Goal: Information Seeking & Learning: Check status

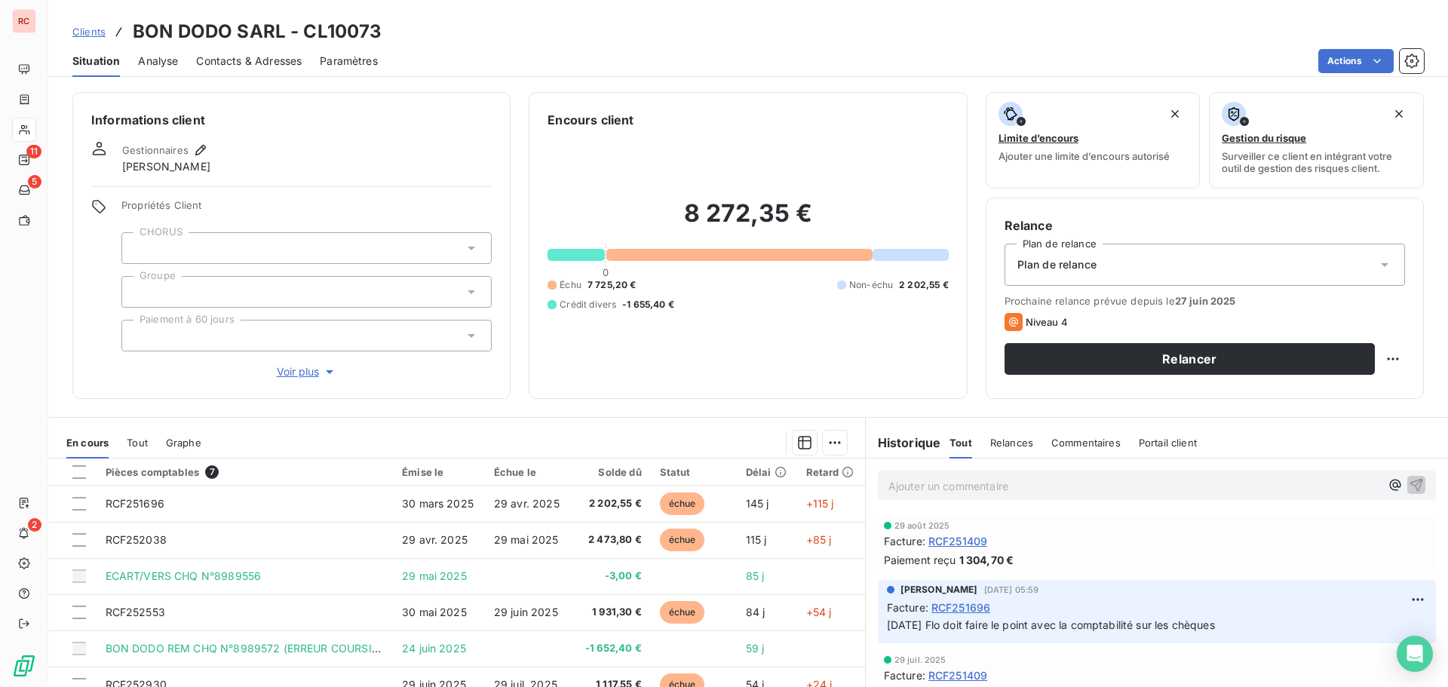
scroll to position [106, 0]
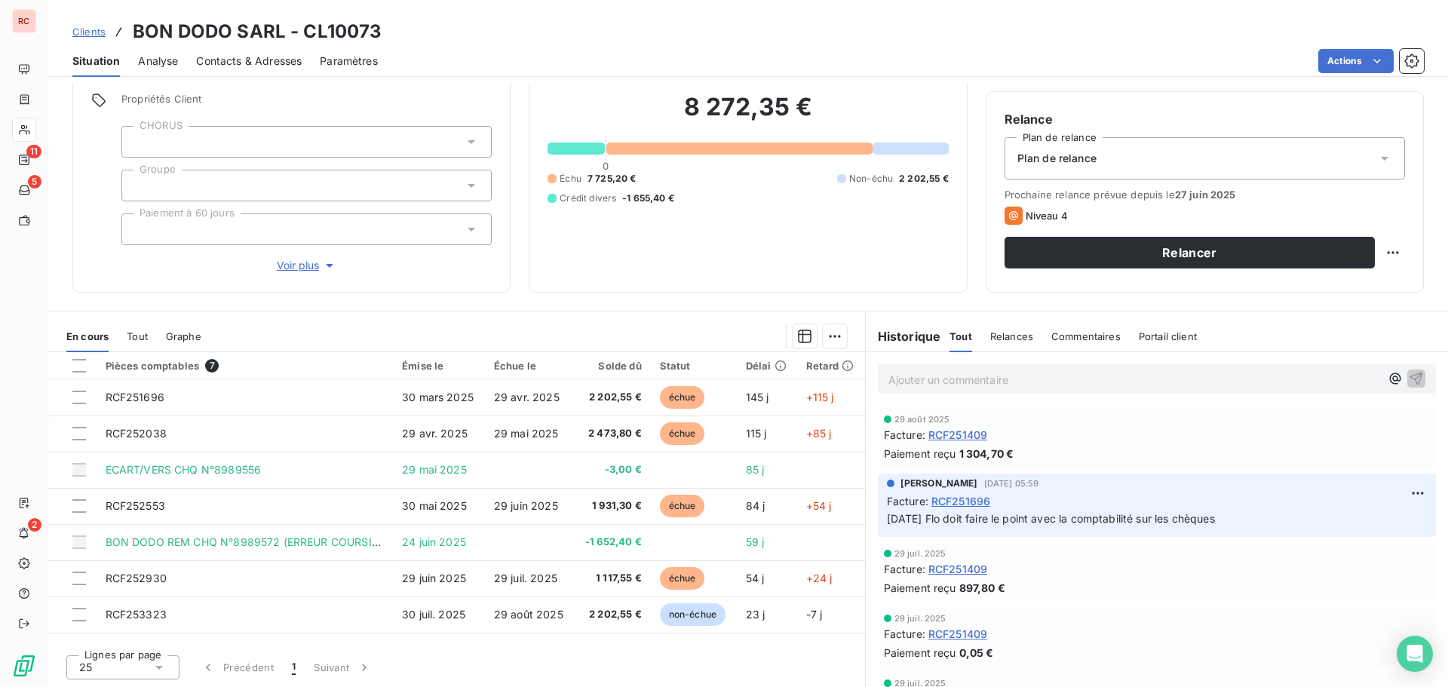
click at [93, 26] on span "Clients" at bounding box center [88, 32] width 33 height 12
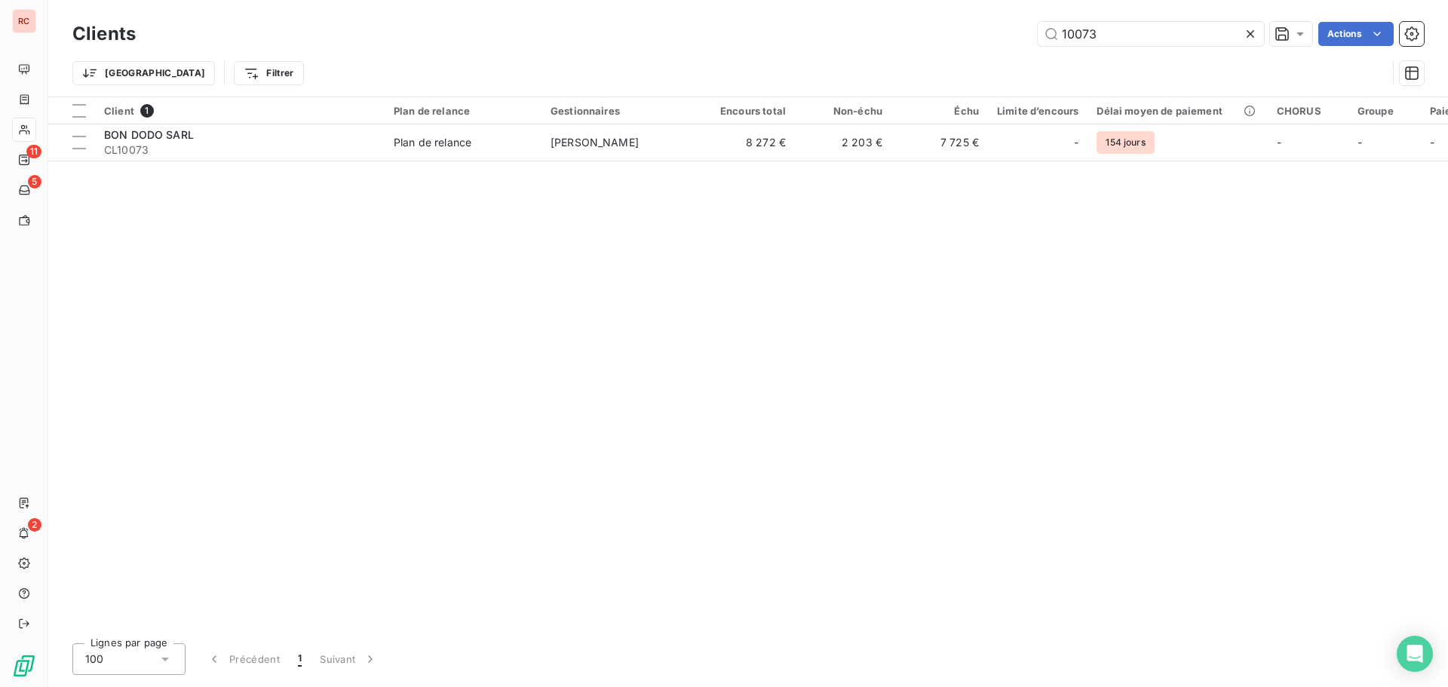
drag, startPoint x: 1133, startPoint y: 35, endPoint x: 940, endPoint y: 32, distance: 193.1
click at [940, 32] on div "10073 Actions" at bounding box center [789, 34] width 1270 height 24
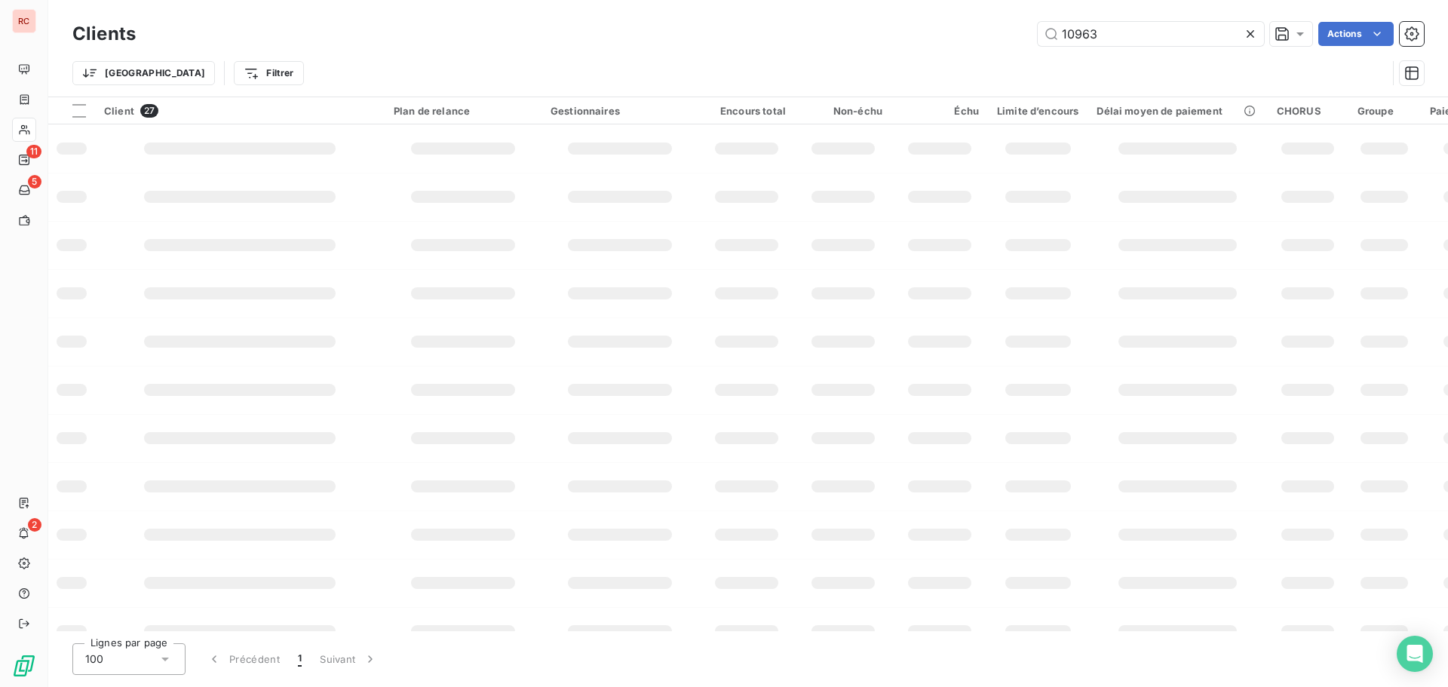
type input "10963"
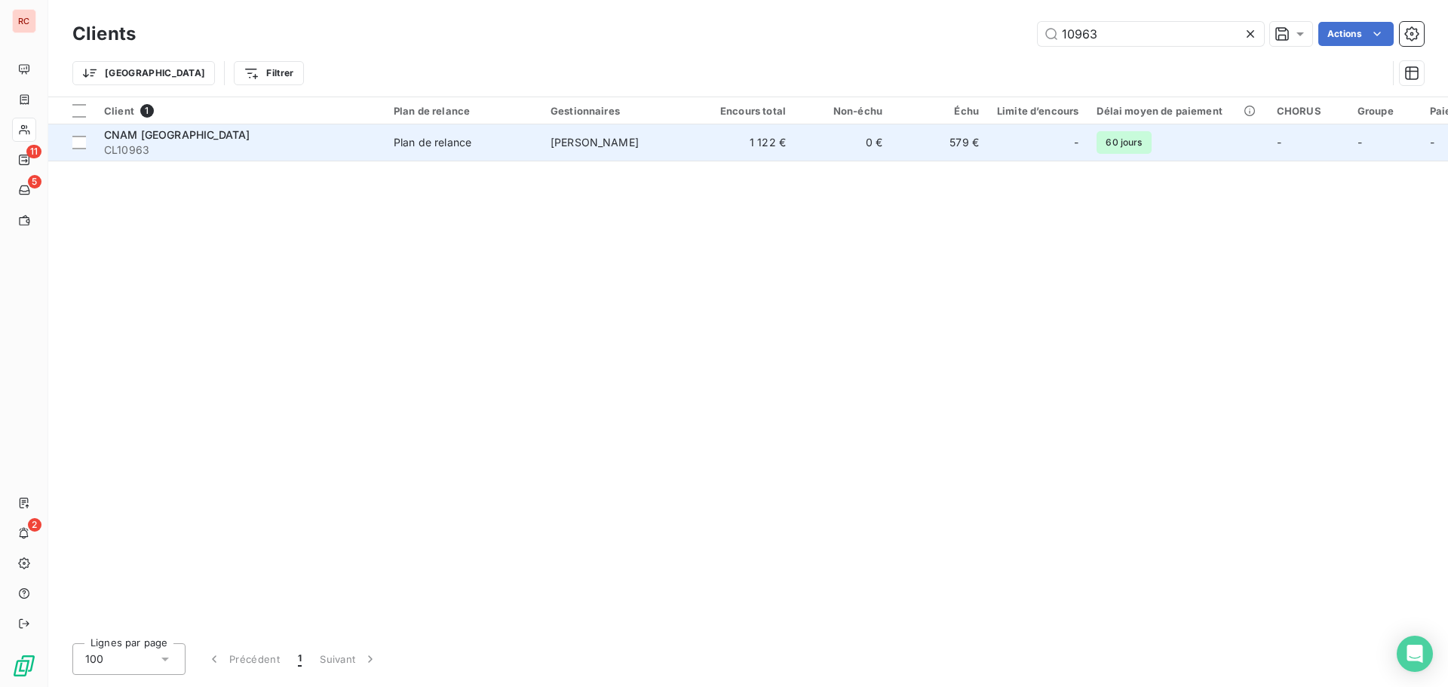
click at [594, 147] on span "[PERSON_NAME]" at bounding box center [594, 142] width 88 height 13
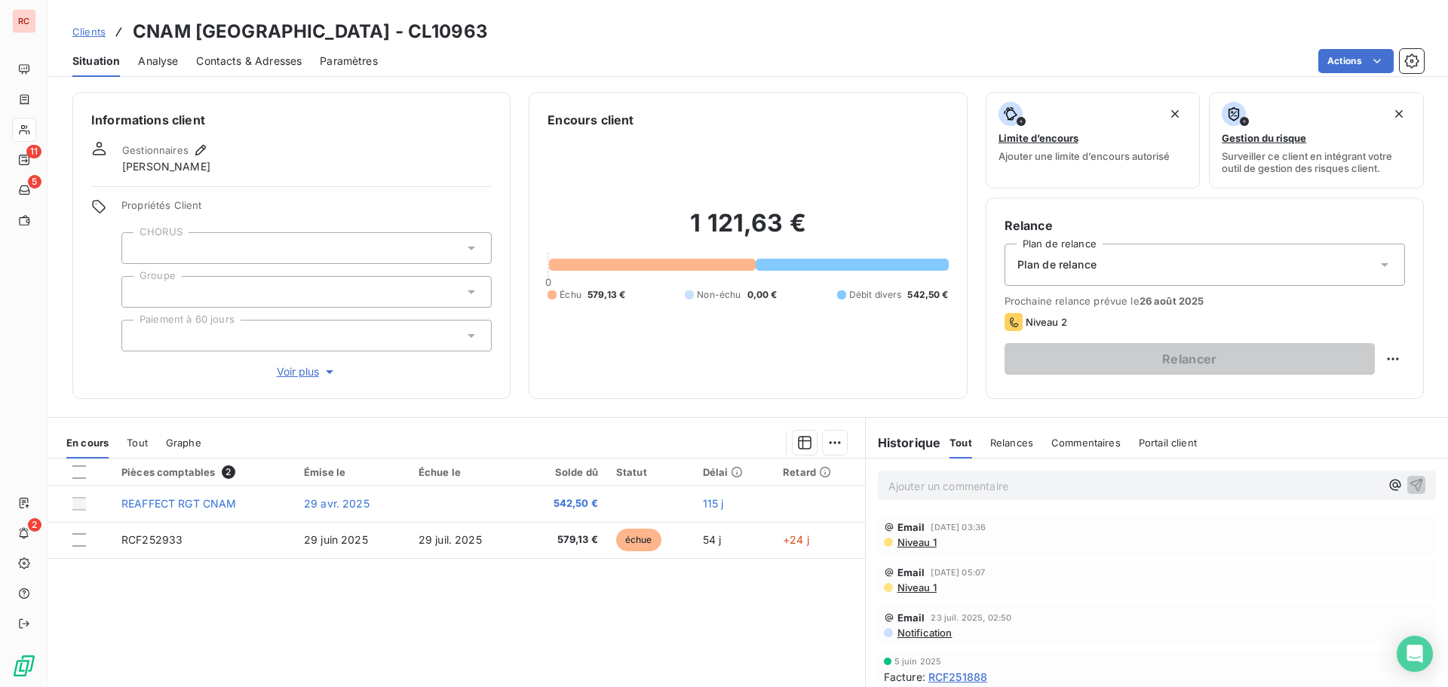
click at [914, 542] on span "Niveau 1" at bounding box center [916, 542] width 41 height 12
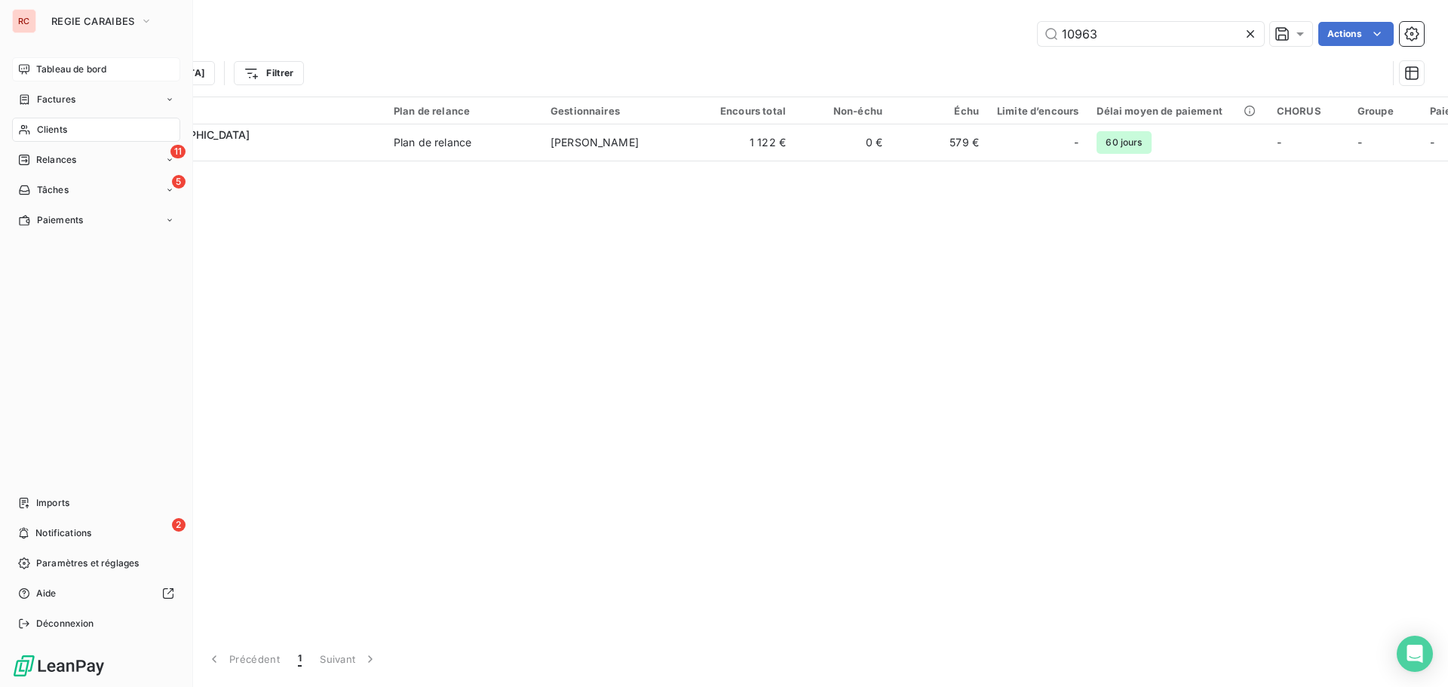
click at [51, 63] on span "Tableau de bord" at bounding box center [71, 70] width 70 height 14
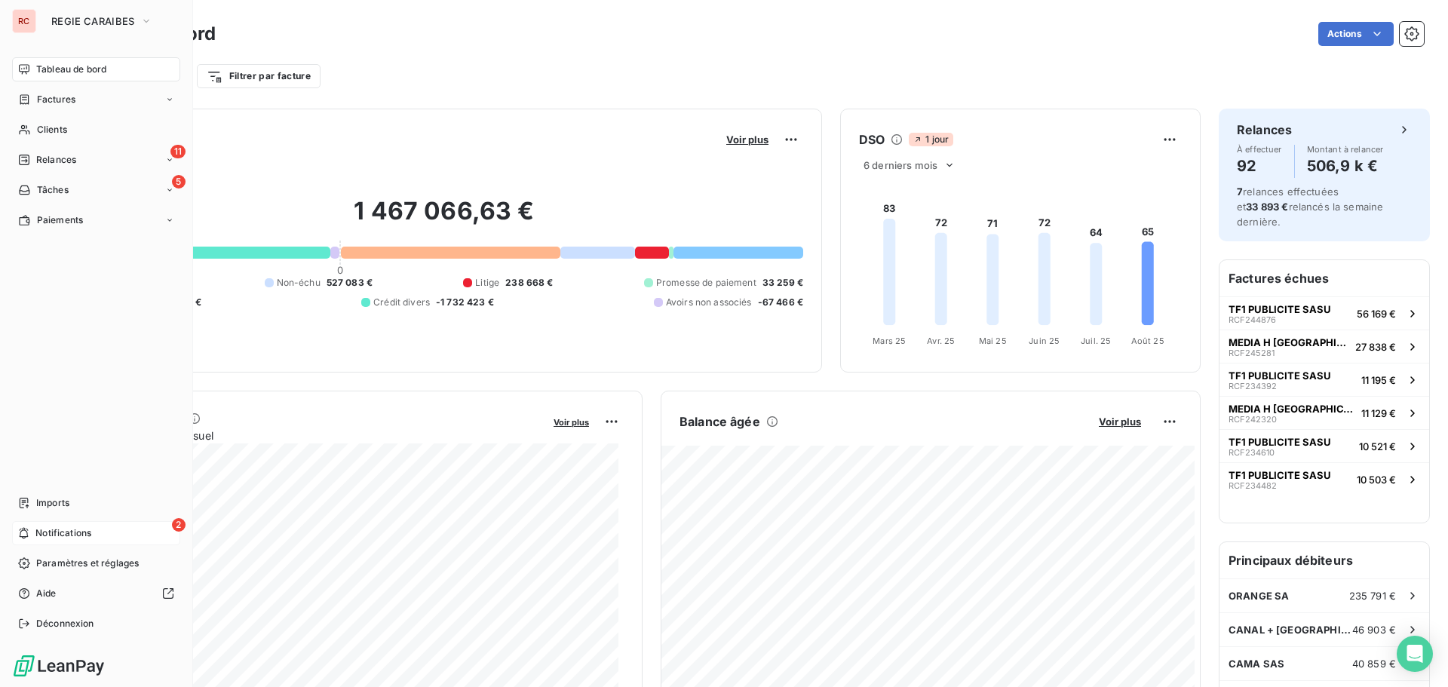
click at [50, 534] on span "Notifications" at bounding box center [63, 533] width 56 height 14
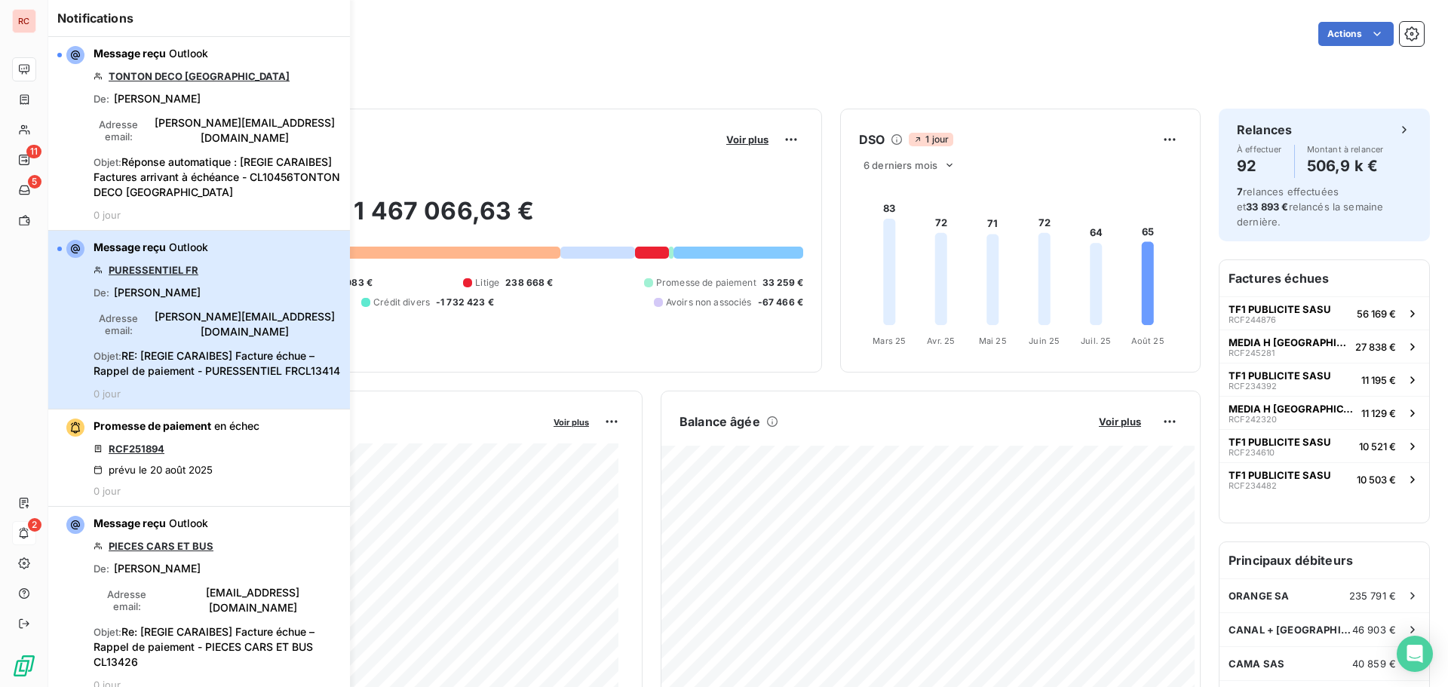
click at [176, 302] on div "Message reçu Outlook PURESSENTIEL FR De : [PERSON_NAME] Adresse email : [PERSON…" at bounding box center [217, 320] width 247 height 160
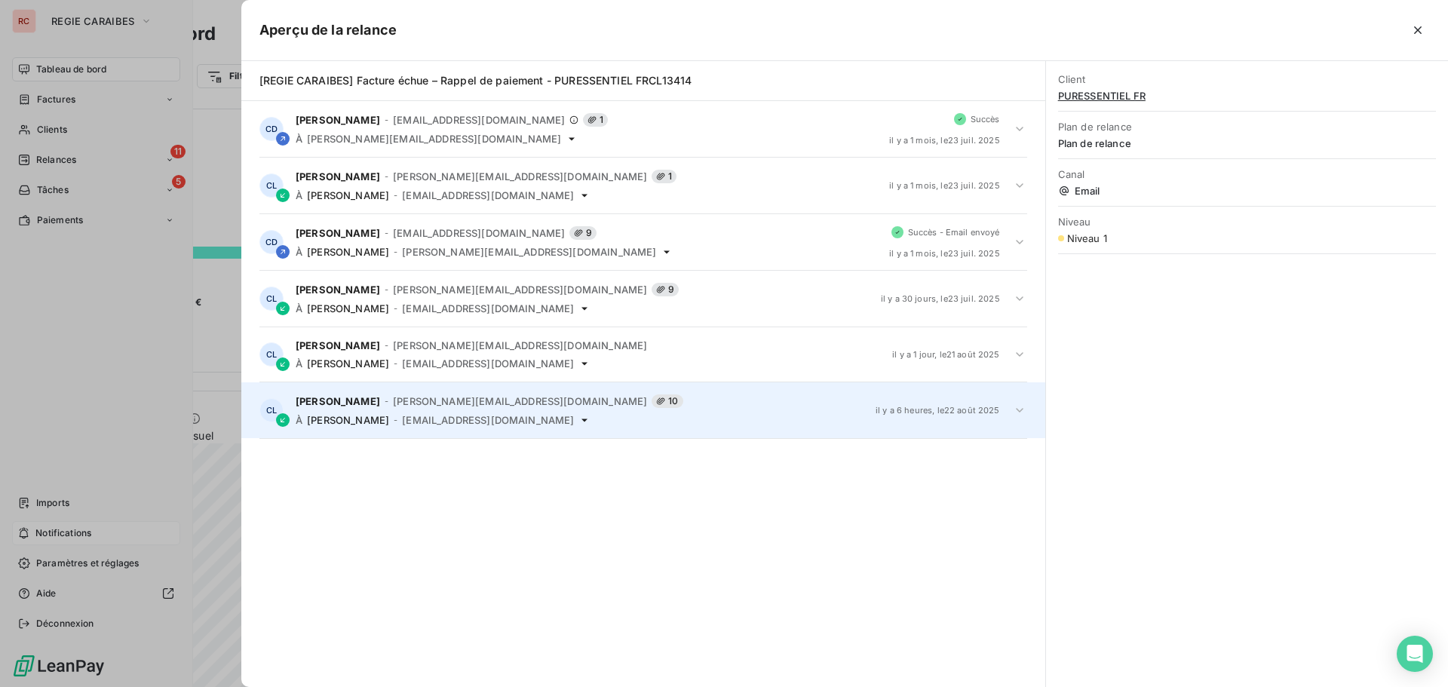
click at [1015, 409] on icon at bounding box center [1019, 410] width 15 height 15
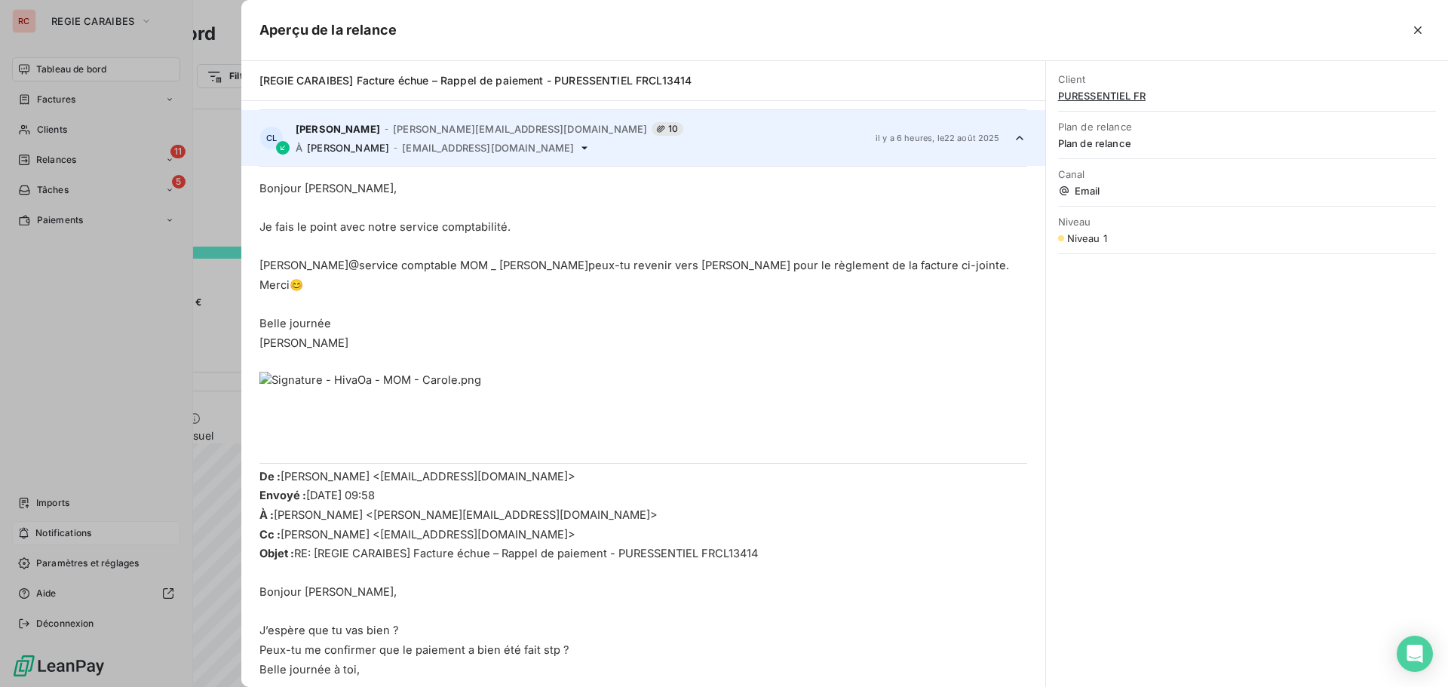
scroll to position [281, 0]
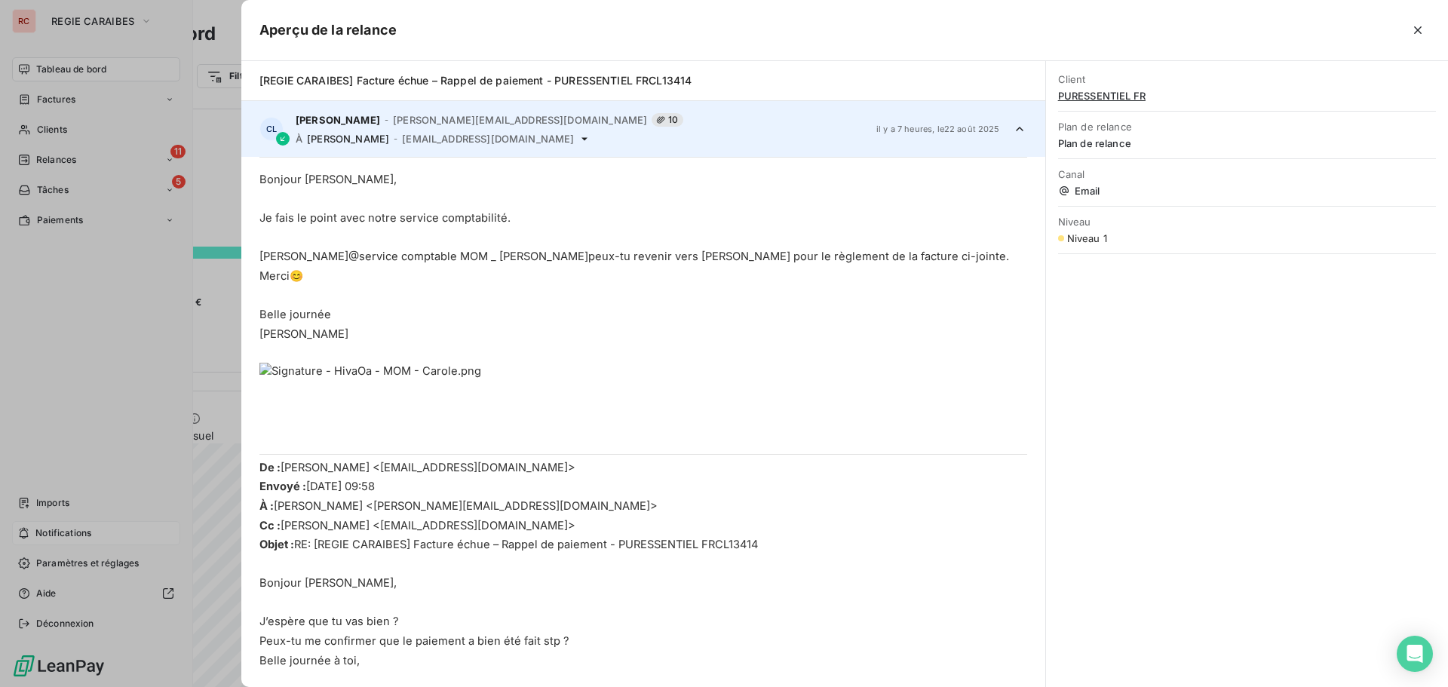
click at [113, 310] on div at bounding box center [724, 343] width 1448 height 687
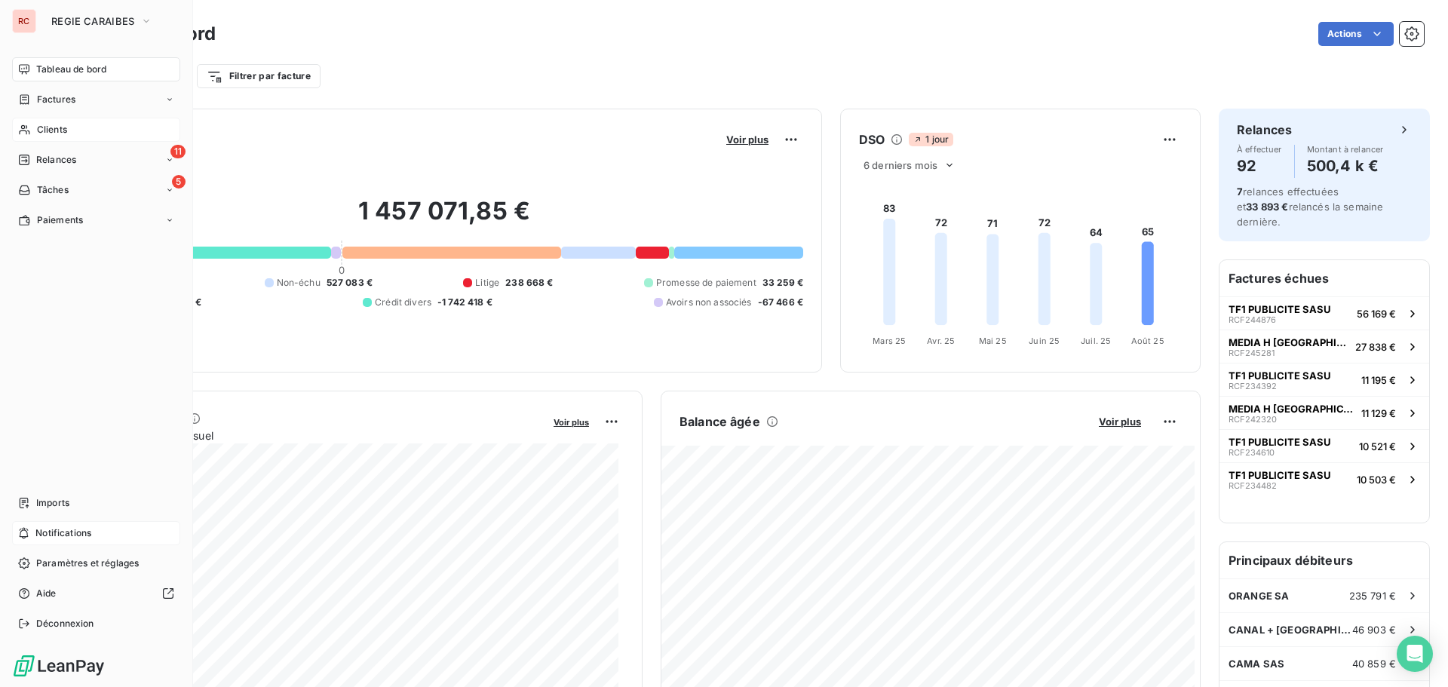
click at [62, 132] on span "Clients" at bounding box center [52, 130] width 30 height 14
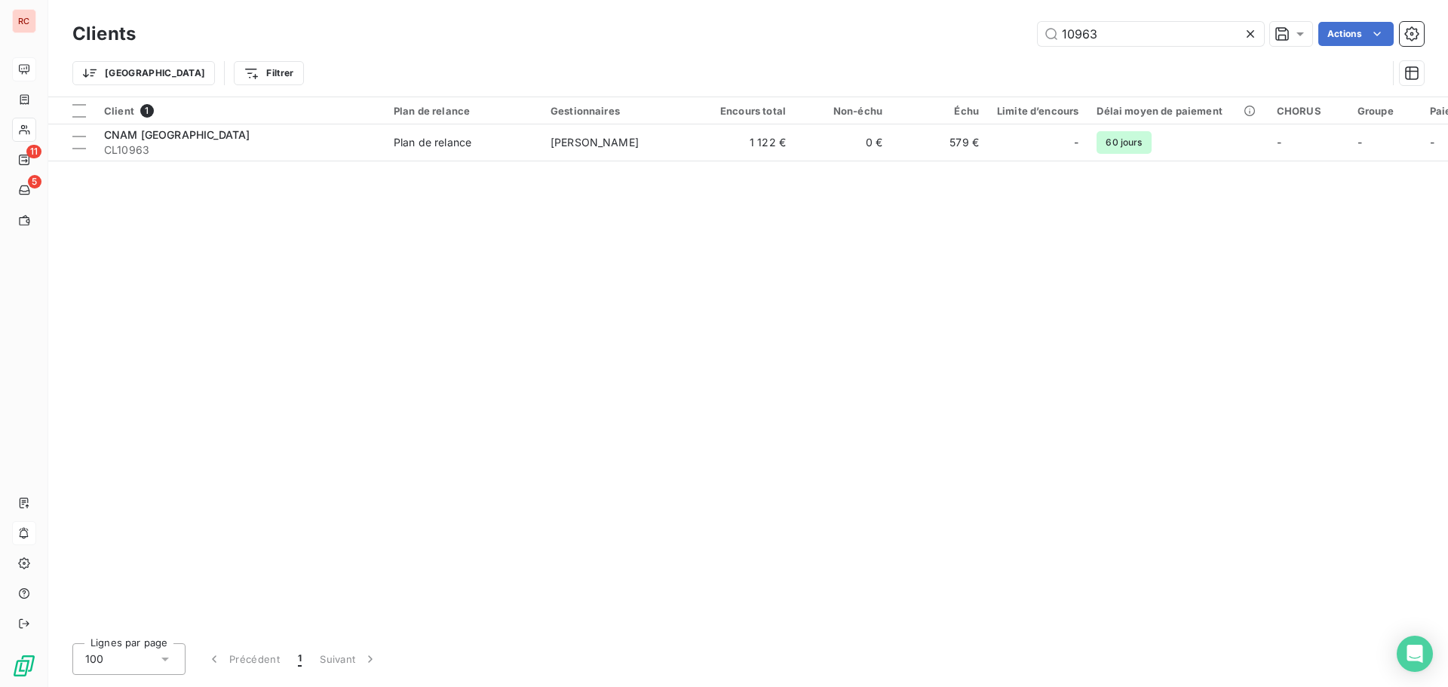
drag, startPoint x: 1125, startPoint y: 33, endPoint x: 1020, endPoint y: 40, distance: 105.8
click at [1020, 40] on div "10963 Actions" at bounding box center [789, 34] width 1270 height 24
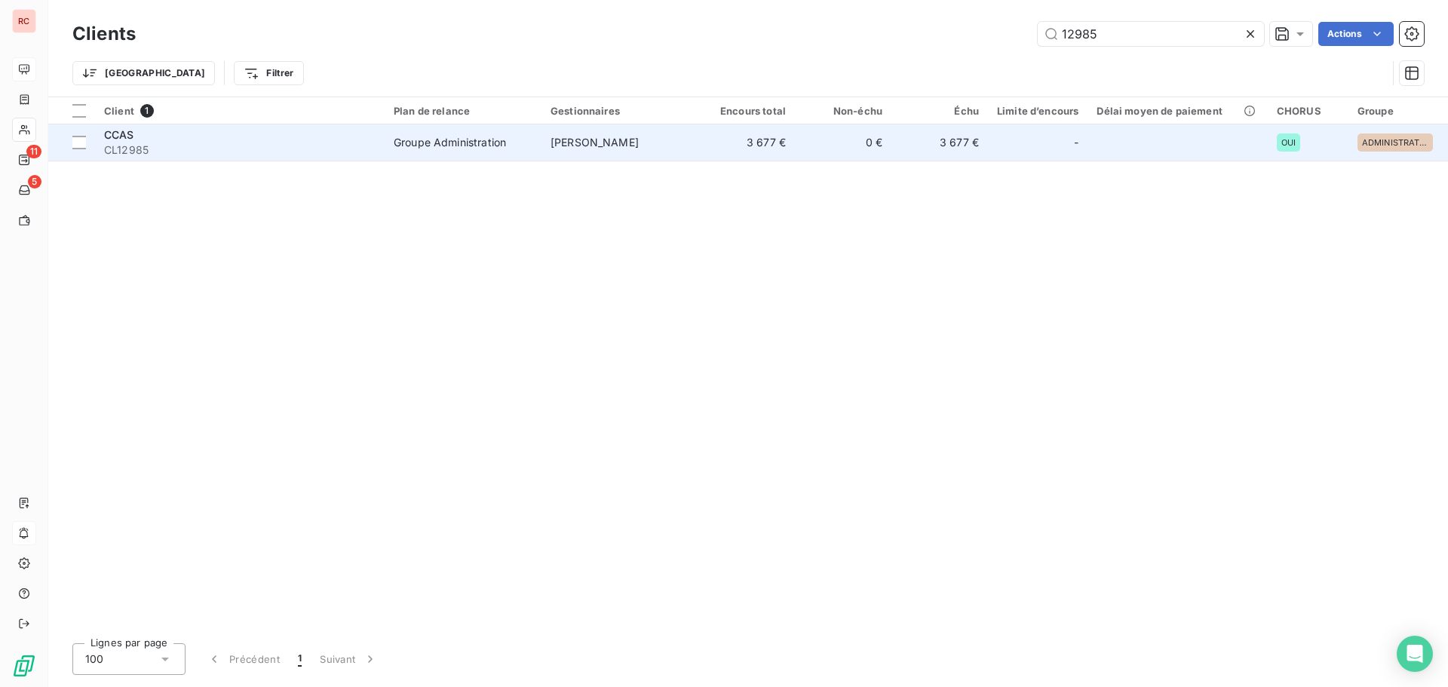
type input "12985"
click at [523, 146] on span "Groupe Administration" at bounding box center [463, 142] width 139 height 15
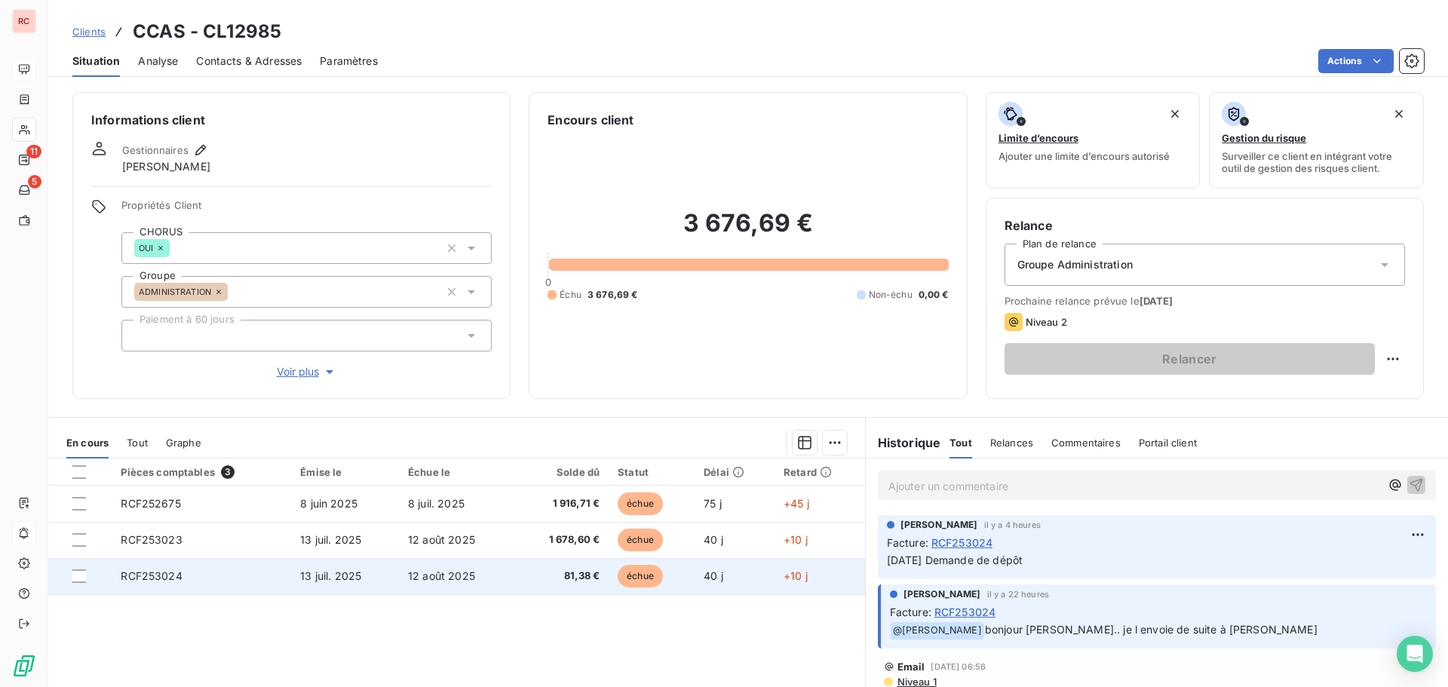
click at [308, 584] on td "13 juil. 2025" at bounding box center [345, 576] width 108 height 36
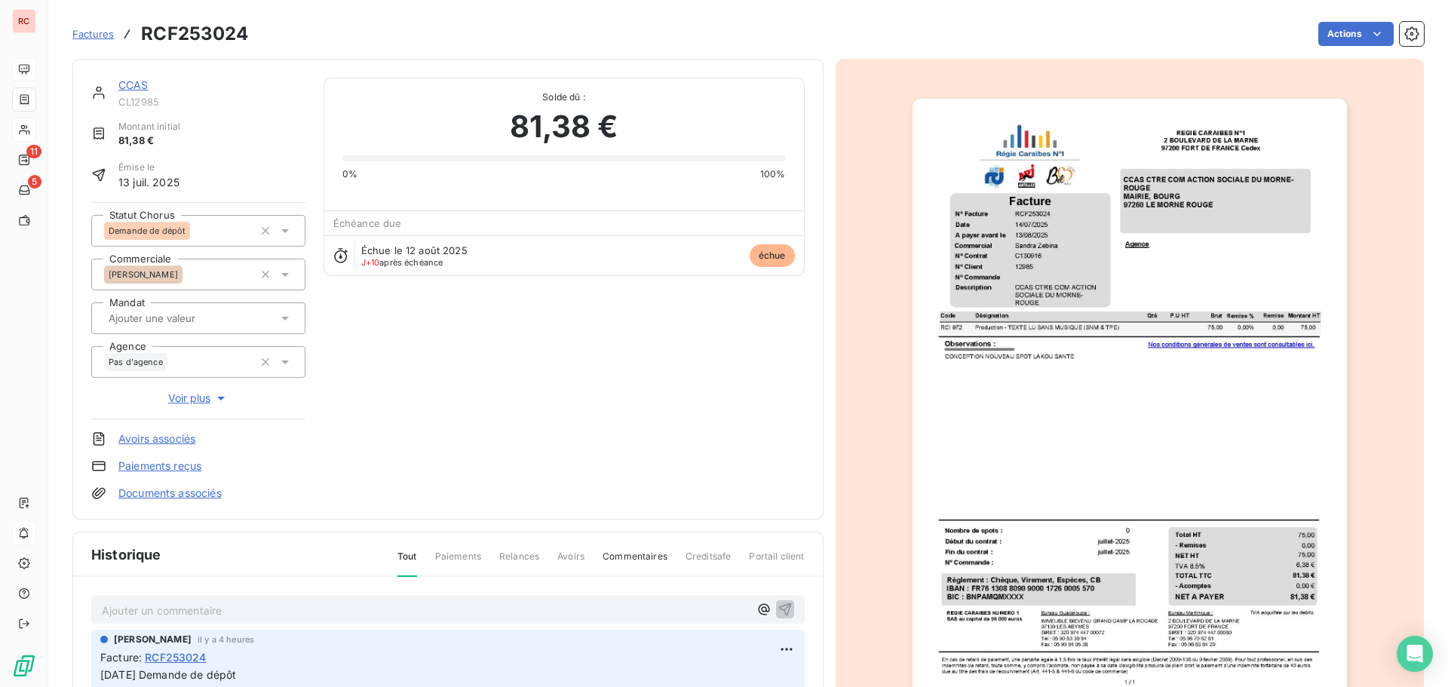
scroll to position [60, 0]
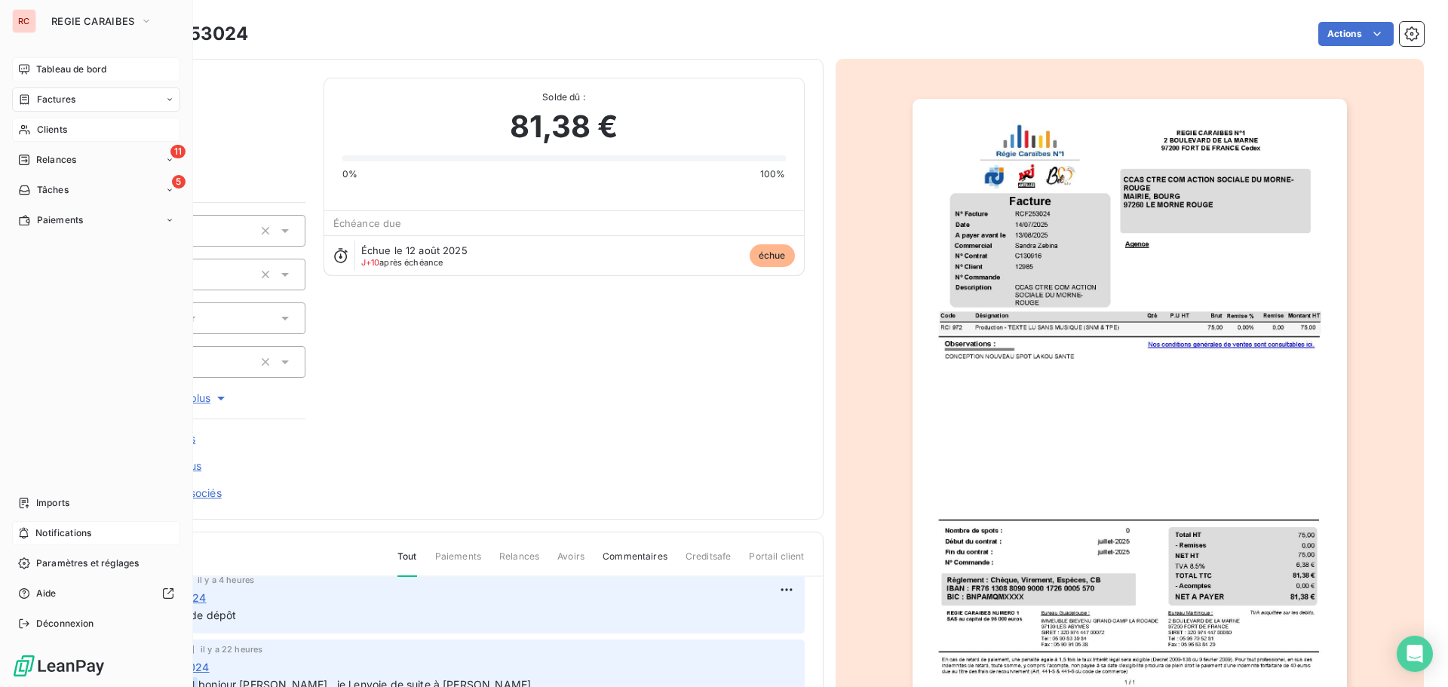
click at [56, 125] on span "Clients" at bounding box center [52, 130] width 30 height 14
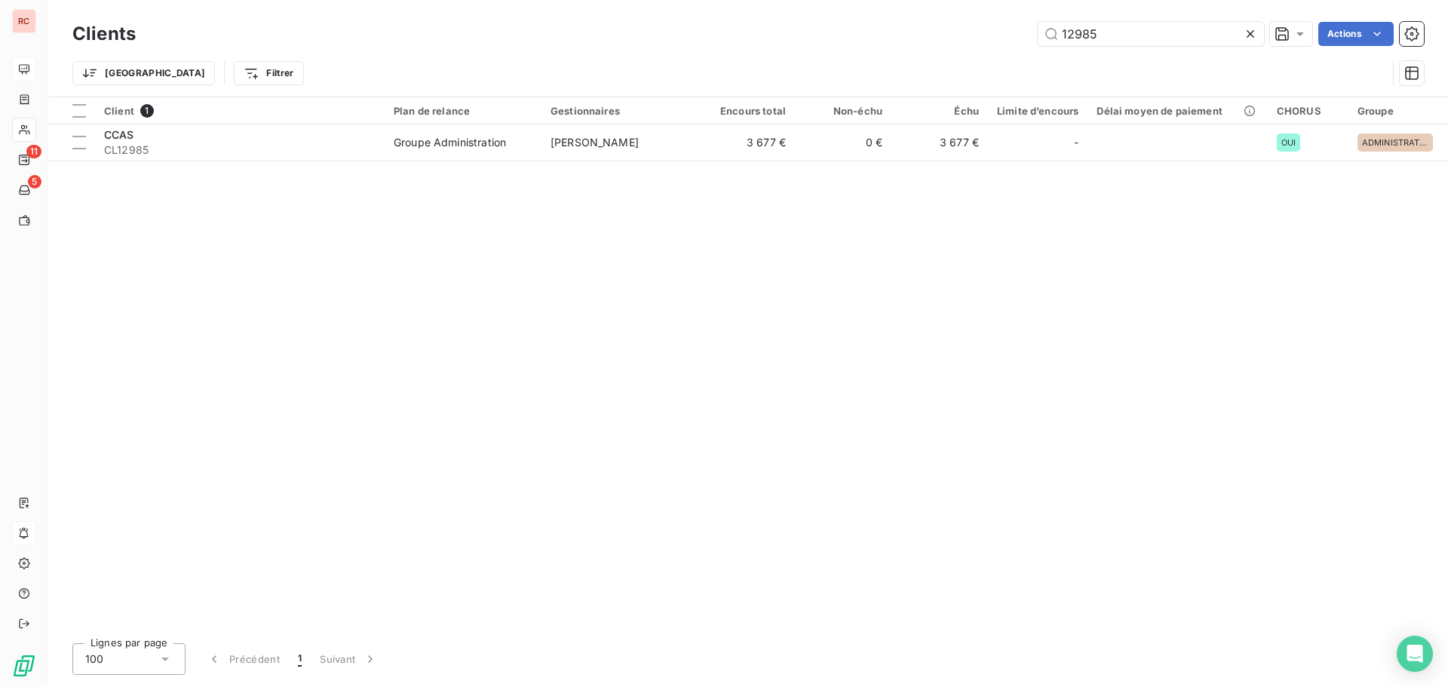
drag, startPoint x: 1176, startPoint y: 20, endPoint x: 1033, endPoint y: 40, distance: 143.9
click at [1033, 40] on div "Clients 12985 Actions Trier Filtrer" at bounding box center [748, 48] width 1400 height 97
click at [1122, 28] on input "12985" at bounding box center [1151, 34] width 226 height 24
drag, startPoint x: 1110, startPoint y: 32, endPoint x: 1027, endPoint y: 25, distance: 83.2
click at [1027, 25] on div "12985 Actions" at bounding box center [789, 34] width 1270 height 24
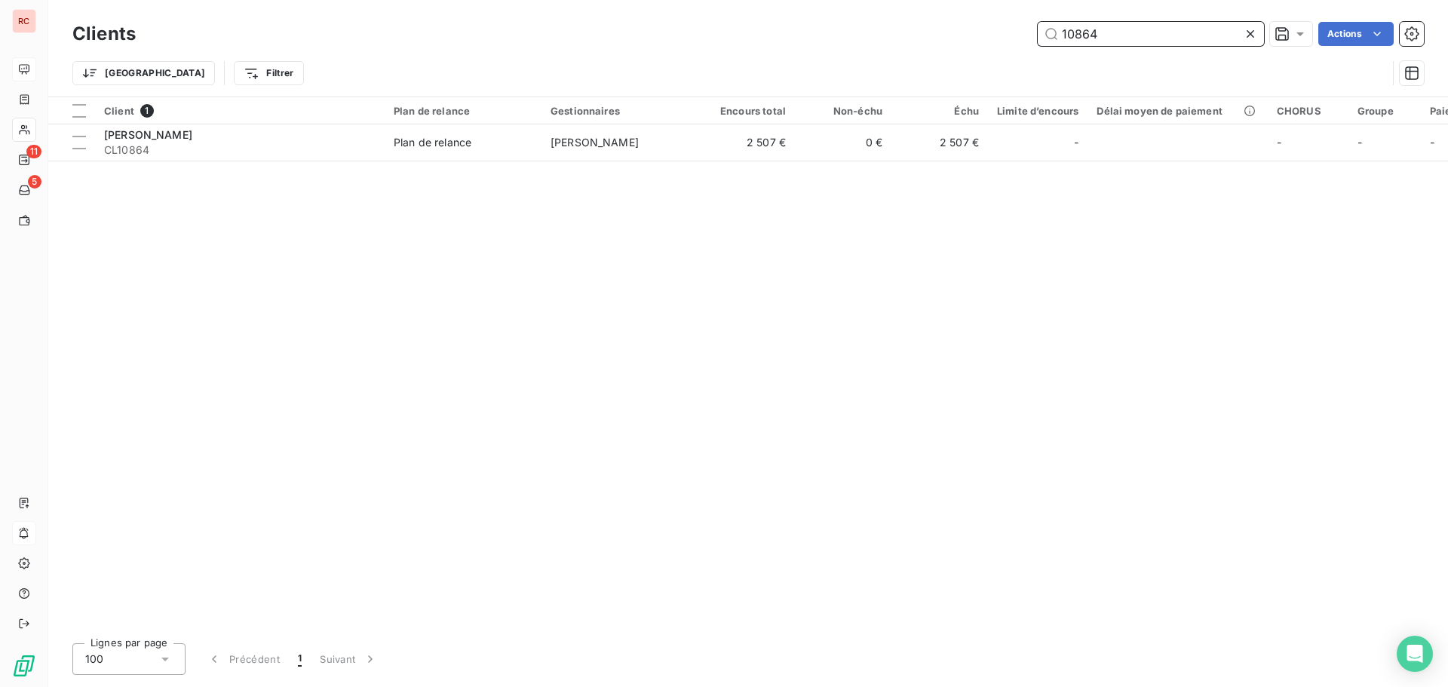
type input "10864"
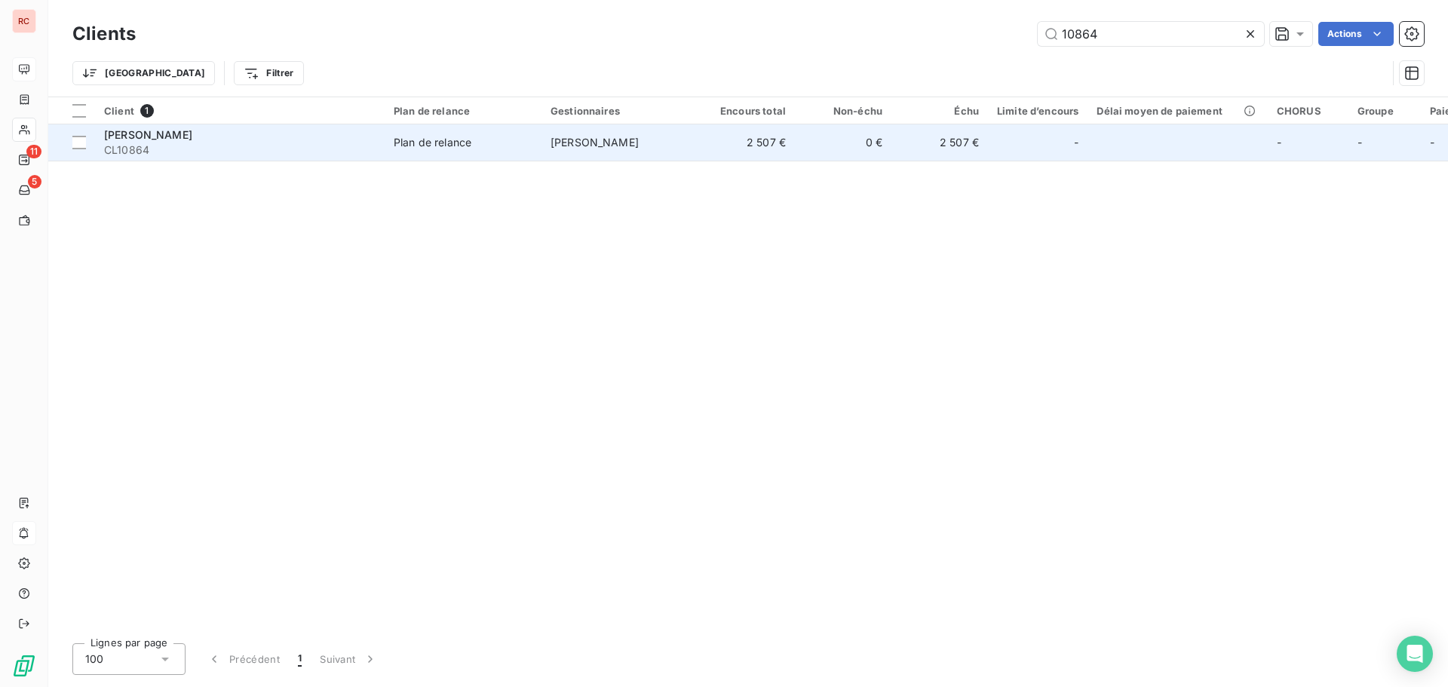
click at [305, 158] on td "[PERSON_NAME] CL10864" at bounding box center [240, 142] width 290 height 36
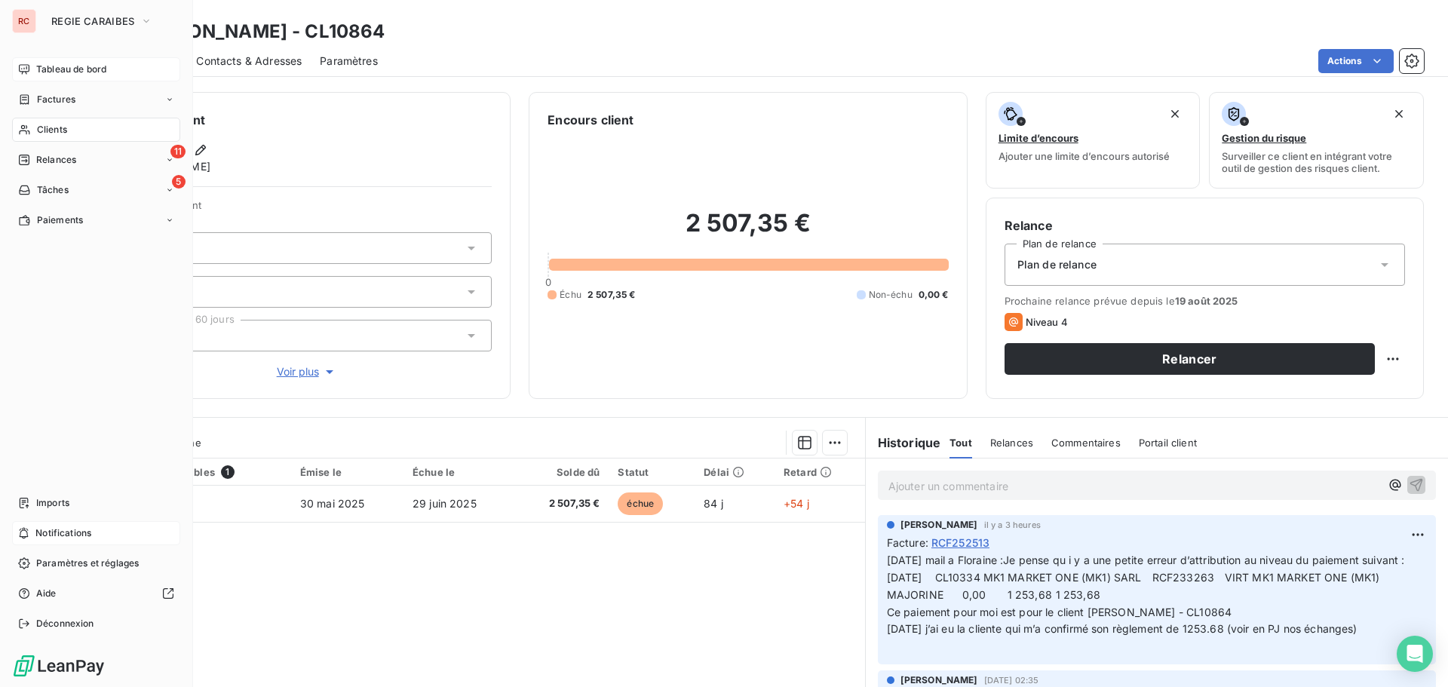
drag, startPoint x: 35, startPoint y: 130, endPoint x: 186, endPoint y: 124, distance: 151.7
click at [35, 131] on div "Clients" at bounding box center [96, 130] width 168 height 24
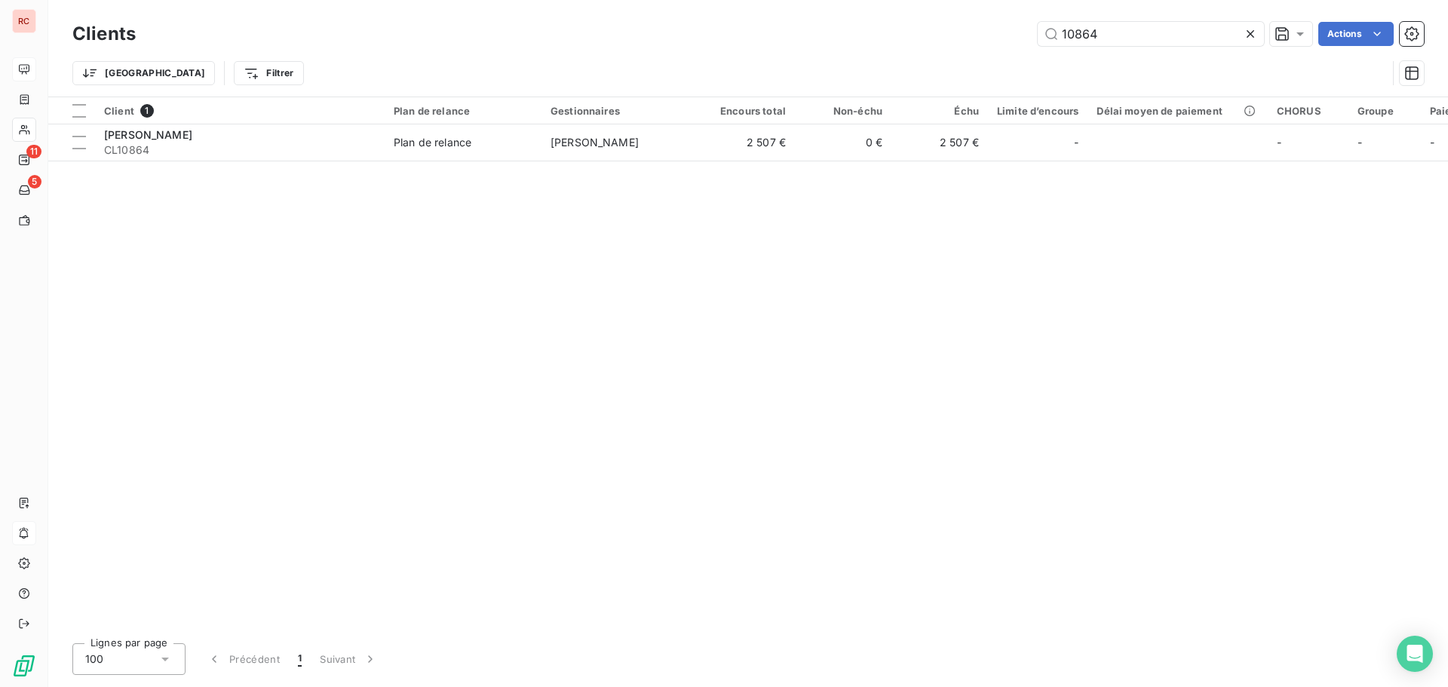
drag, startPoint x: 1116, startPoint y: 32, endPoint x: 1014, endPoint y: 49, distance: 103.3
click at [1014, 49] on div "Clients 10864 Actions" at bounding box center [747, 34] width 1351 height 32
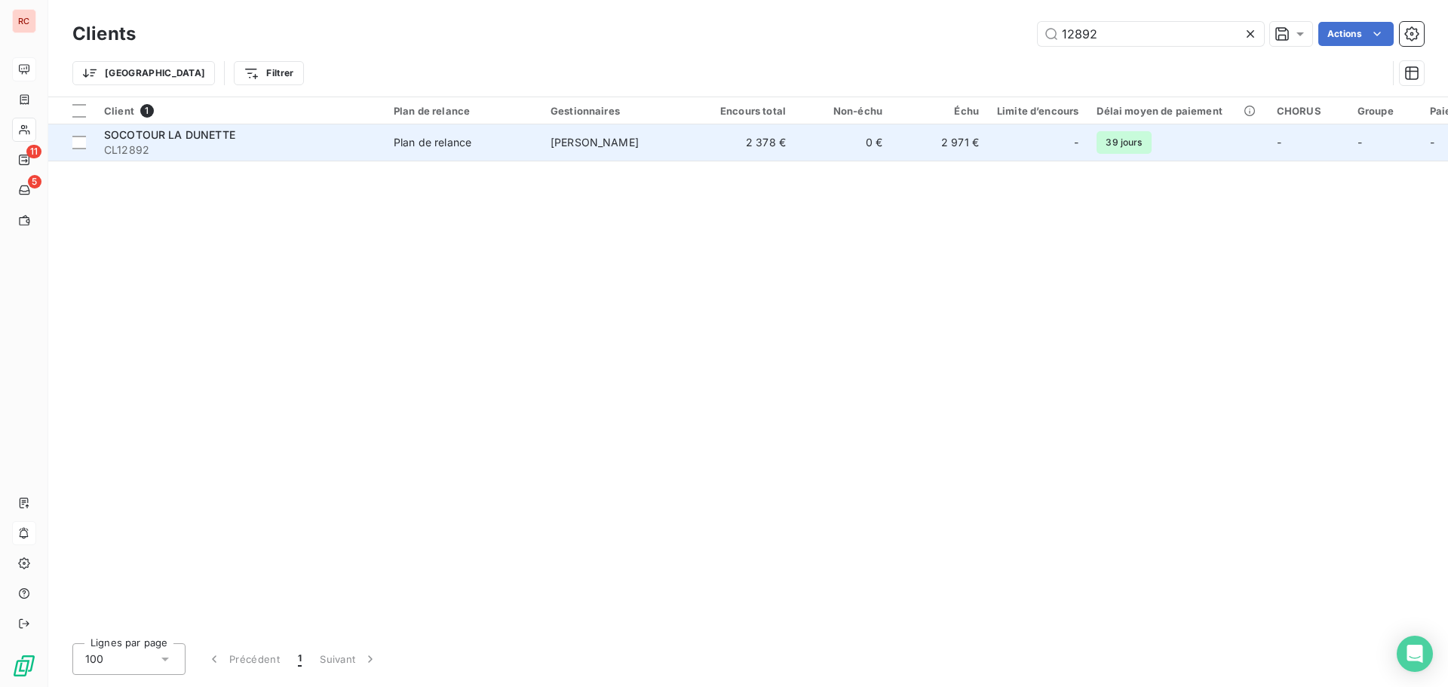
type input "12892"
click at [452, 135] on div "Plan de relance" at bounding box center [433, 142] width 78 height 15
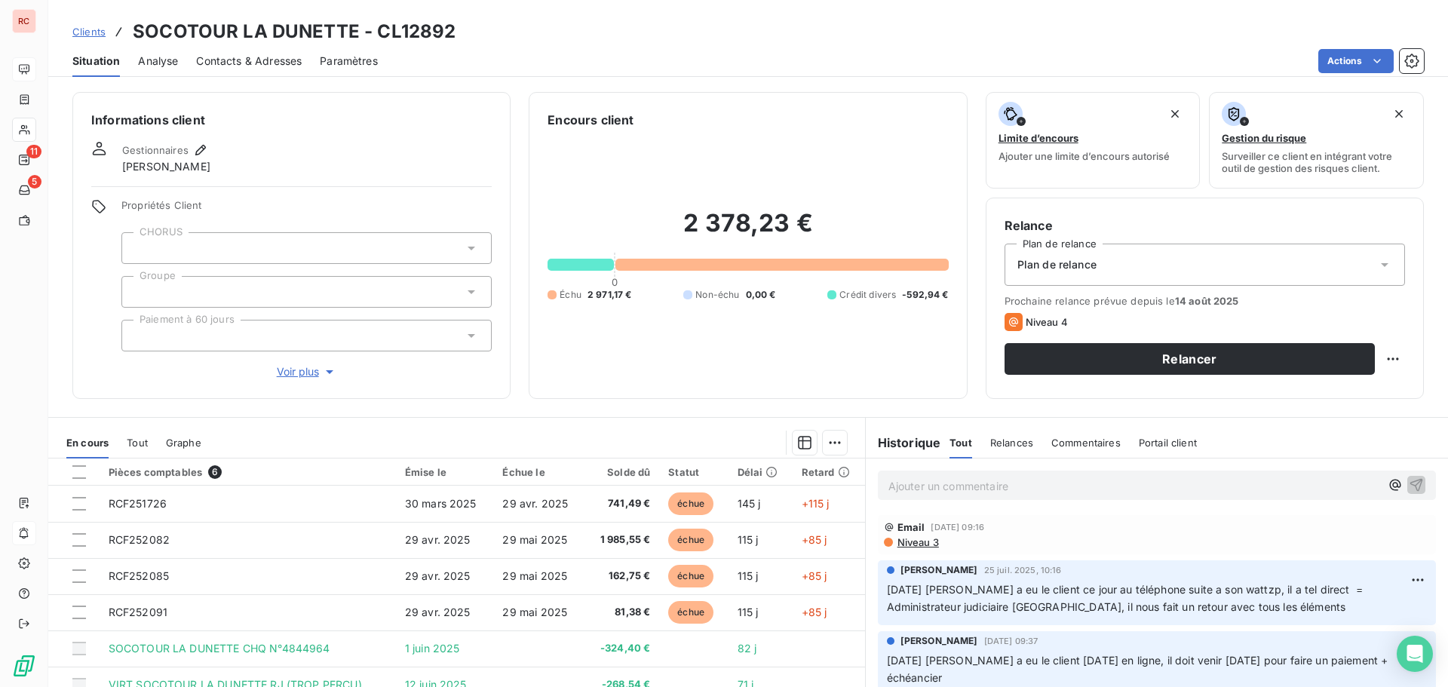
click at [903, 477] on p "Ajouter un commentaire ﻿" at bounding box center [1134, 486] width 492 height 19
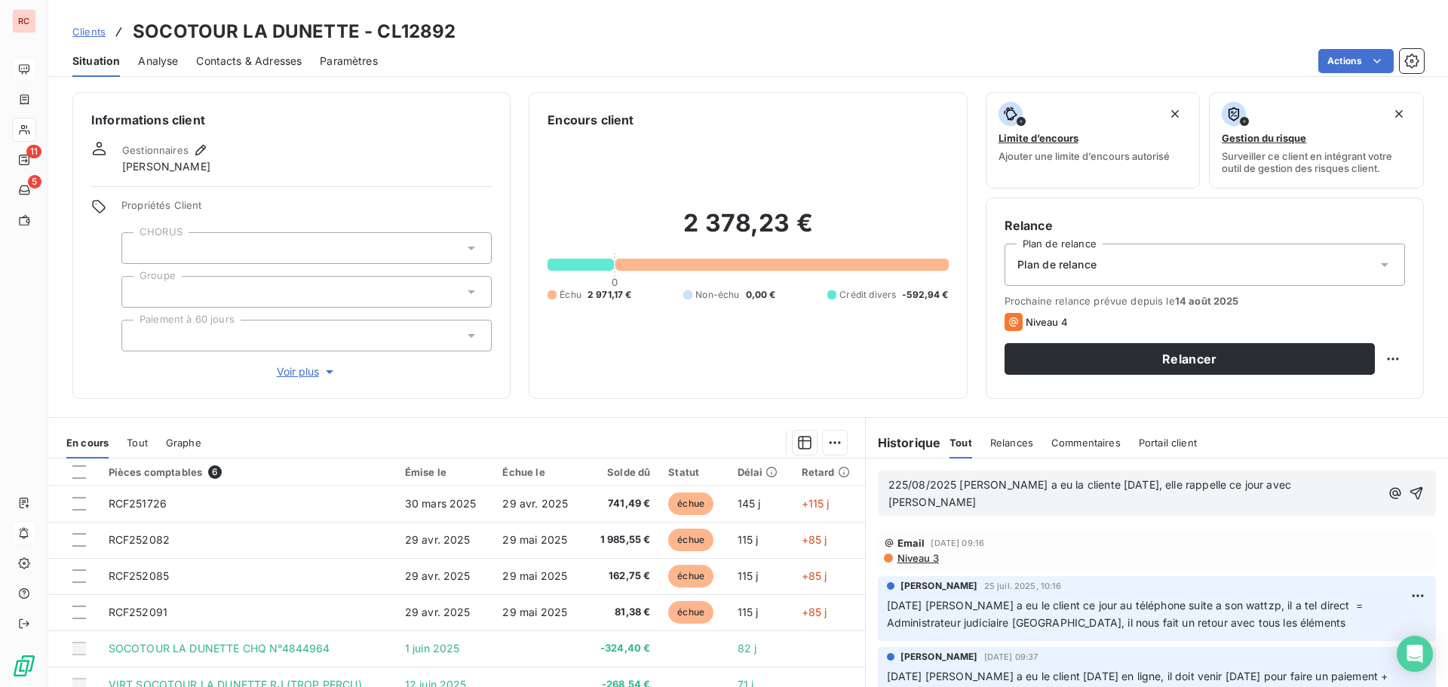
click at [1295, 477] on p "225/08/2025 [PERSON_NAME] a eu la cliente [DATE], elle rappelle ce jour avec [P…" at bounding box center [1134, 494] width 492 height 35
drag, startPoint x: 1299, startPoint y: 480, endPoint x: 1089, endPoint y: 495, distance: 210.2
click at [1089, 495] on div "225/08/2025 [PERSON_NAME] a eu la cliente [DATE], elle rappelle ce jour avec [P…" at bounding box center [1157, 493] width 558 height 45
drag, startPoint x: 943, startPoint y: 512, endPoint x: 940, endPoint y: 499, distance: 13.2
click at [1044, 500] on span "225/08/2025 [PERSON_NAME] a eu la cliente [DATE]. [PERSON_NAME] doit rappeller …" at bounding box center [1131, 493] width 487 height 30
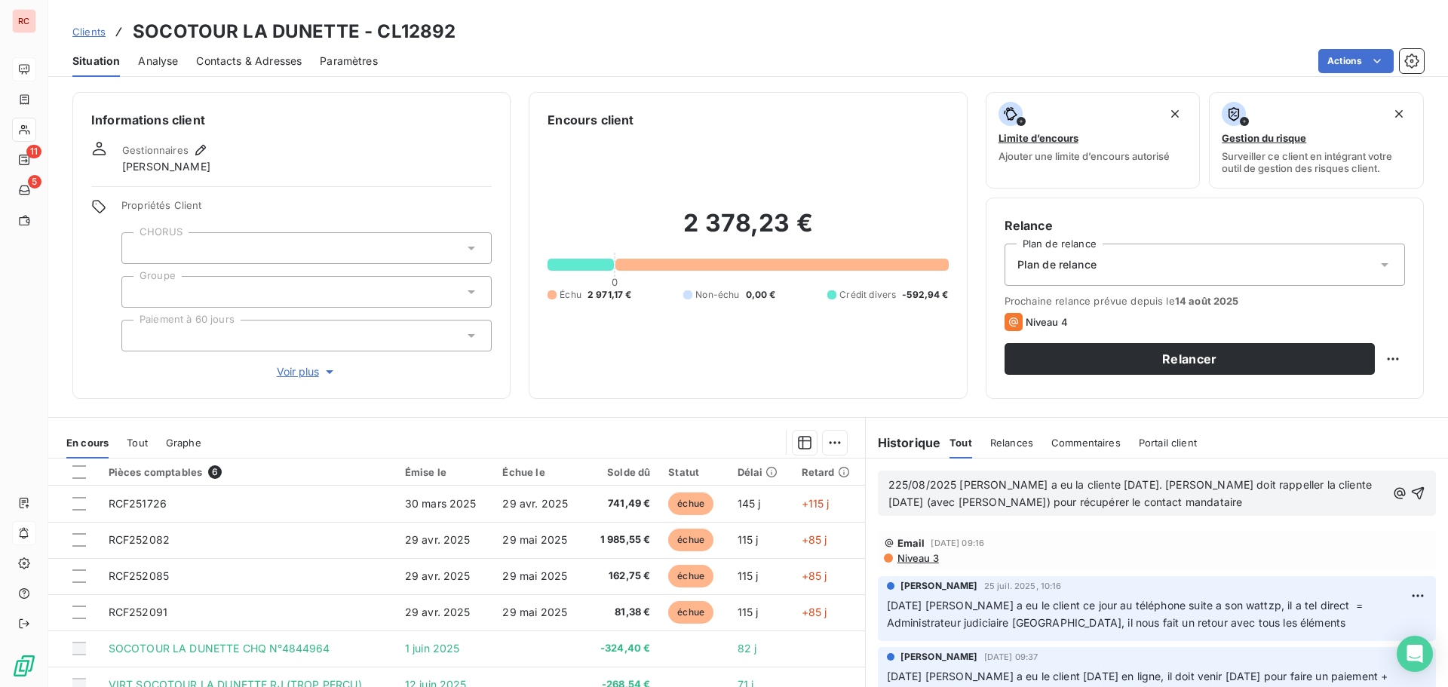
drag, startPoint x: 1262, startPoint y: 501, endPoint x: 1280, endPoint y: 508, distance: 20.3
click at [1263, 501] on p "225/08/2025 [PERSON_NAME] a eu la cliente [DATE]. [PERSON_NAME] doit rappeller …" at bounding box center [1137, 494] width 498 height 35
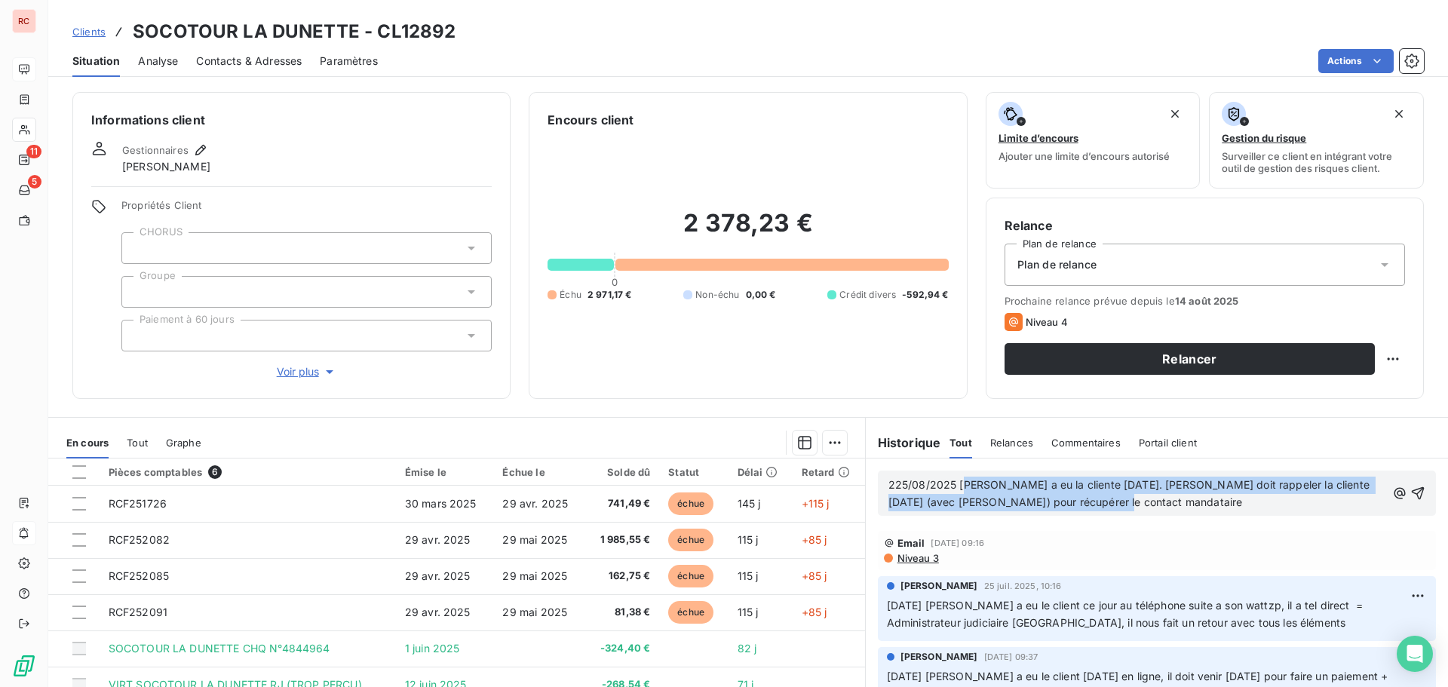
drag, startPoint x: 1077, startPoint y: 506, endPoint x: 956, endPoint y: 477, distance: 124.2
click at [956, 477] on p "225/08/2025 [PERSON_NAME] a eu la cliente [DATE]. [PERSON_NAME] doit rappeler l…" at bounding box center [1137, 494] width 498 height 35
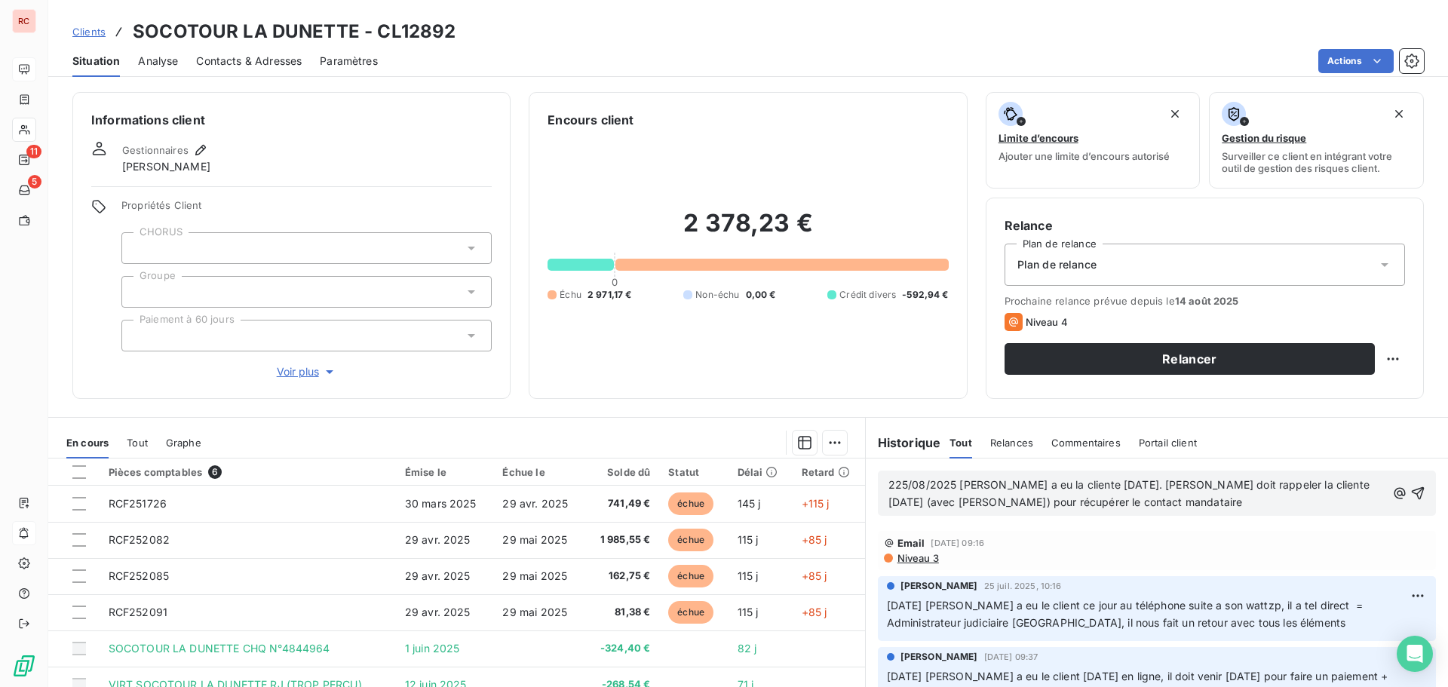
click at [1068, 517] on div "225/08/2025 [PERSON_NAME] a eu la cliente [DATE]. [PERSON_NAME] doit rappeler l…" at bounding box center [1157, 492] width 582 height 69
click at [900, 493] on p "225/08/2025 [PERSON_NAME] a eu la cliente [DATE]. [PERSON_NAME] doit rappeler l…" at bounding box center [1137, 494] width 498 height 35
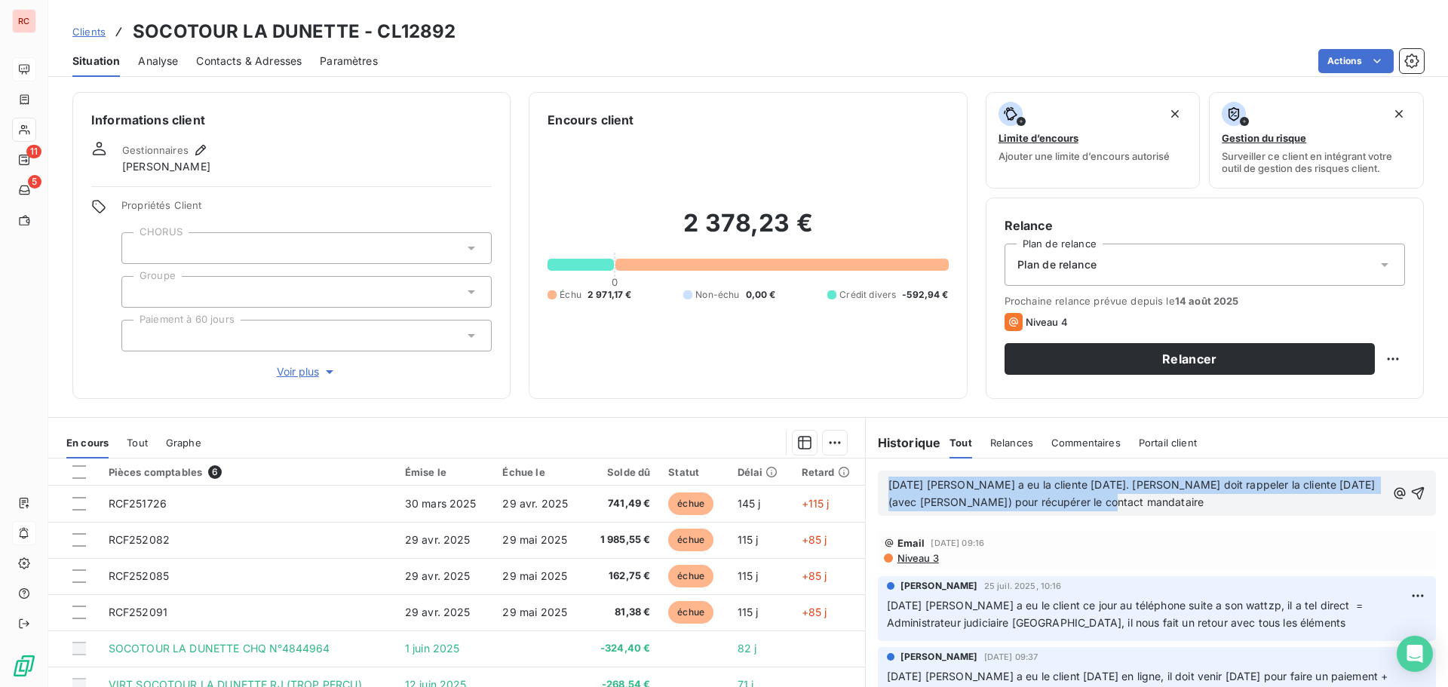
drag, startPoint x: 1084, startPoint y: 503, endPoint x: 882, endPoint y: 486, distance: 202.8
click at [888, 486] on p "[DATE] [PERSON_NAME] a eu la cliente [DATE]. [PERSON_NAME] doit rappeler la cli…" at bounding box center [1137, 494] width 498 height 35
copy span "[DATE] [PERSON_NAME] a eu la cliente [DATE]. [PERSON_NAME] doit rappeler la cli…"
click at [1410, 486] on icon "button" at bounding box center [1417, 493] width 15 height 15
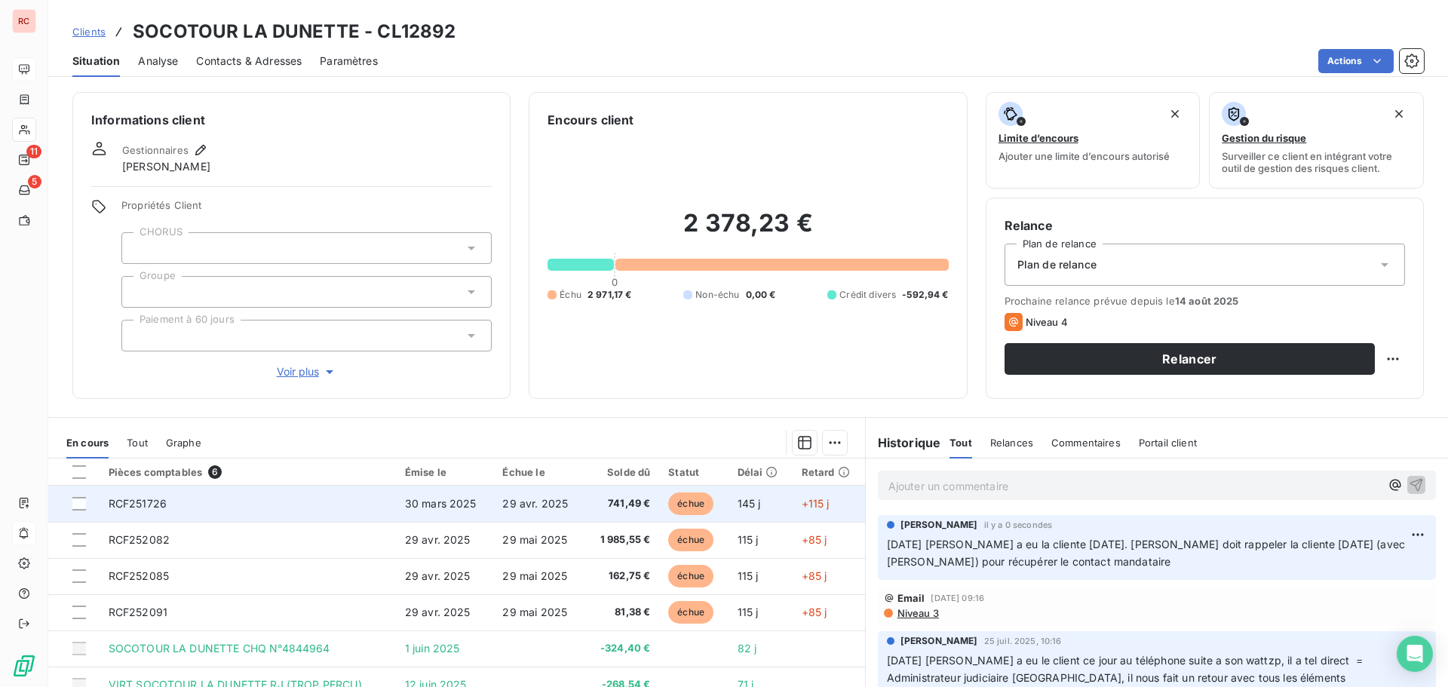
click at [212, 513] on td "RCF251726" at bounding box center [248, 504] width 296 height 36
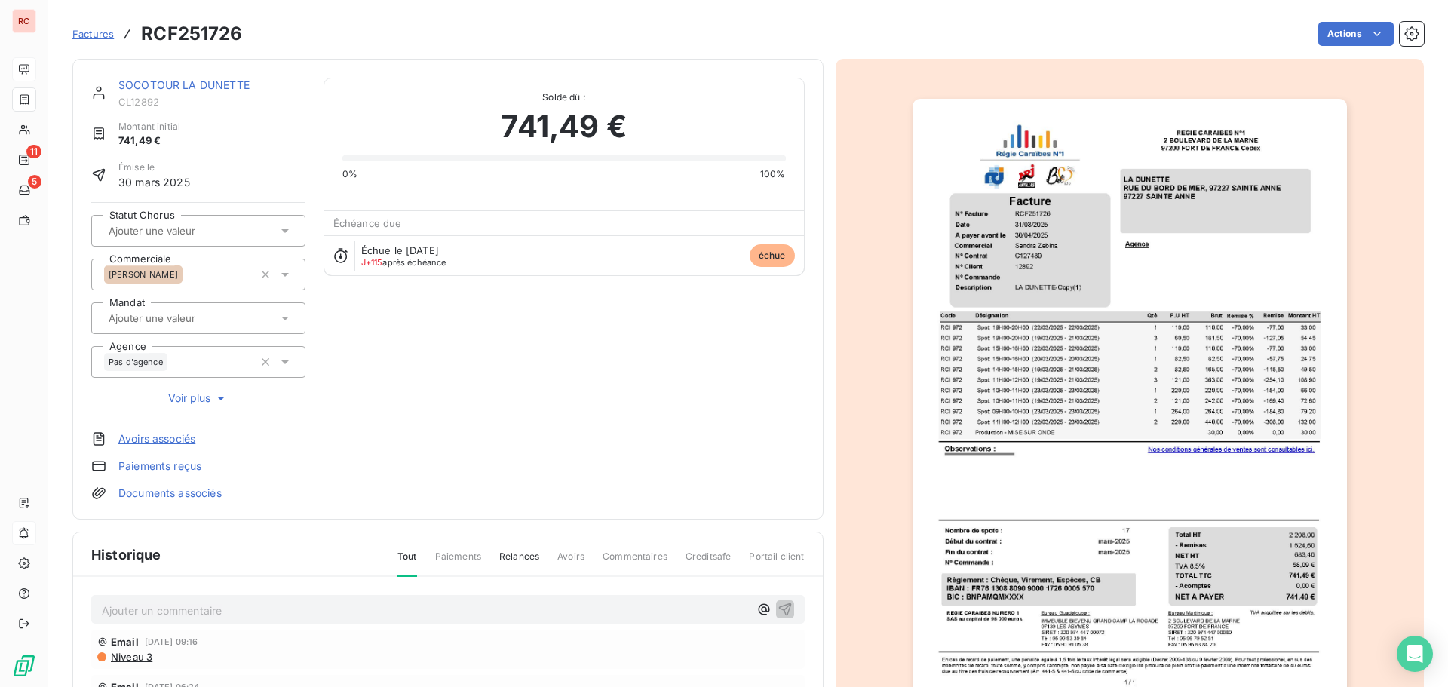
click at [166, 619] on p "Ajouter un commentaire ﻿" at bounding box center [425, 610] width 647 height 19
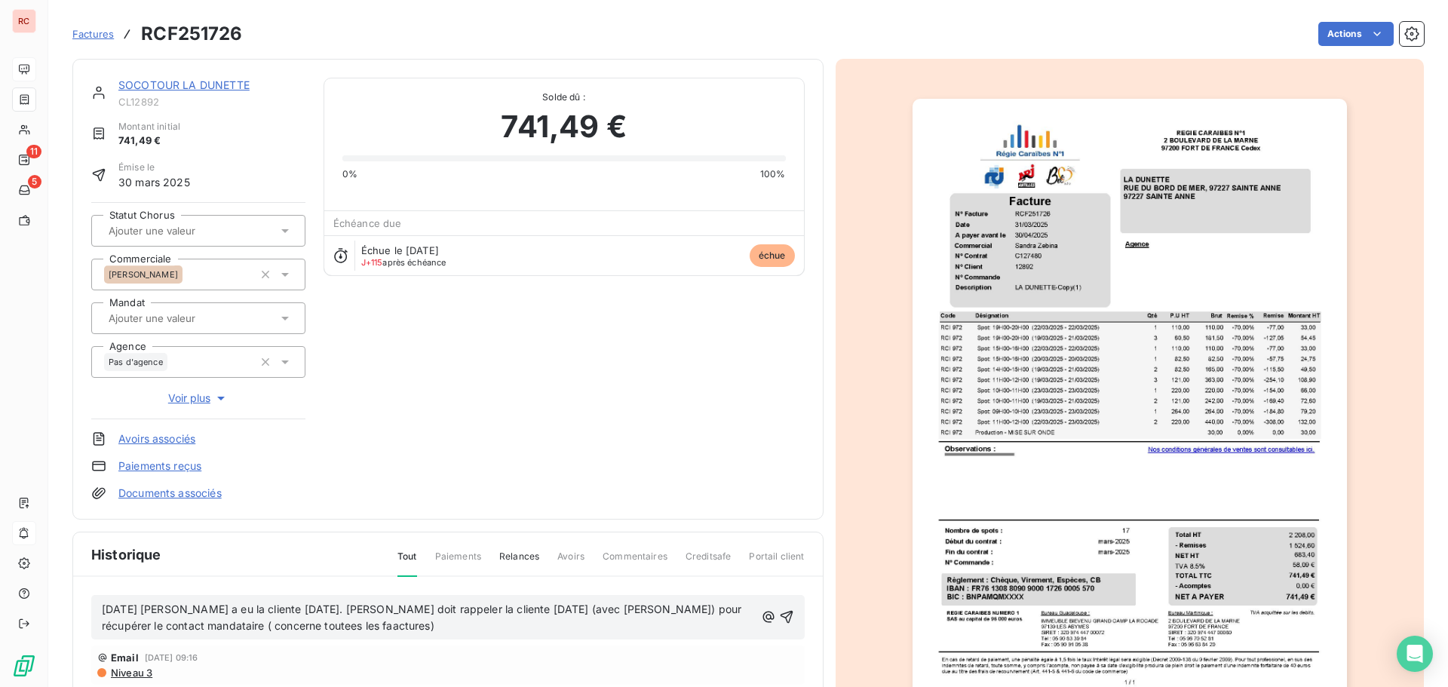
click at [290, 630] on span "[DATE] [PERSON_NAME] a eu la cliente [DATE]. [PERSON_NAME] doit rappeler la cli…" at bounding box center [423, 618] width 643 height 30
click at [247, 623] on span "[DATE] [PERSON_NAME] a eu la cliente [DATE]. [PERSON_NAME] doit rappeler la cli…" at bounding box center [423, 618] width 643 height 30
click at [779, 617] on icon "button" at bounding box center [786, 616] width 15 height 15
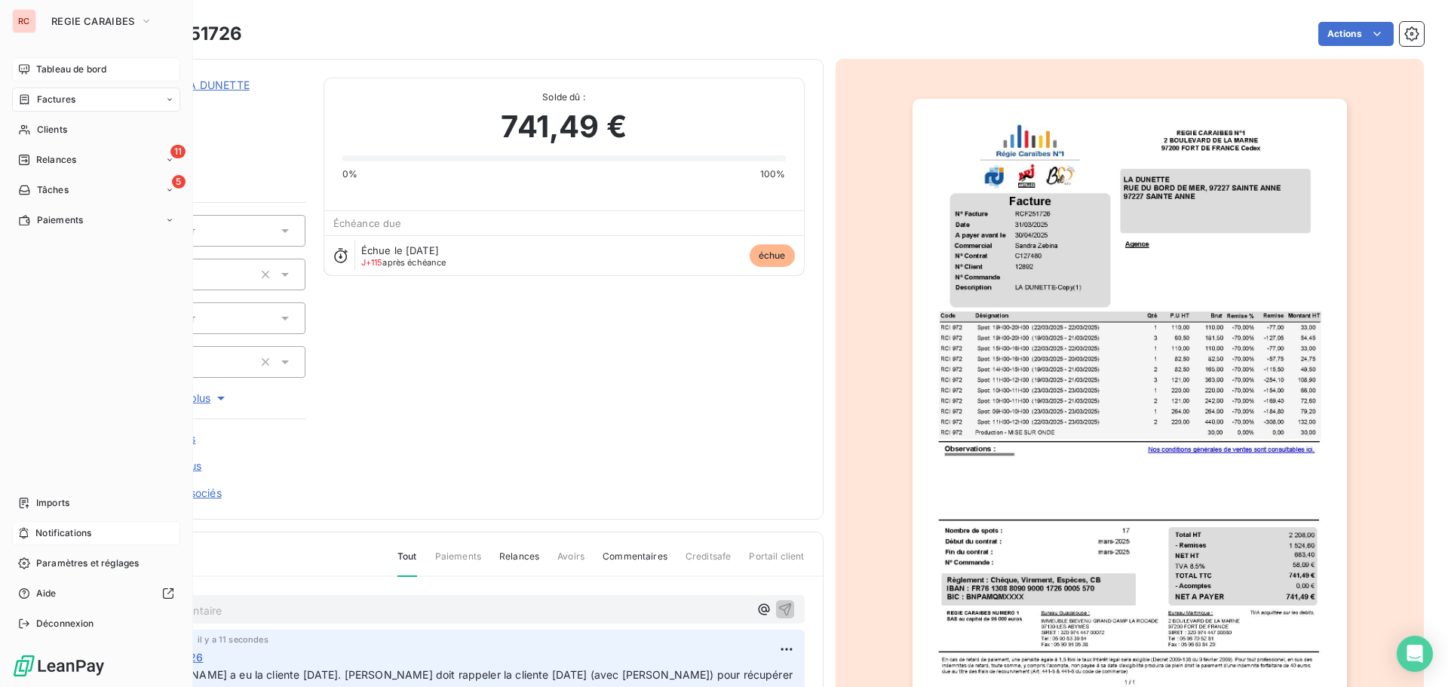
drag, startPoint x: 42, startPoint y: 127, endPoint x: 192, endPoint y: 97, distance: 153.1
click at [42, 127] on span "Clients" at bounding box center [52, 130] width 30 height 14
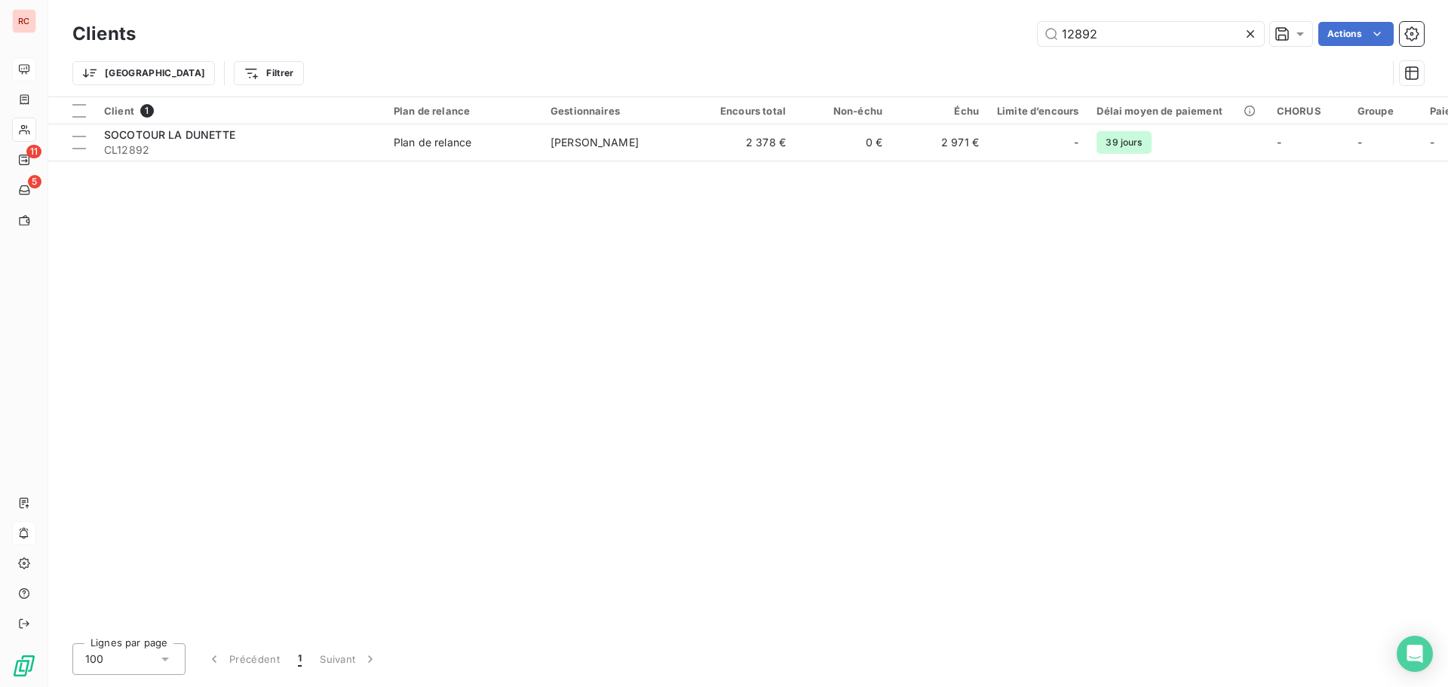
drag, startPoint x: 1122, startPoint y: 39, endPoint x: 1027, endPoint y: 39, distance: 95.0
click at [1027, 39] on div "12892 Actions" at bounding box center [789, 34] width 1270 height 24
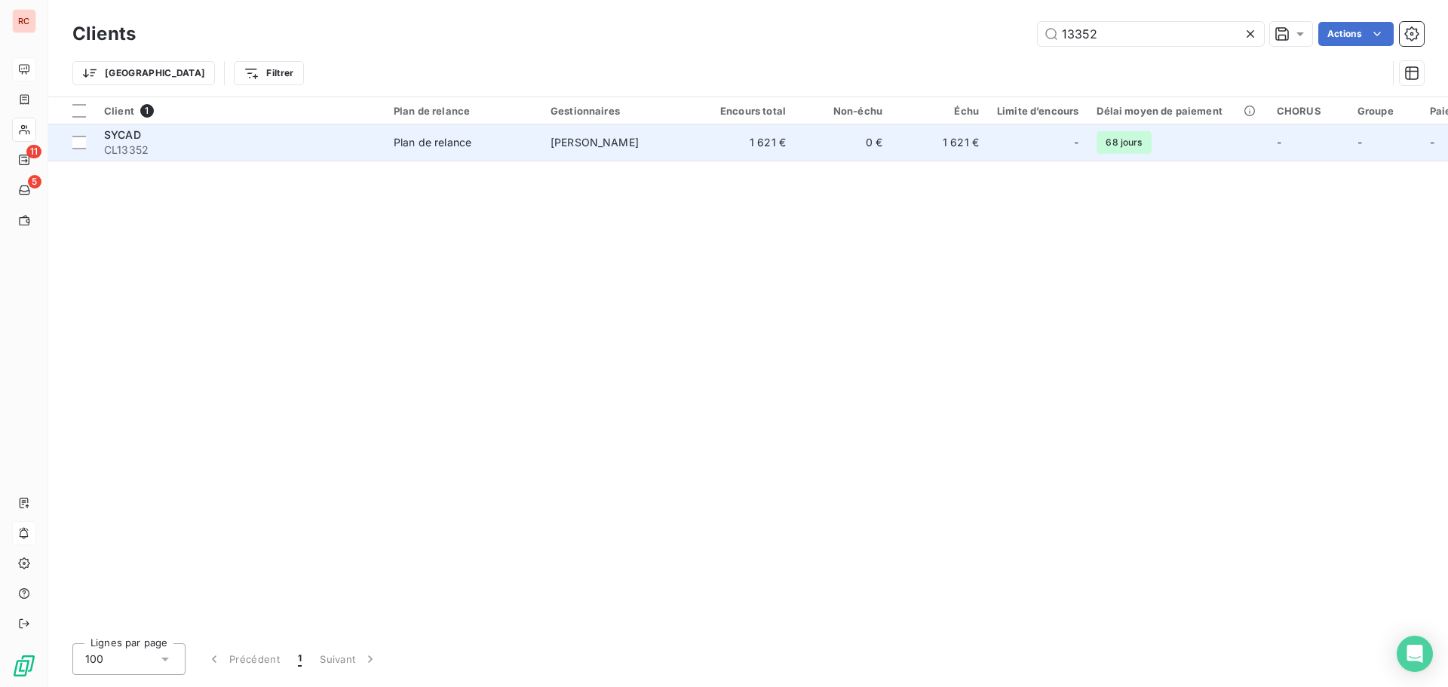
type input "13352"
click at [526, 160] on td "Plan de relance" at bounding box center [463, 142] width 157 height 36
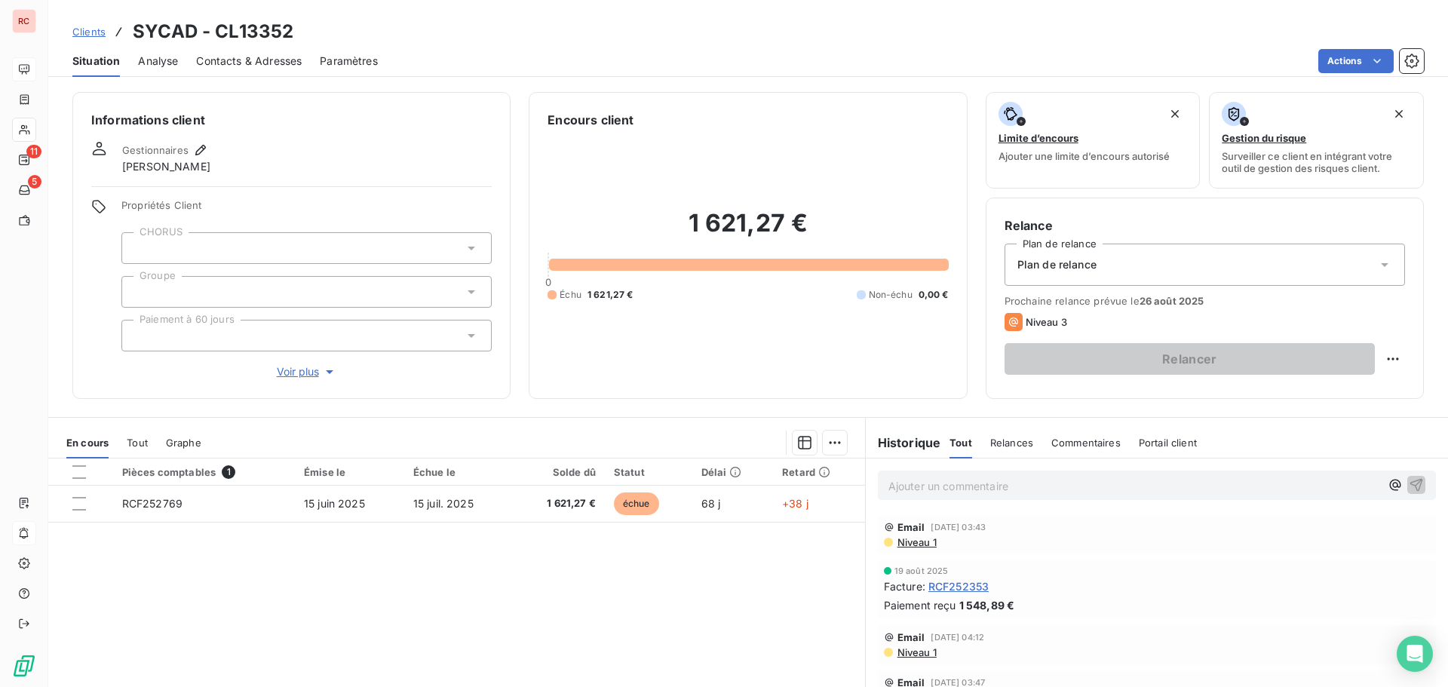
click at [94, 29] on span "Clients" at bounding box center [88, 32] width 33 height 12
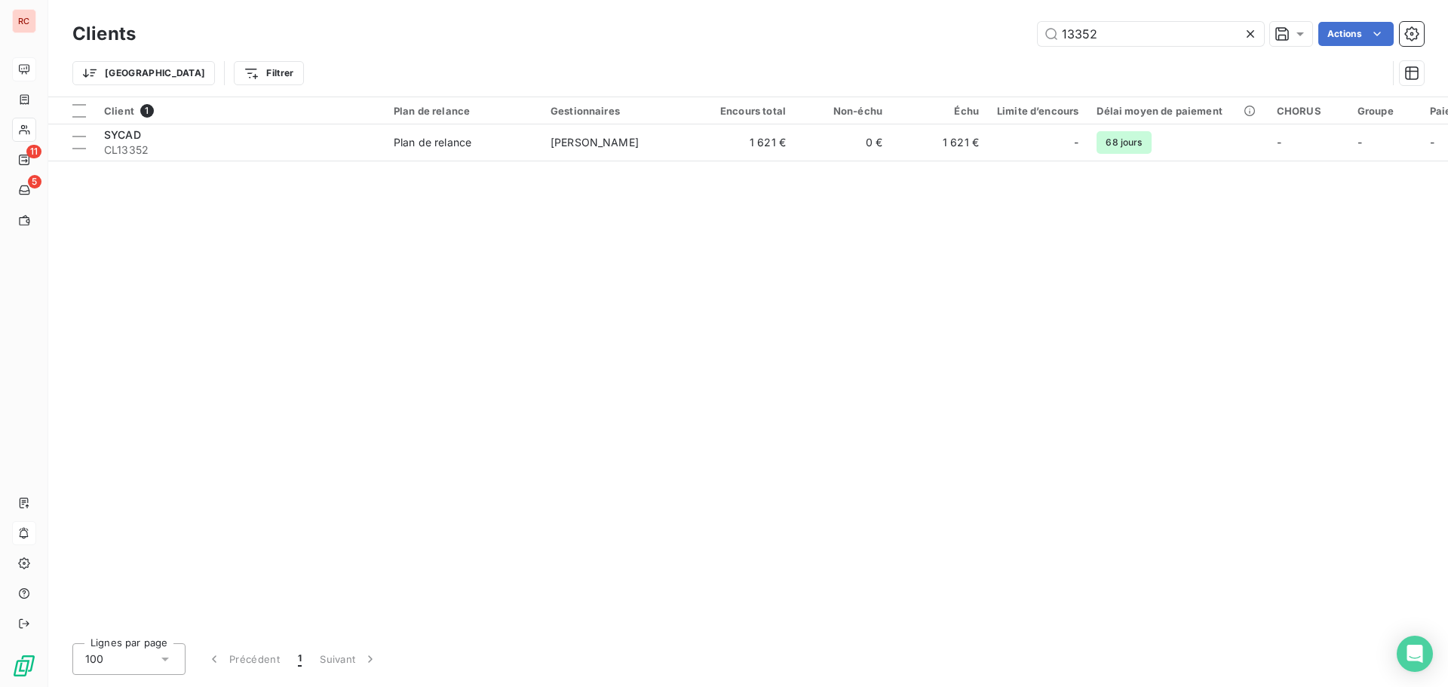
drag, startPoint x: 1151, startPoint y: 46, endPoint x: 937, endPoint y: 35, distance: 213.7
click at [937, 35] on div "Clients 13352 Actions" at bounding box center [747, 34] width 1351 height 32
click at [1113, 51] on div "Trier Filtrer" at bounding box center [747, 73] width 1351 height 47
drag, startPoint x: 1105, startPoint y: 29, endPoint x: 986, endPoint y: 29, distance: 119.1
click at [986, 29] on div "13352 Actions" at bounding box center [789, 34] width 1270 height 24
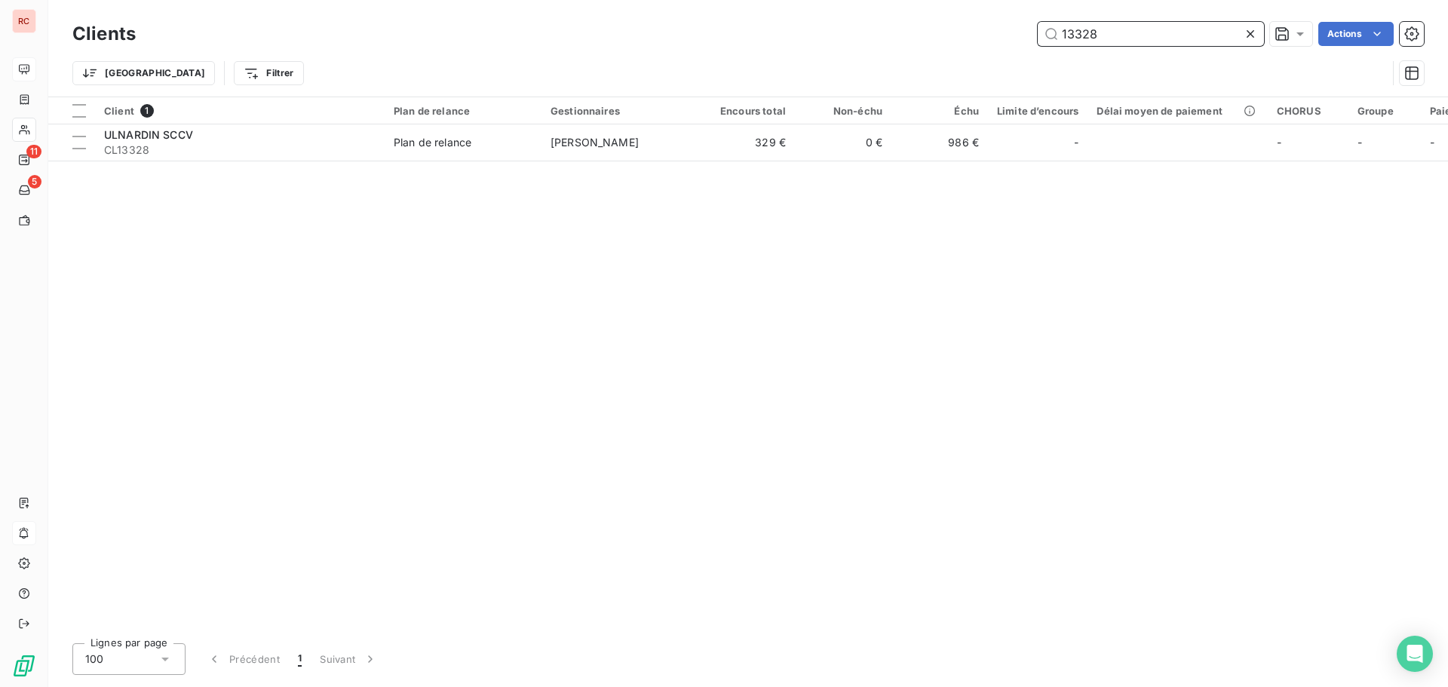
type input "13328"
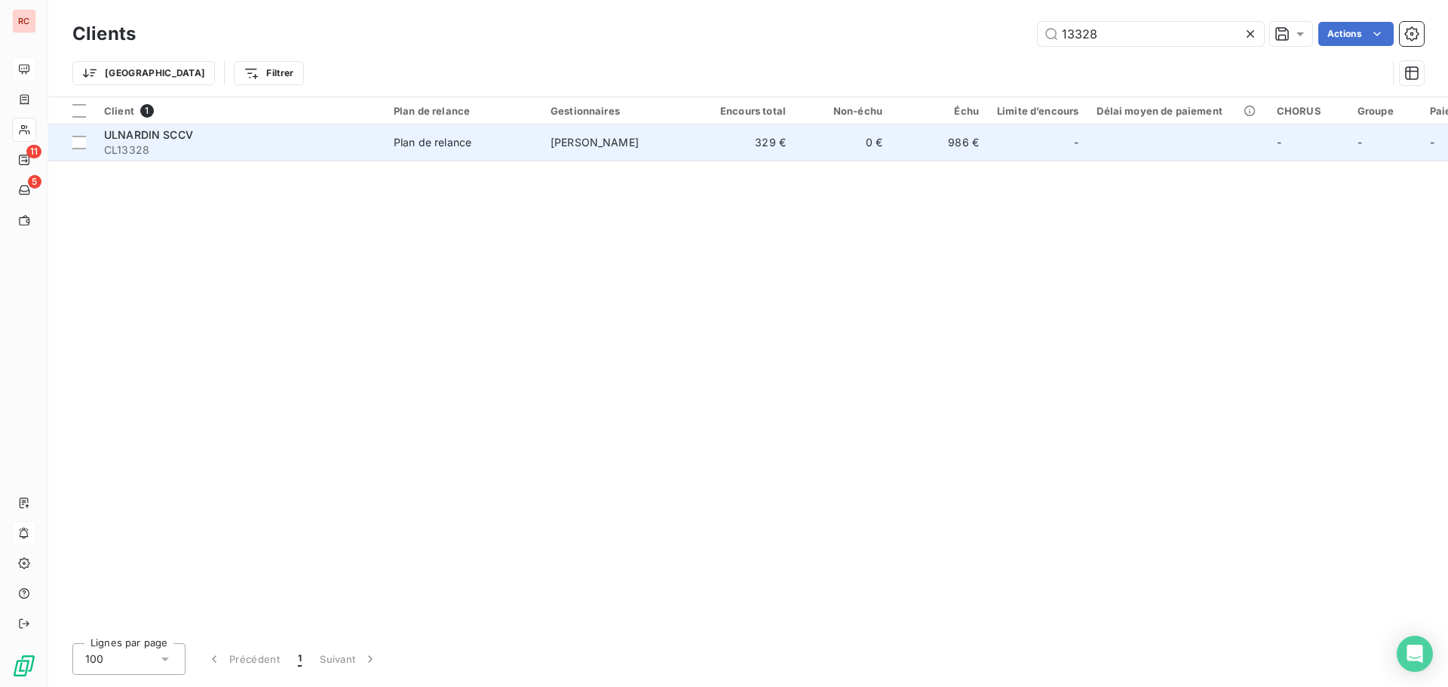
click at [434, 135] on div "Plan de relance" at bounding box center [433, 142] width 78 height 15
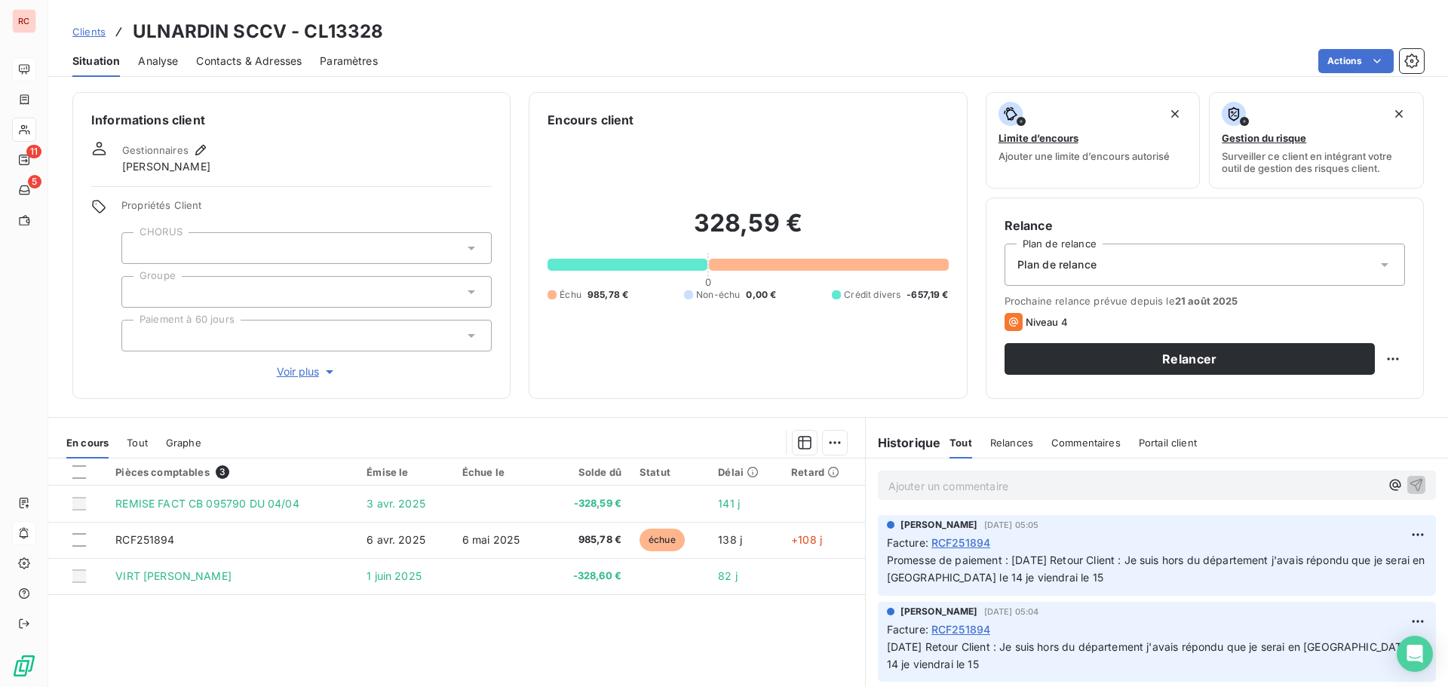
click at [221, 54] on span "Contacts & Adresses" at bounding box center [249, 61] width 106 height 15
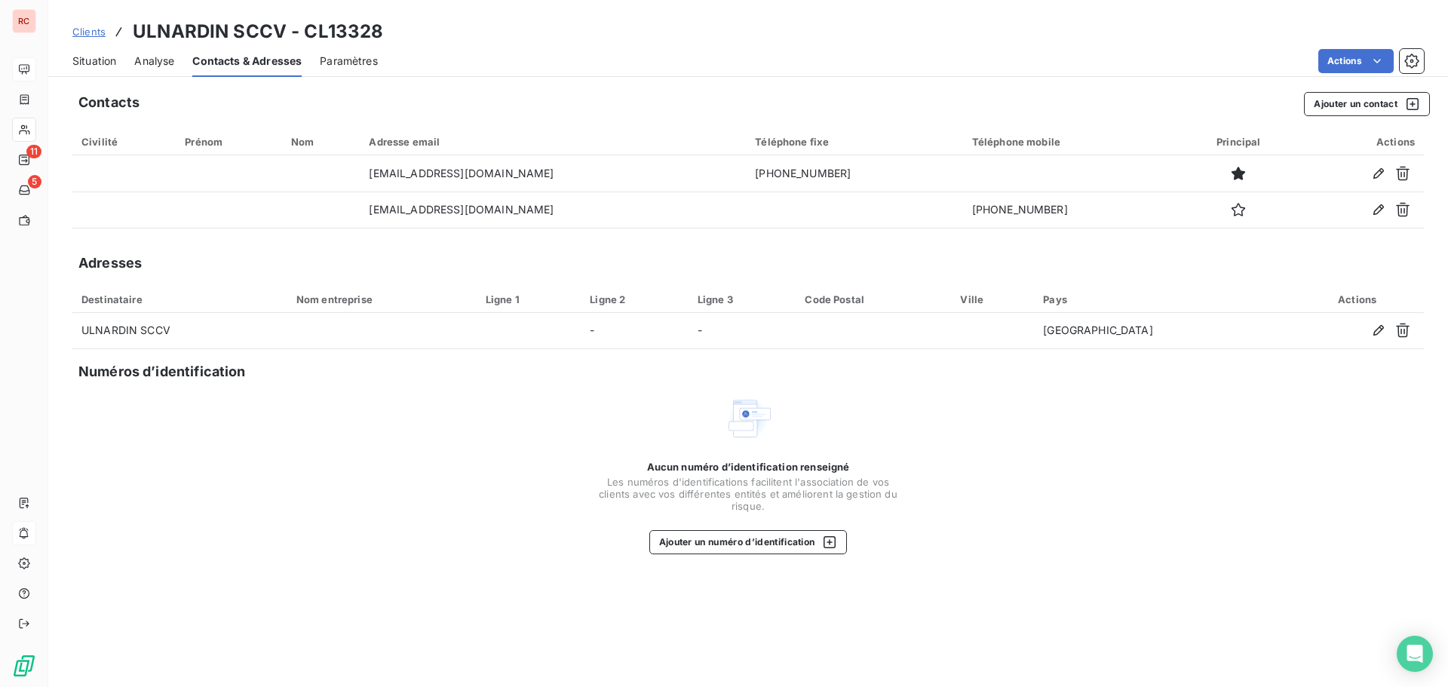
click at [97, 60] on span "Situation" at bounding box center [94, 61] width 44 height 15
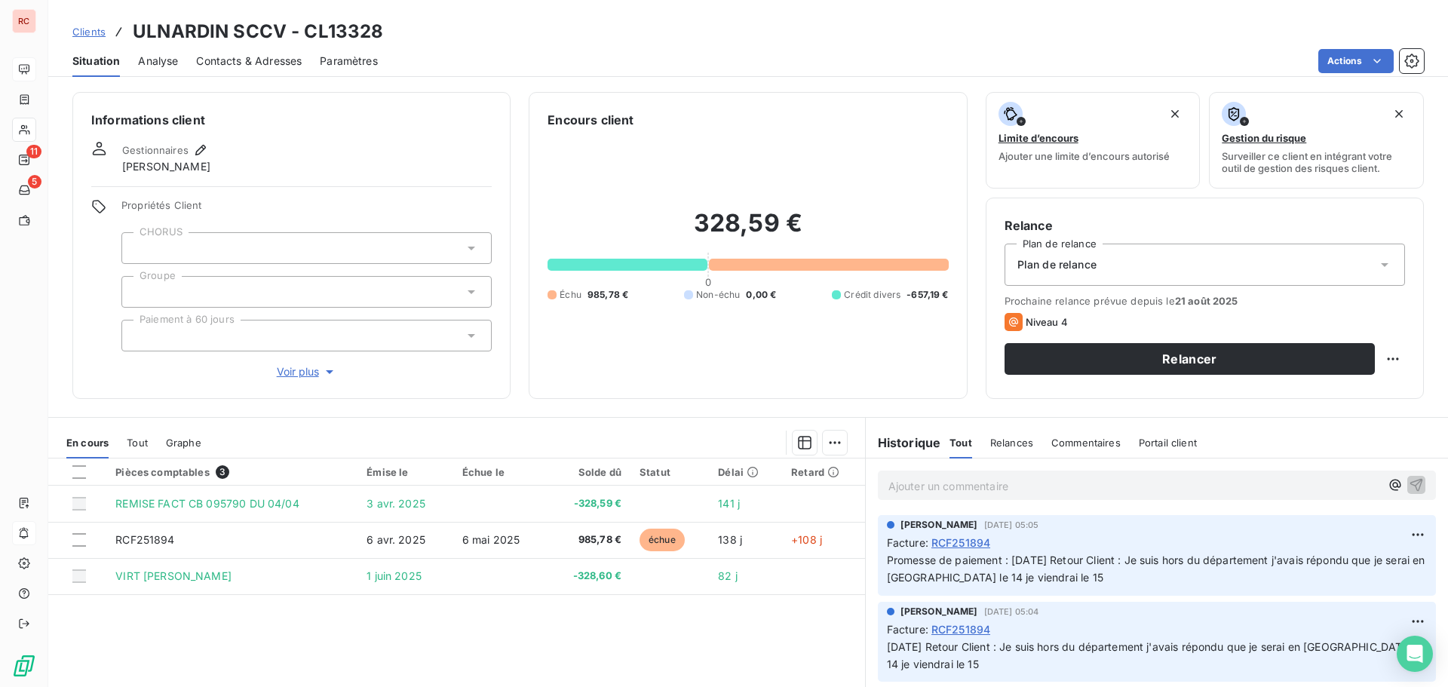
click at [105, 29] on span "Clients" at bounding box center [88, 32] width 33 height 12
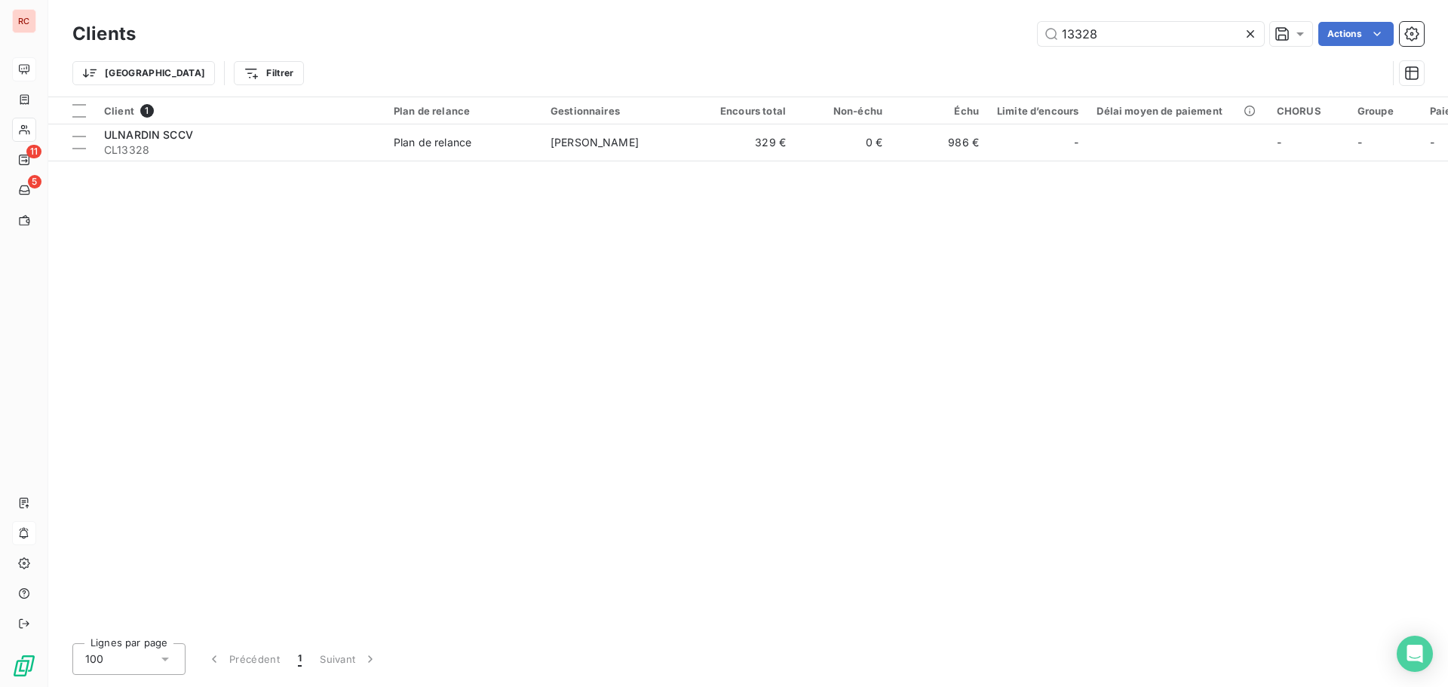
drag, startPoint x: 1127, startPoint y: 38, endPoint x: 1018, endPoint y: 41, distance: 109.4
click at [882, 43] on div "13328 Actions" at bounding box center [789, 34] width 1270 height 24
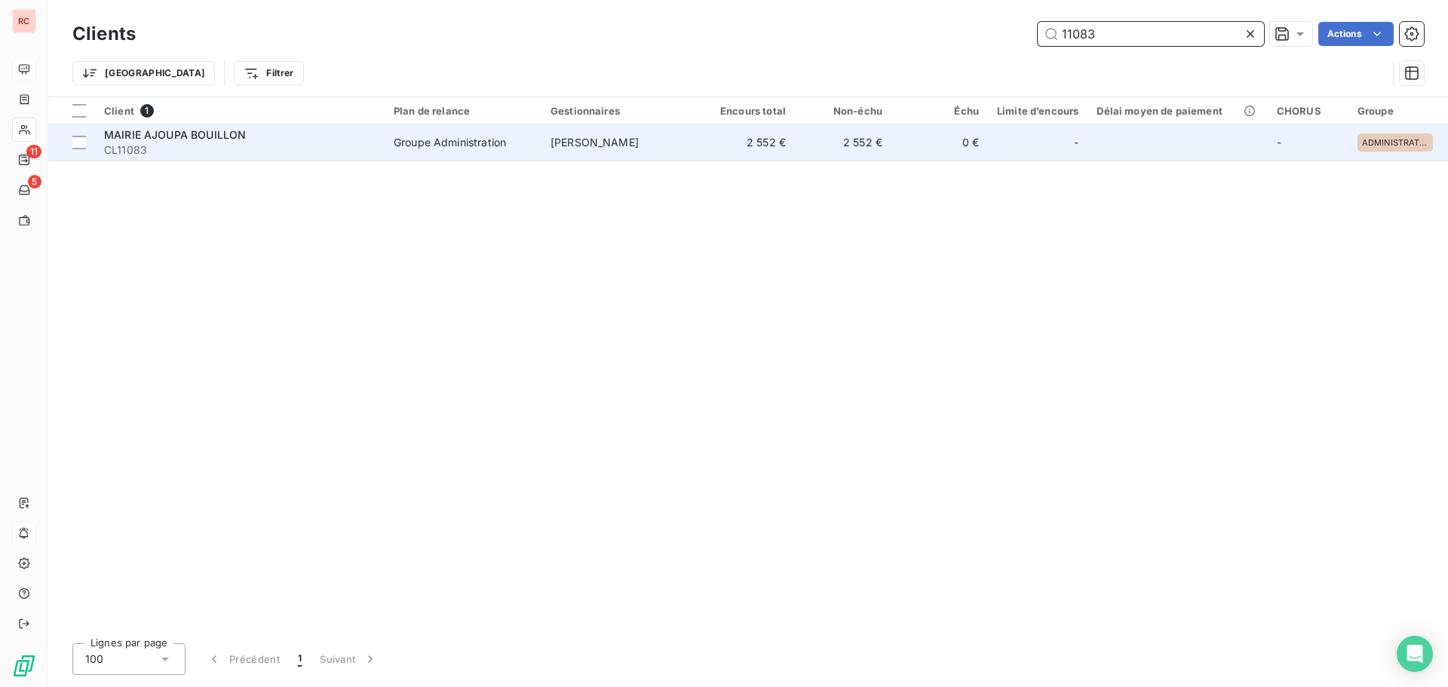
type input "11083"
click at [144, 134] on span "MAIRIE AJOUPA BOUILLON" at bounding box center [175, 134] width 142 height 13
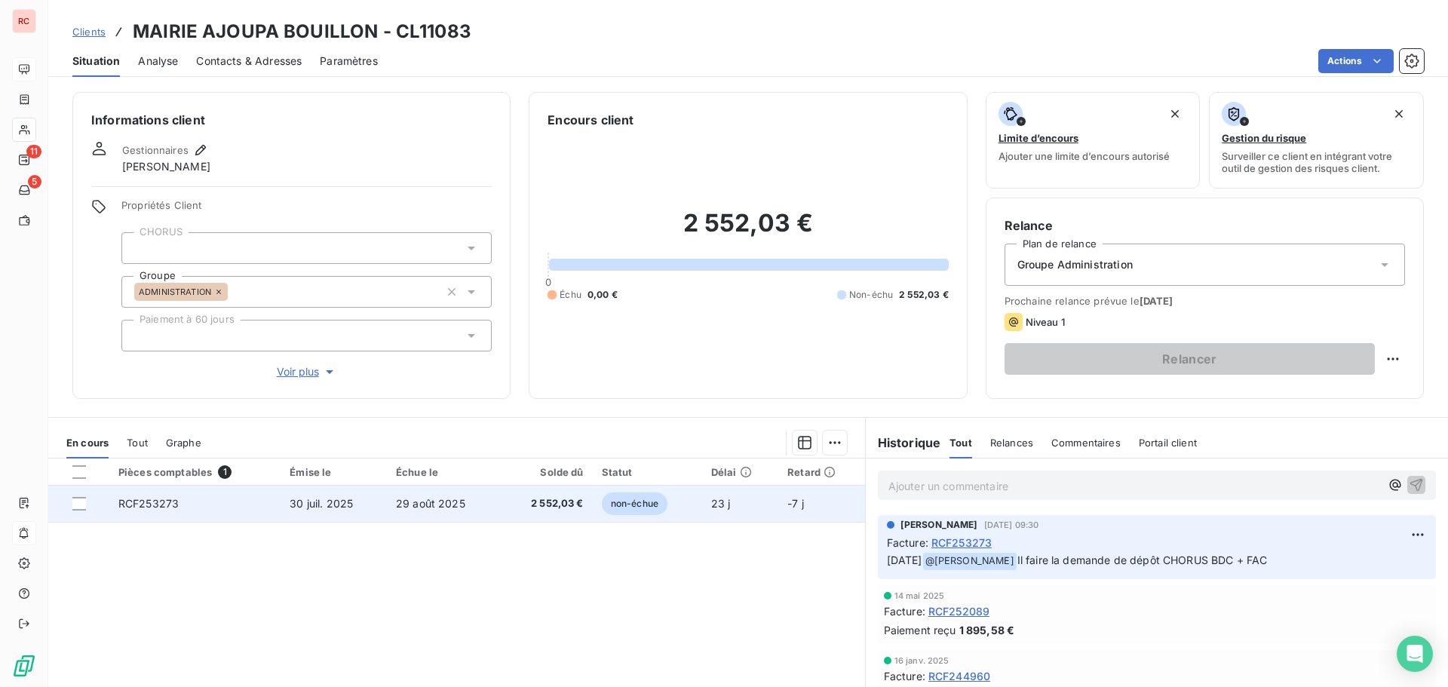
click at [502, 515] on td "2 552,03 €" at bounding box center [547, 504] width 92 height 36
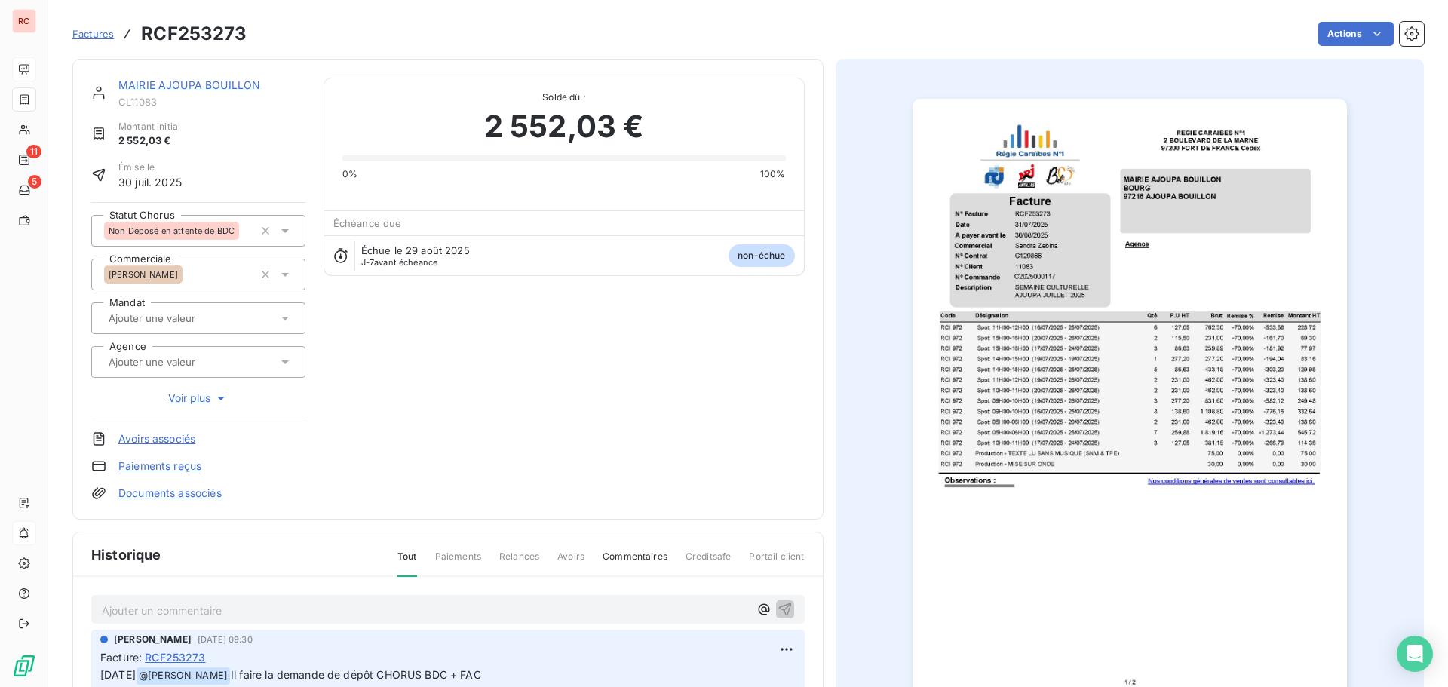
click at [1038, 266] on img "button" at bounding box center [1129, 406] width 434 height 614
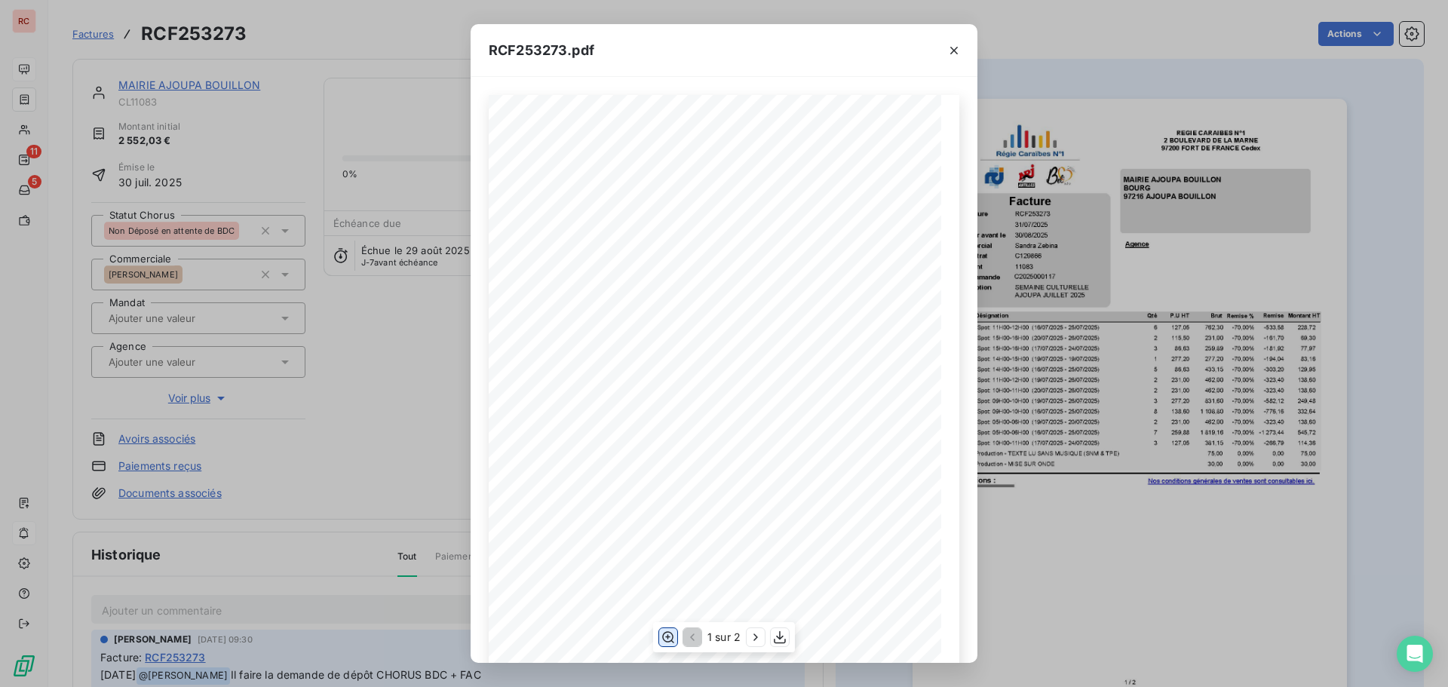
click at [673, 640] on icon "button" at bounding box center [668, 637] width 15 height 15
click at [324, 328] on div "RCF253273.pdf 6 Spot: 11H00-12H00 ([DATE] - [DATE]) 228,72 RCI 972 127,05 762,3…" at bounding box center [724, 343] width 1448 height 687
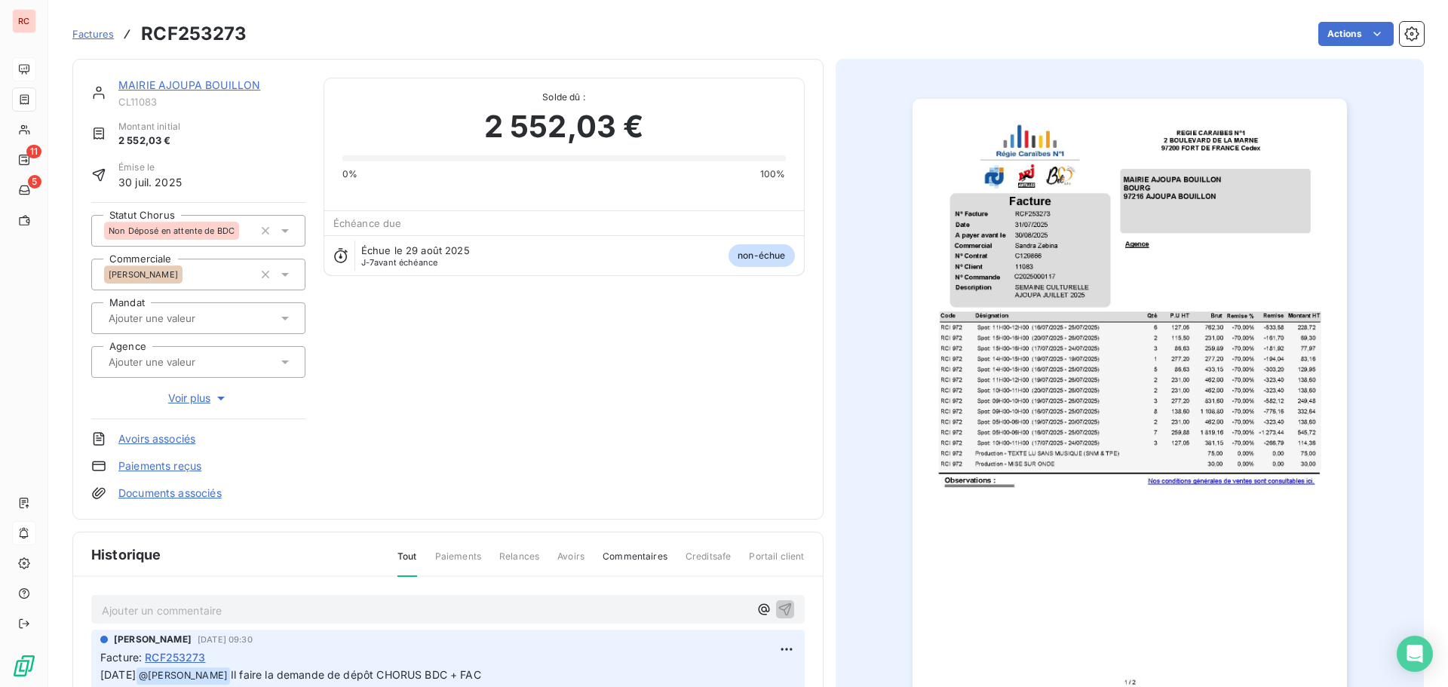
click at [1122, 324] on img "button" at bounding box center [1129, 406] width 434 height 614
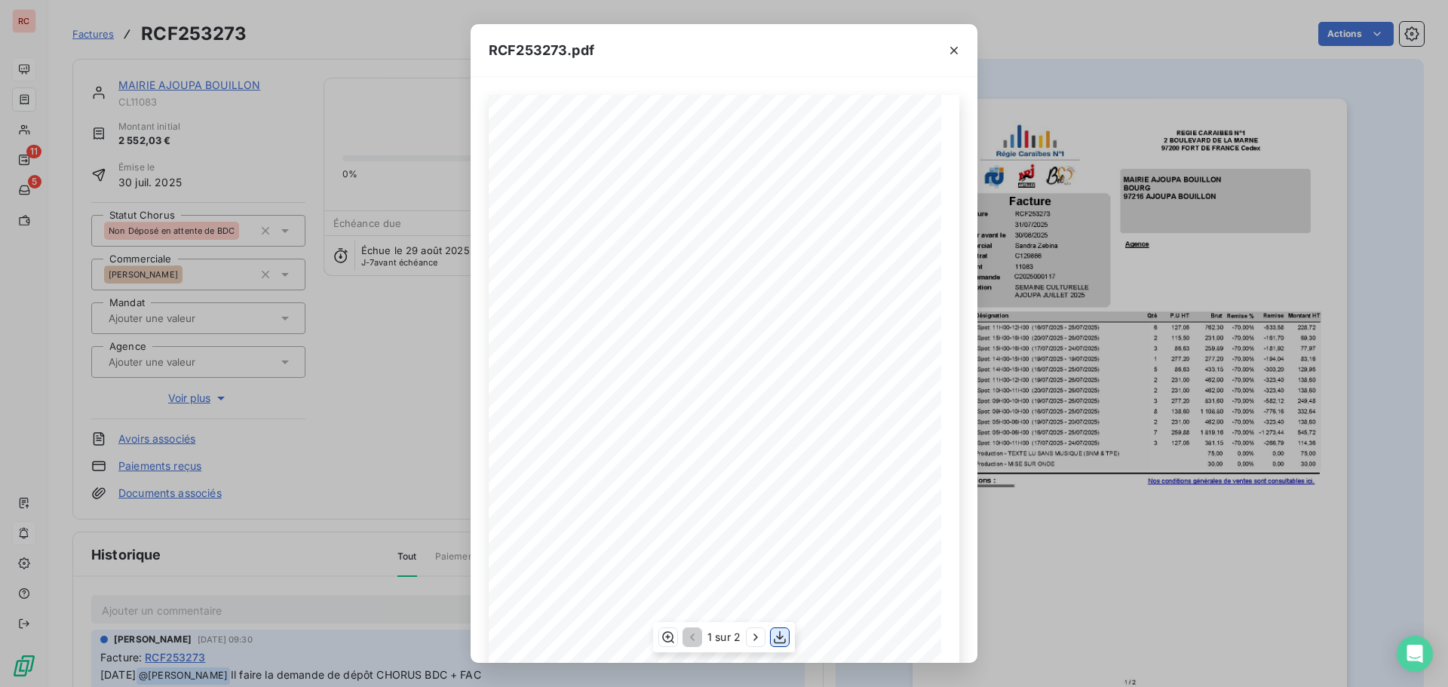
click at [782, 642] on icon "button" at bounding box center [779, 637] width 15 height 15
drag, startPoint x: 1277, startPoint y: 69, endPoint x: 1207, endPoint y: 0, distance: 98.1
click at [1211, 6] on div "RCF253273.pdf 6 Spot: 11H00-12H00 ([DATE] - [DATE]) 228,72 RCI 972 127,05 762,3…" at bounding box center [724, 343] width 1448 height 687
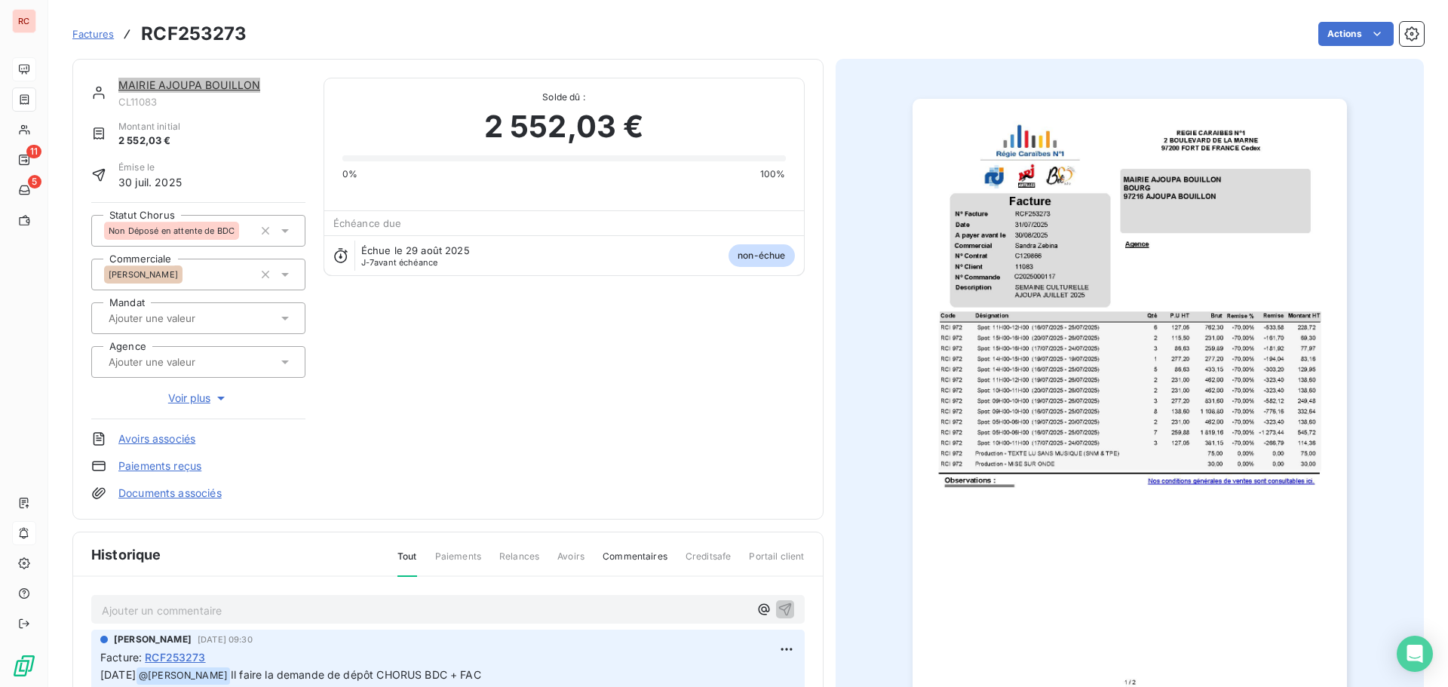
drag, startPoint x: 282, startPoint y: 80, endPoint x: 117, endPoint y: 83, distance: 165.2
click at [117, 83] on div "MAIRIE AJOUPA BOUILLON CL11083" at bounding box center [198, 93] width 214 height 30
click at [272, 105] on span "CL11083" at bounding box center [211, 102] width 187 height 12
click at [172, 90] on link "MAIRIE AJOUPA BOUILLON" at bounding box center [189, 84] width 142 height 13
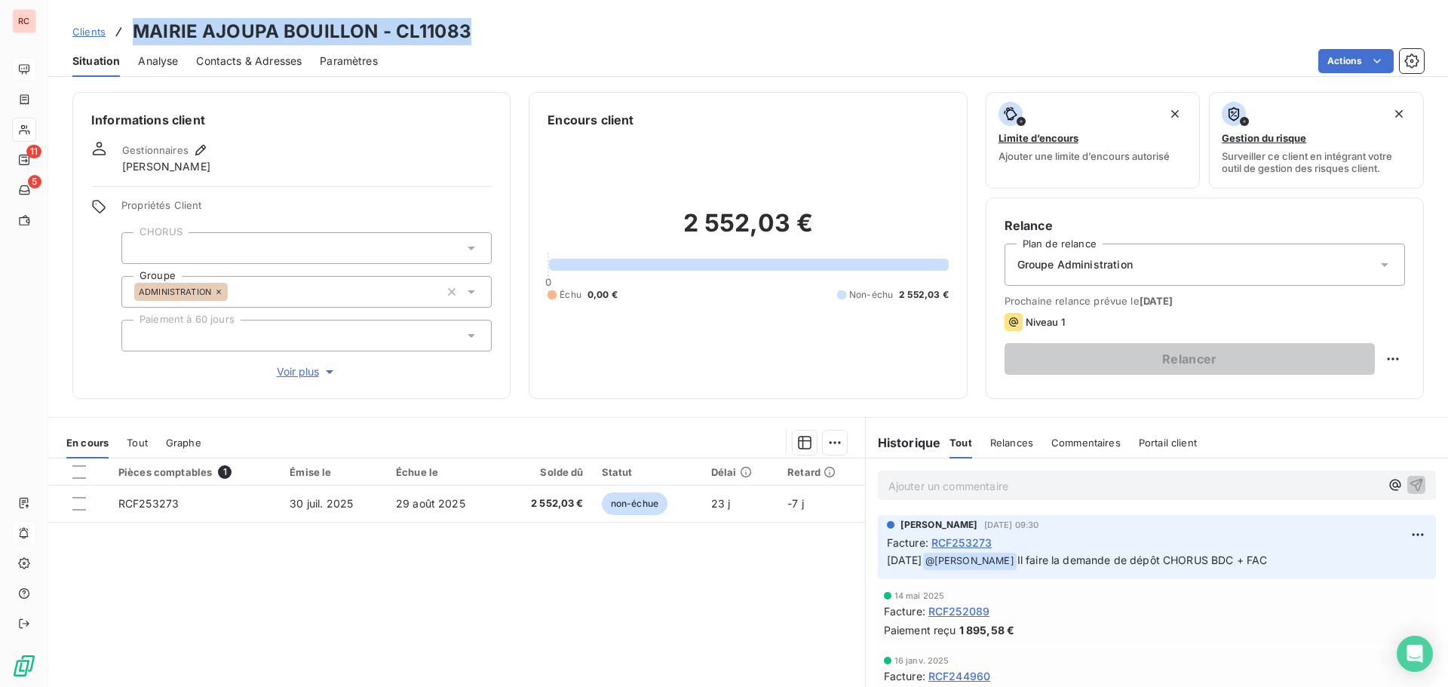
drag, startPoint x: 470, startPoint y: 35, endPoint x: 104, endPoint y: 40, distance: 365.8
click at [104, 40] on div "Clients MAIRIE AJOUPA BOUILLON - CL11083" at bounding box center [748, 31] width 1400 height 27
copy div "MAIRIE AJOUPA BOUILLON - CL11083"
click at [510, 25] on div "Clients MAIRIE AJOUPA BOUILLON - CL11083" at bounding box center [748, 31] width 1400 height 27
drag, startPoint x: 492, startPoint y: 29, endPoint x: 135, endPoint y: 43, distance: 357.0
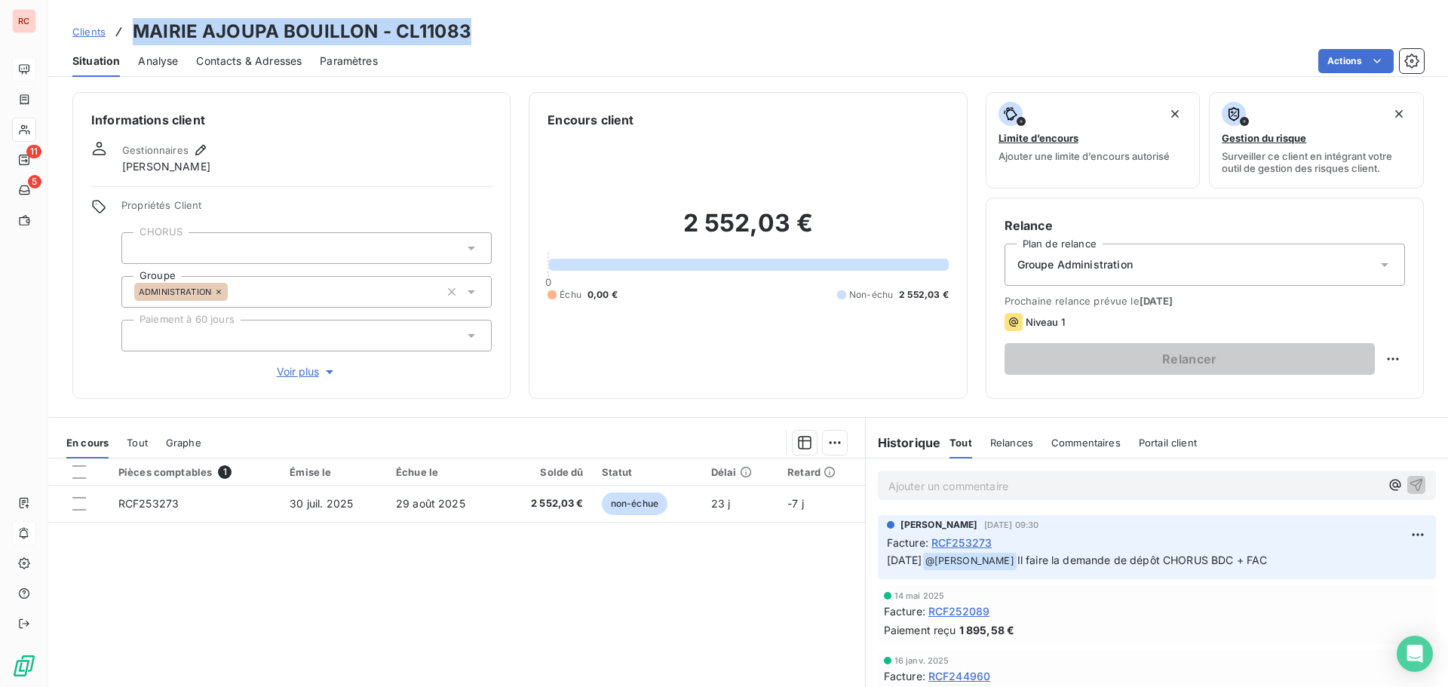
click at [135, 43] on div "Clients MAIRIE AJOUPA BOUILLON - CL11083" at bounding box center [748, 31] width 1400 height 27
copy h3 "MAIRIE AJOUPA BOUILLON - CL11083"
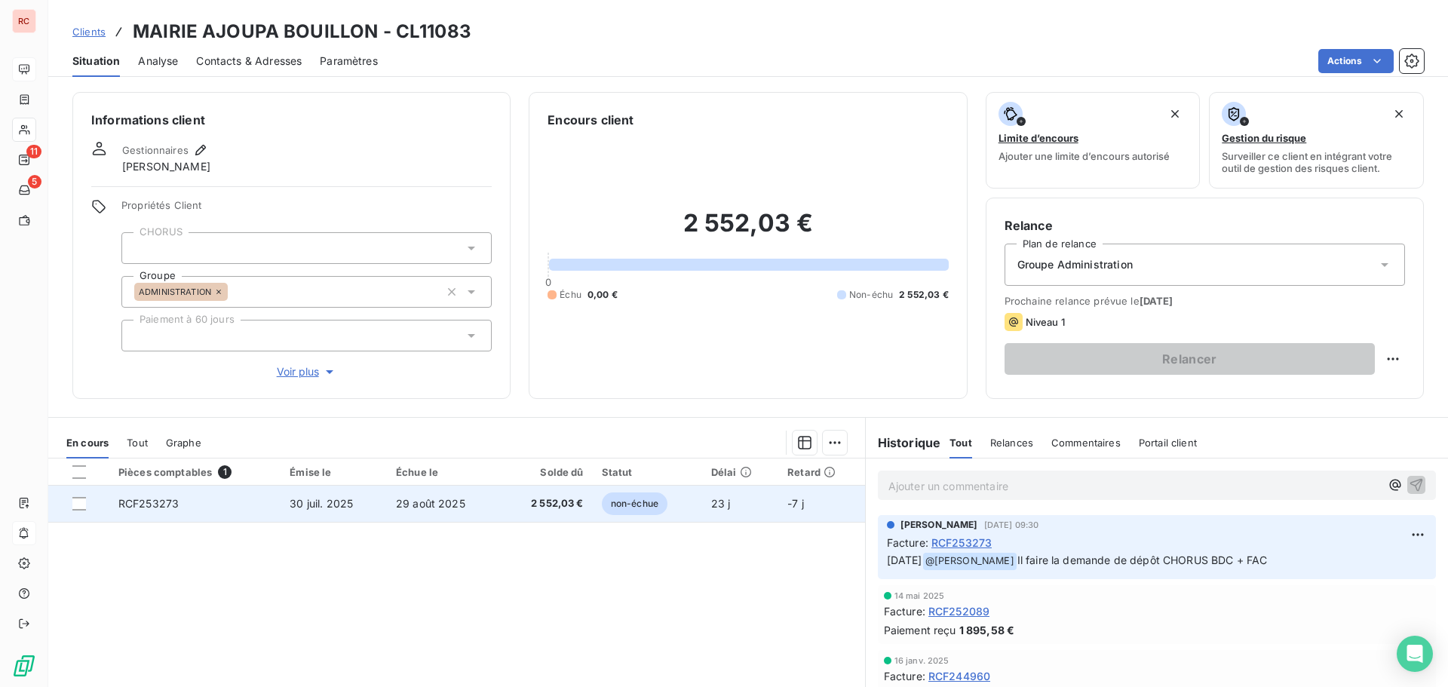
click at [252, 500] on td "RCF253273" at bounding box center [194, 504] width 171 height 36
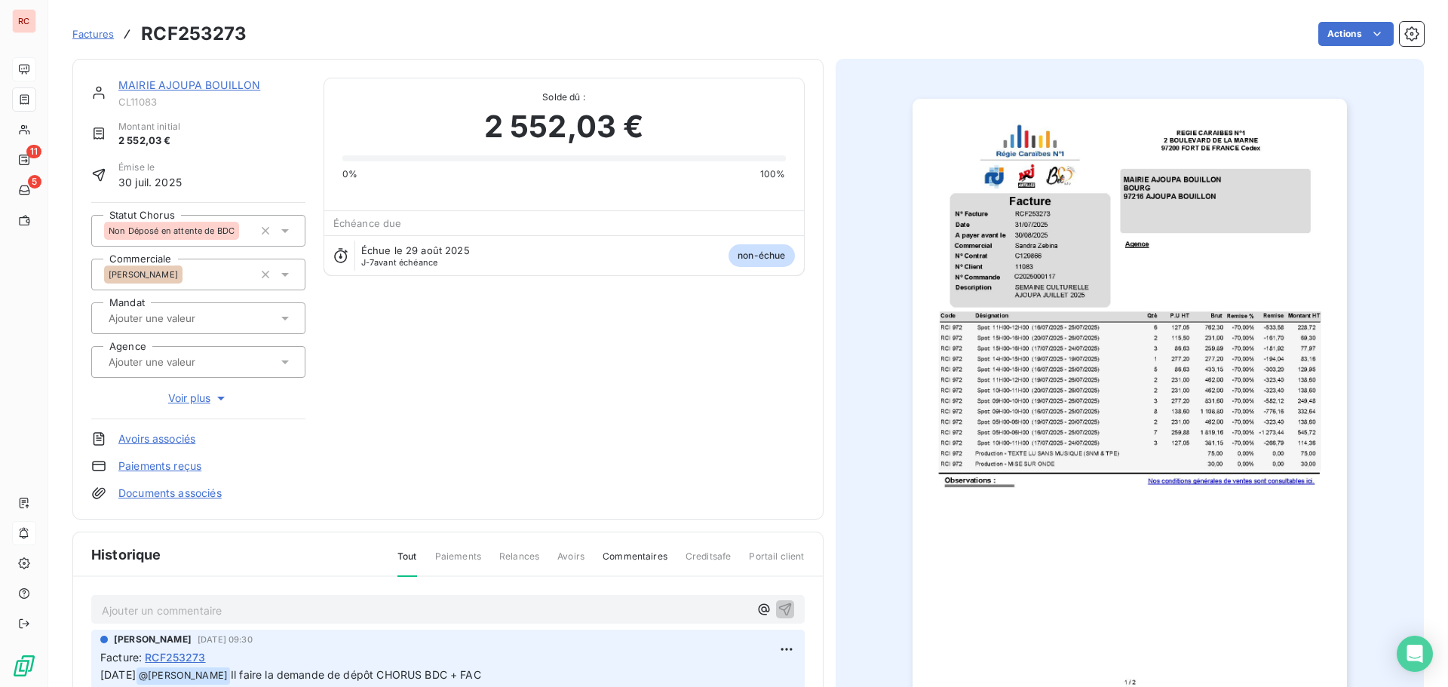
click at [164, 614] on p "Ajouter un commentaire ﻿" at bounding box center [425, 610] width 647 height 19
click at [290, 233] on icon at bounding box center [285, 230] width 15 height 15
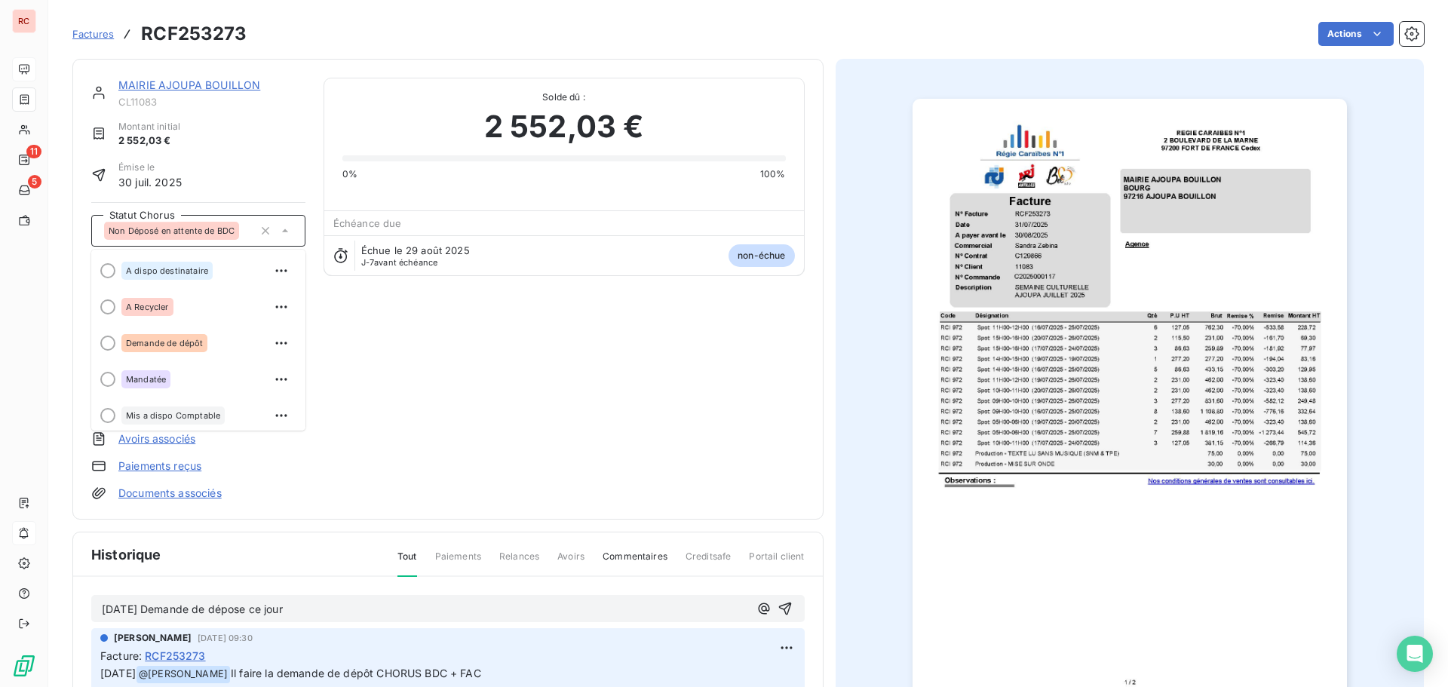
scroll to position [75, 0]
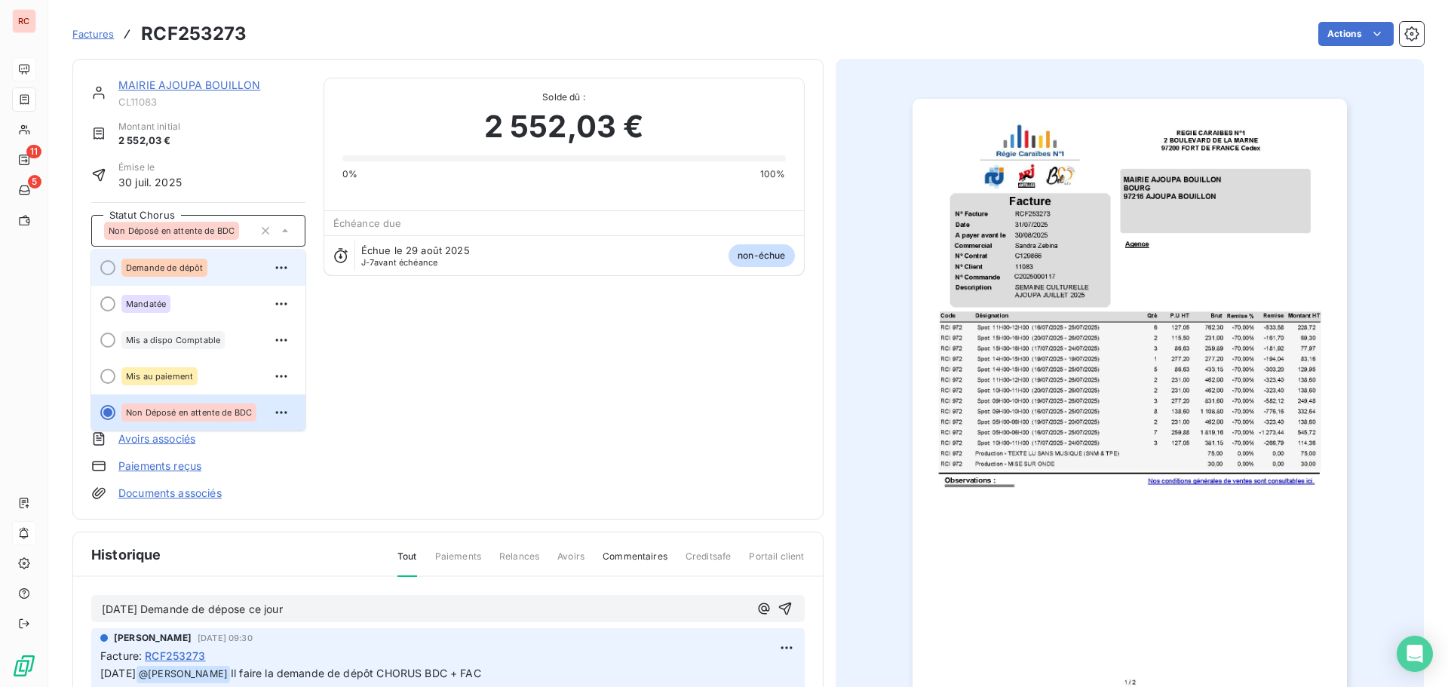
click at [185, 264] on span "Demande de dépôt" at bounding box center [164, 267] width 77 height 9
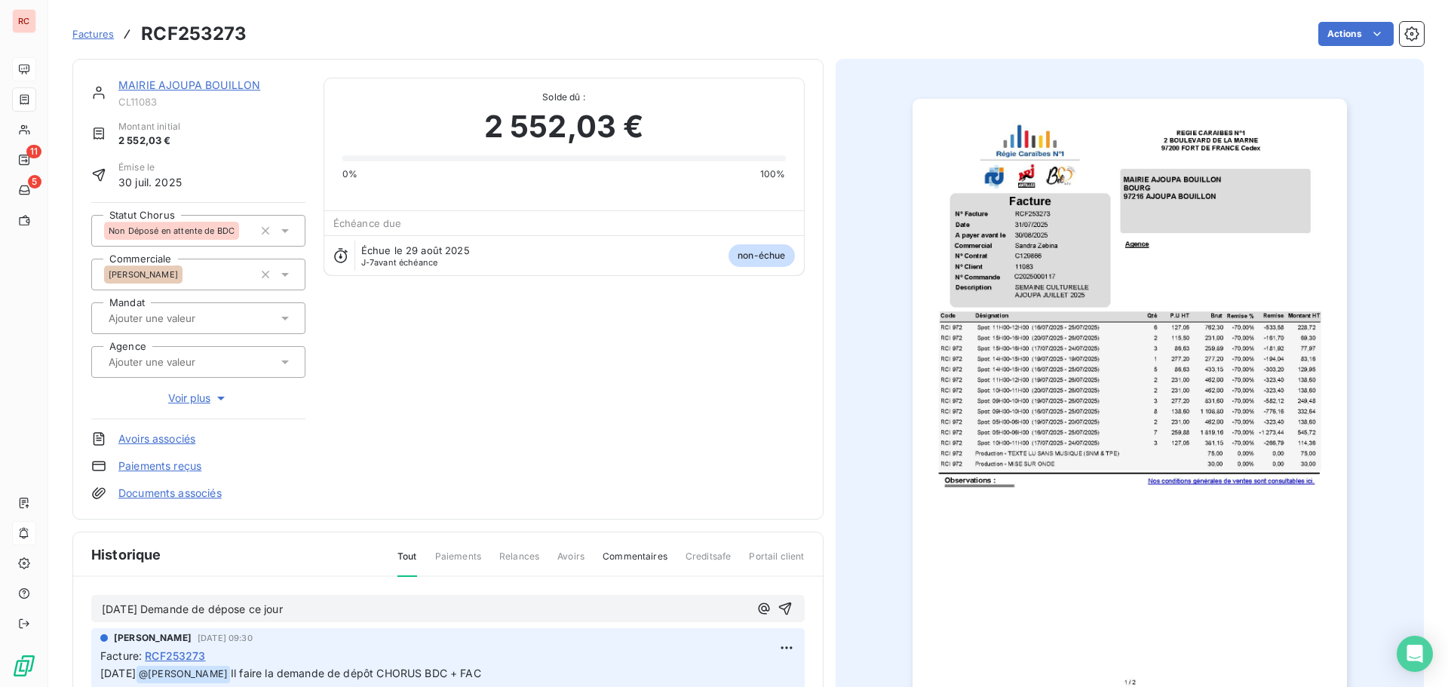
scroll to position [0, 0]
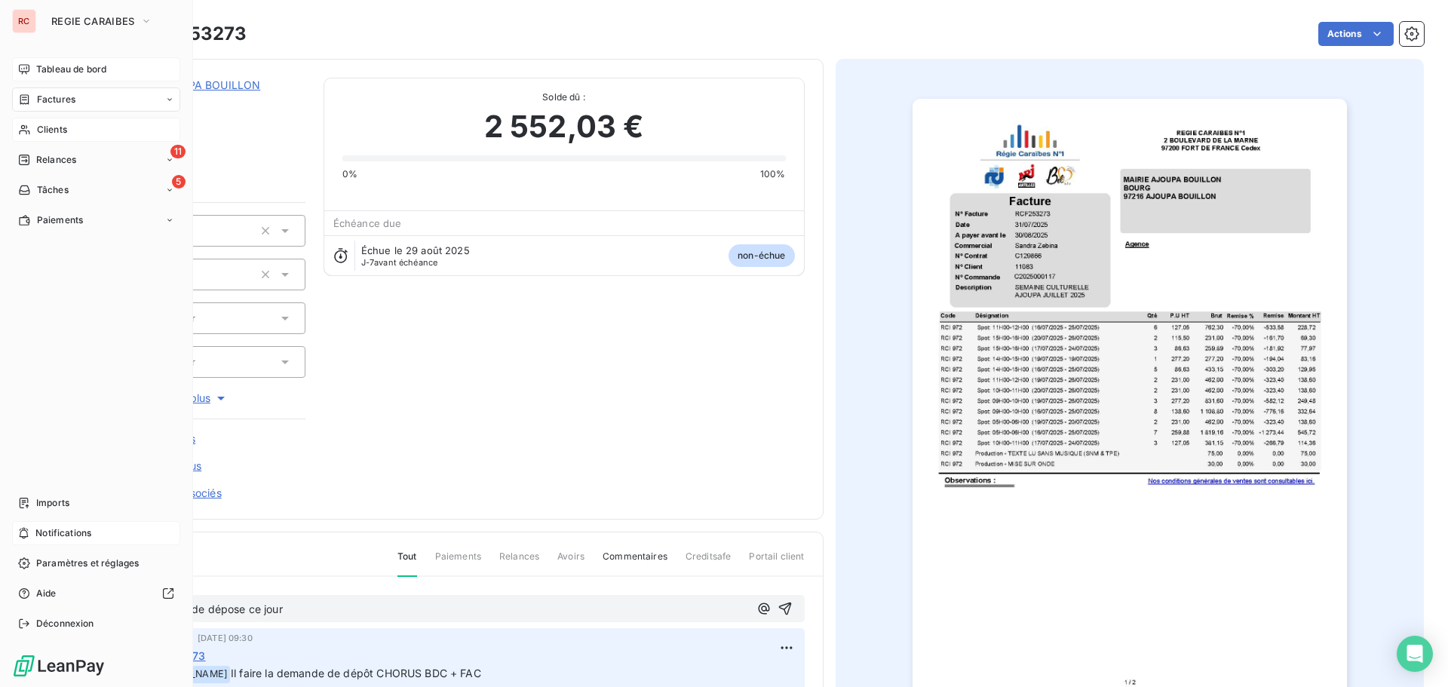
drag, startPoint x: 43, startPoint y: 128, endPoint x: 88, endPoint y: 129, distance: 45.3
click at [43, 129] on span "Clients" at bounding box center [52, 130] width 30 height 14
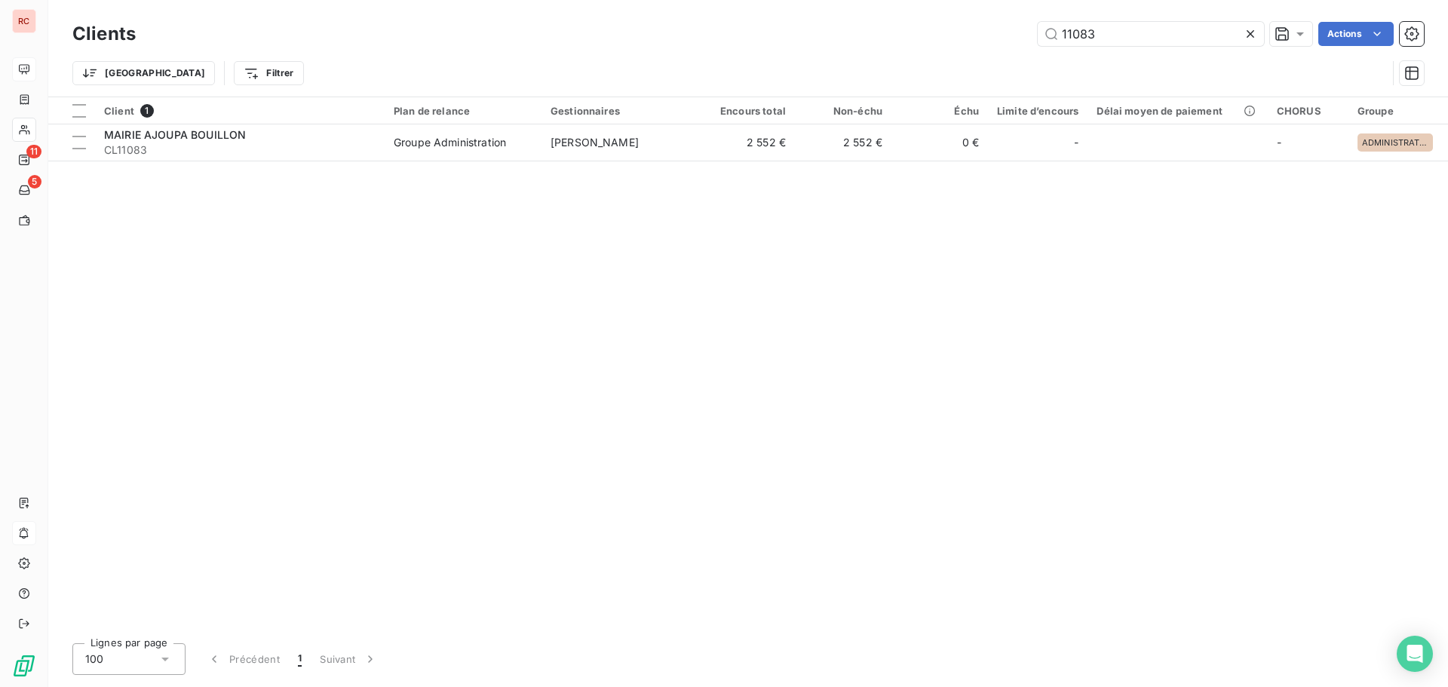
drag, startPoint x: 1139, startPoint y: 38, endPoint x: 1008, endPoint y: 38, distance: 130.5
click at [1008, 38] on div "11083 Actions" at bounding box center [789, 34] width 1270 height 24
type input "11659"
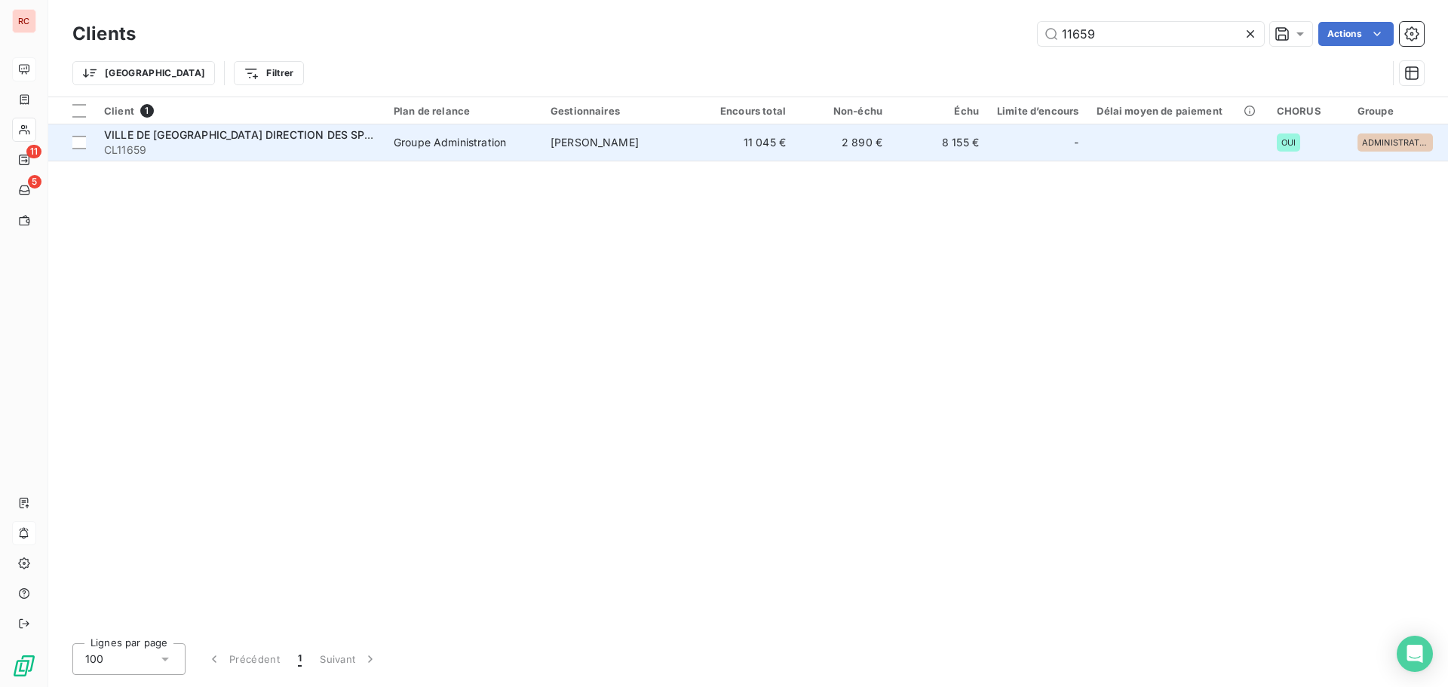
click at [527, 157] on td "Groupe Administration" at bounding box center [463, 142] width 157 height 36
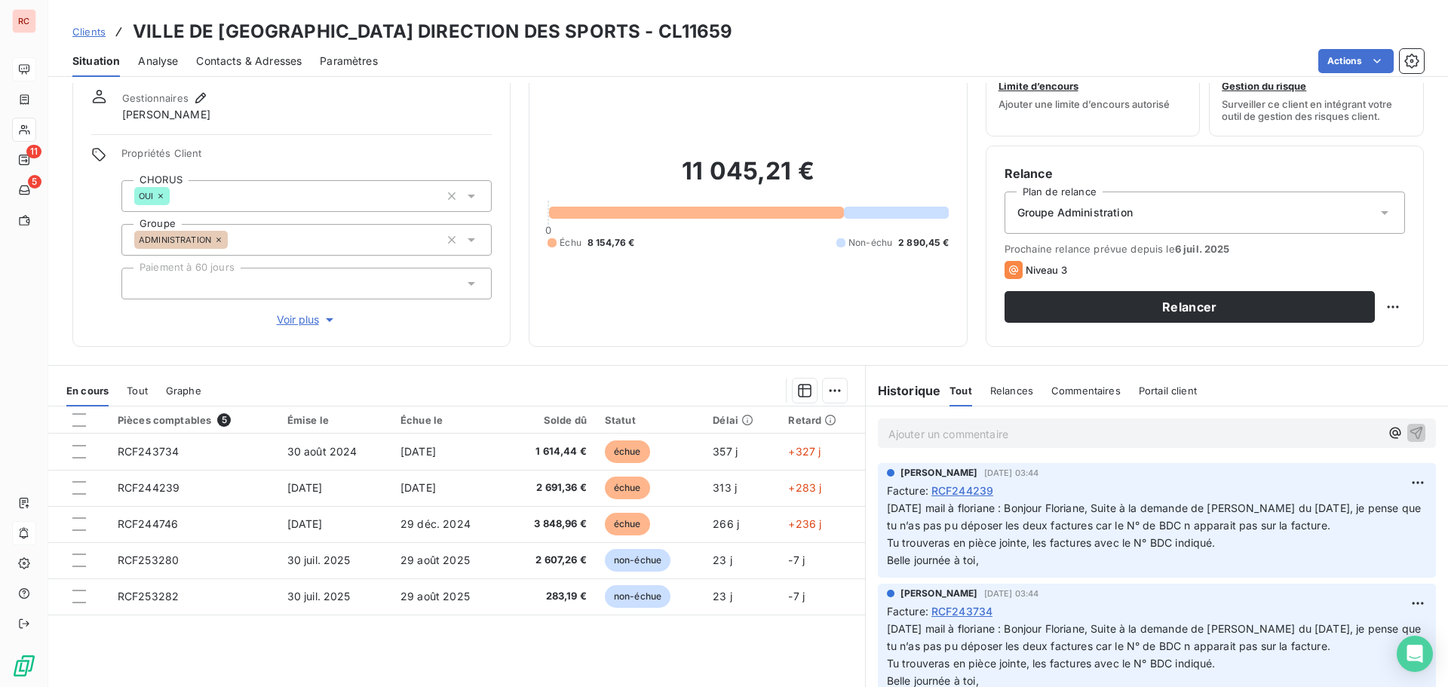
scroll to position [107, 0]
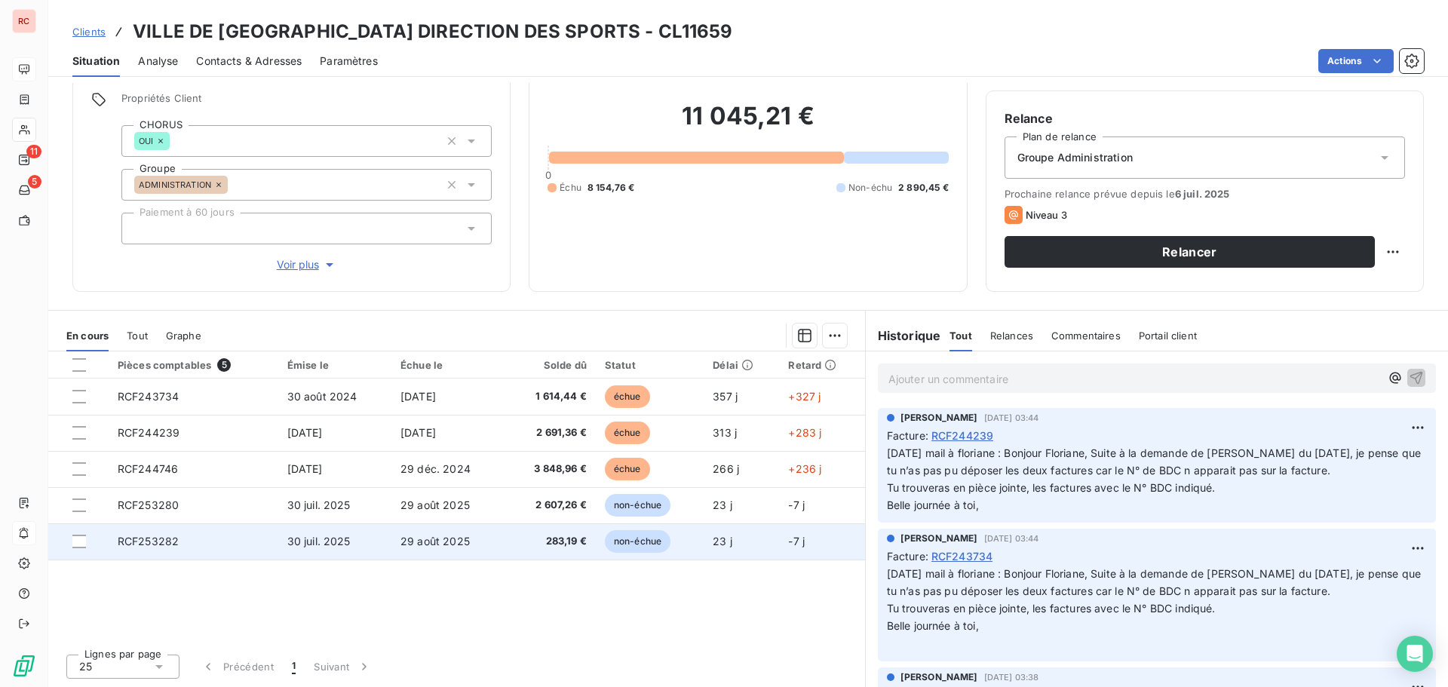
click at [679, 542] on td "non-échue" at bounding box center [650, 541] width 108 height 36
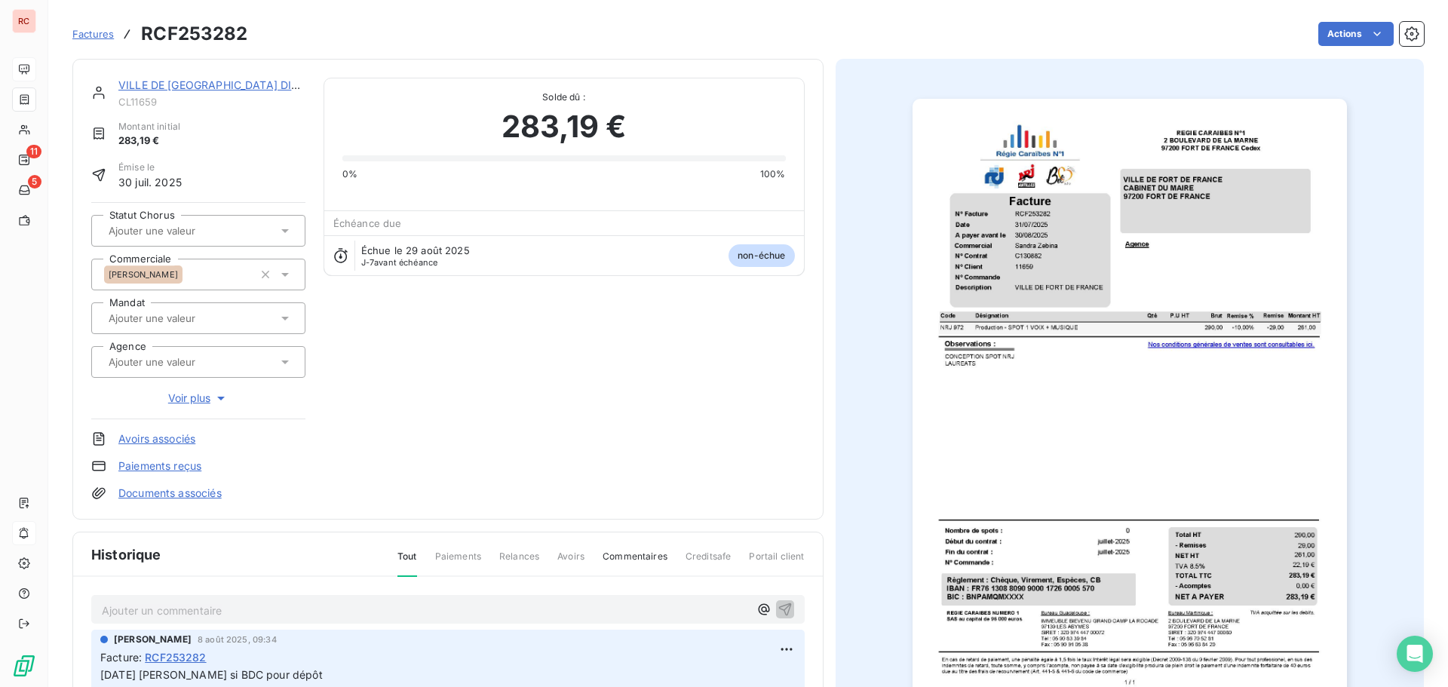
click at [975, 231] on img "button" at bounding box center [1129, 406] width 434 height 614
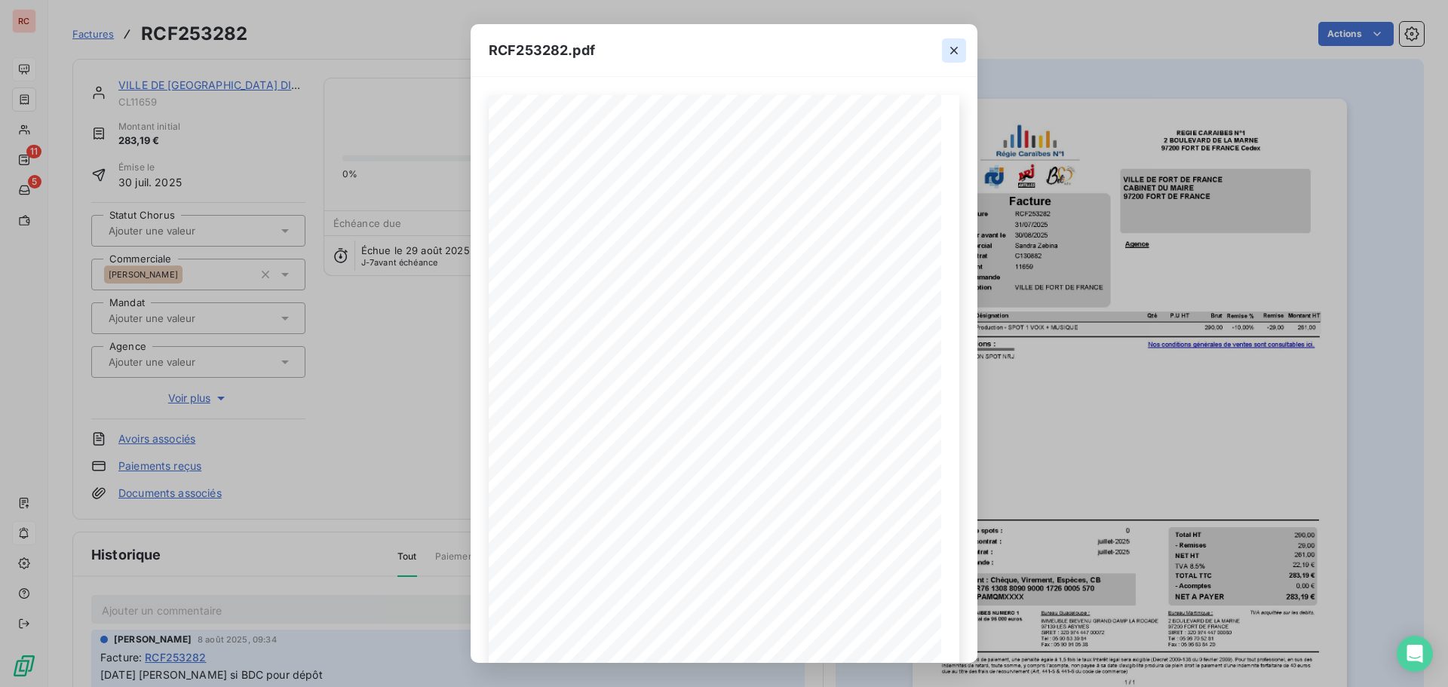
click at [949, 47] on icon "button" at bounding box center [953, 50] width 15 height 15
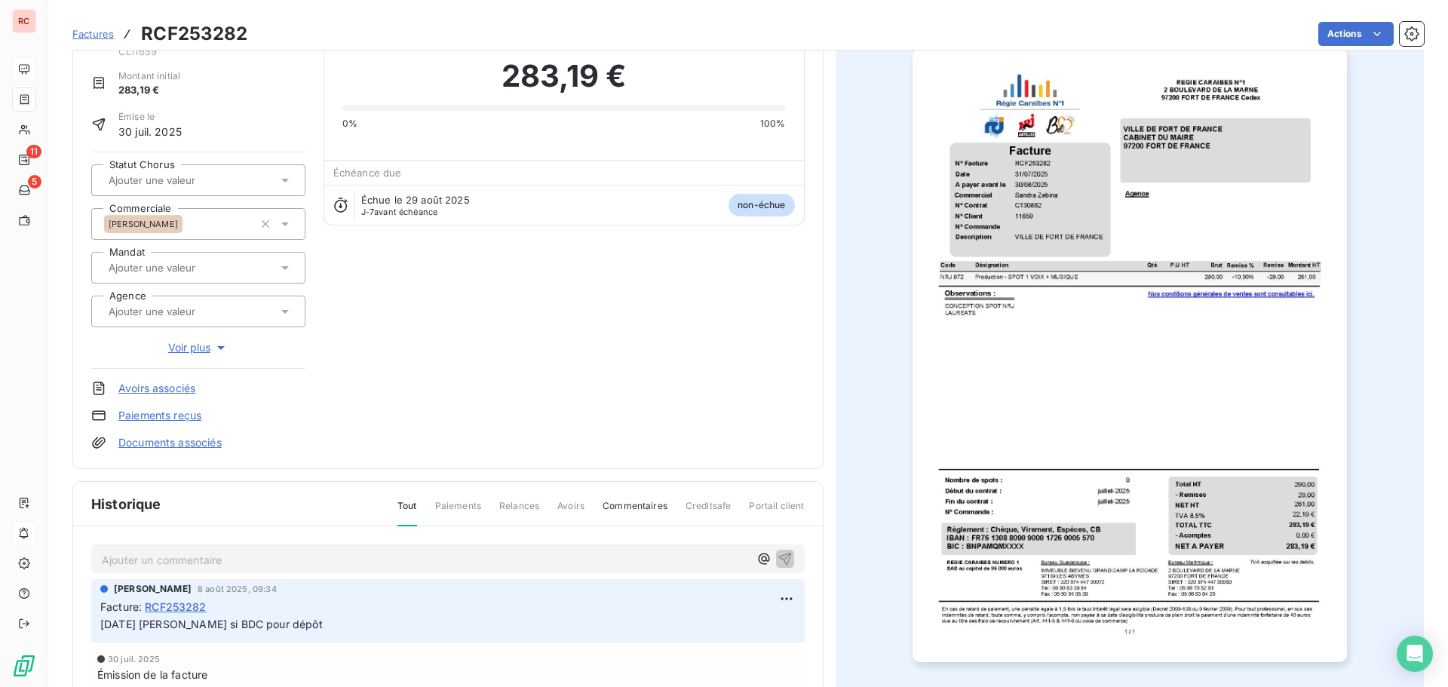
scroll to position [152, 0]
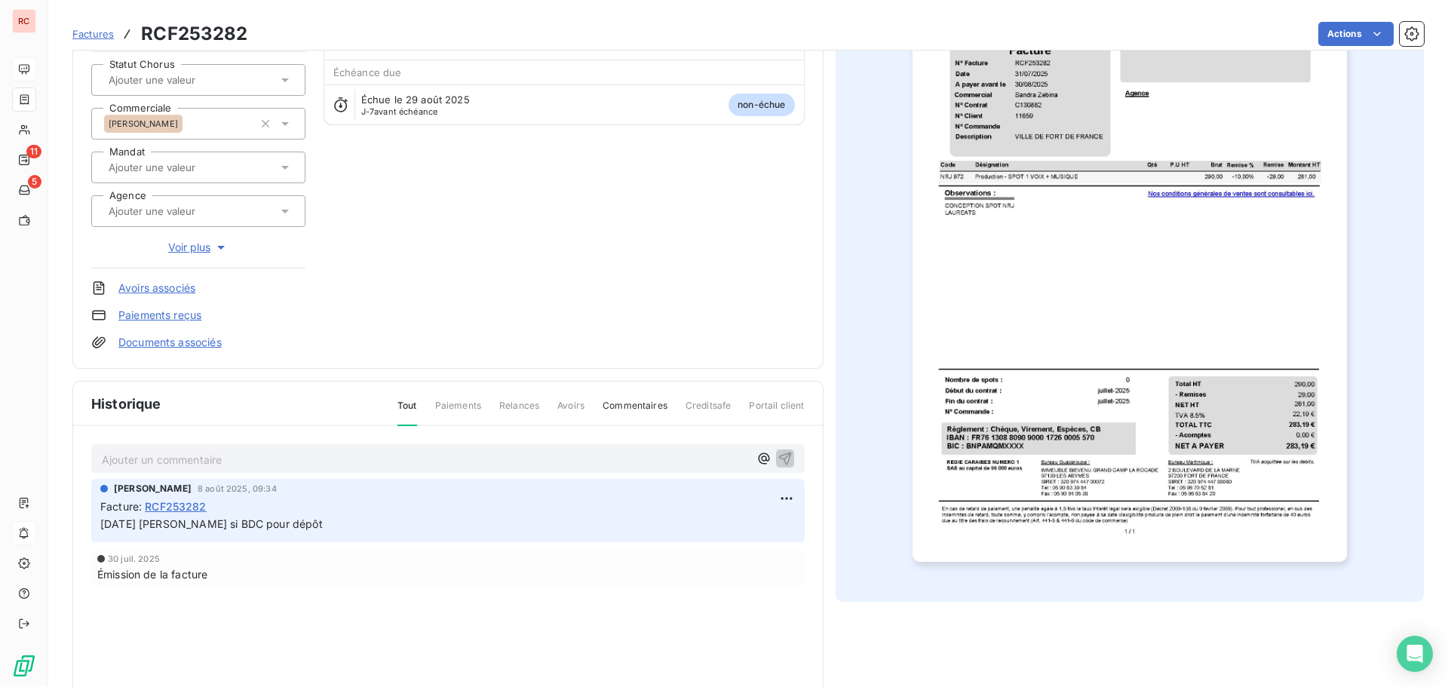
click at [165, 467] on p "Ajouter un commentaire ﻿" at bounding box center [425, 459] width 647 height 19
click at [781, 460] on icon "button" at bounding box center [784, 457] width 15 height 15
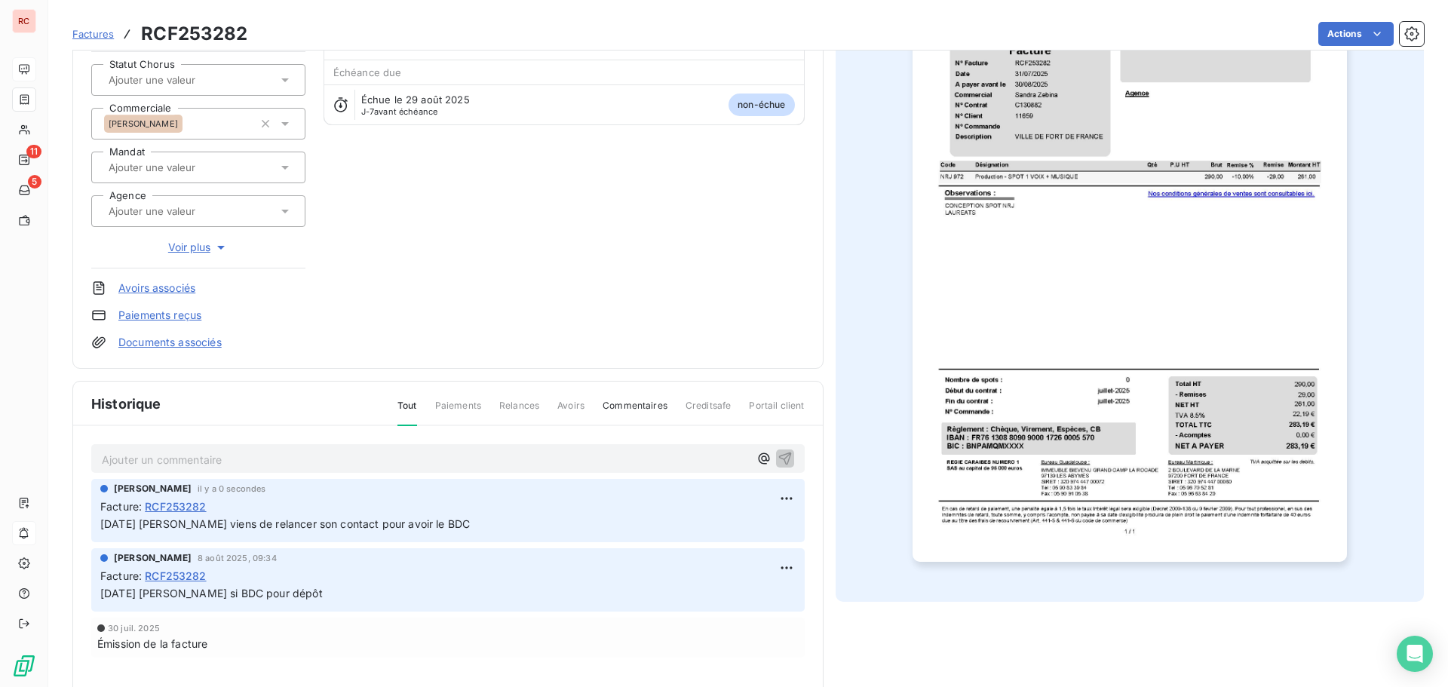
scroll to position [0, 0]
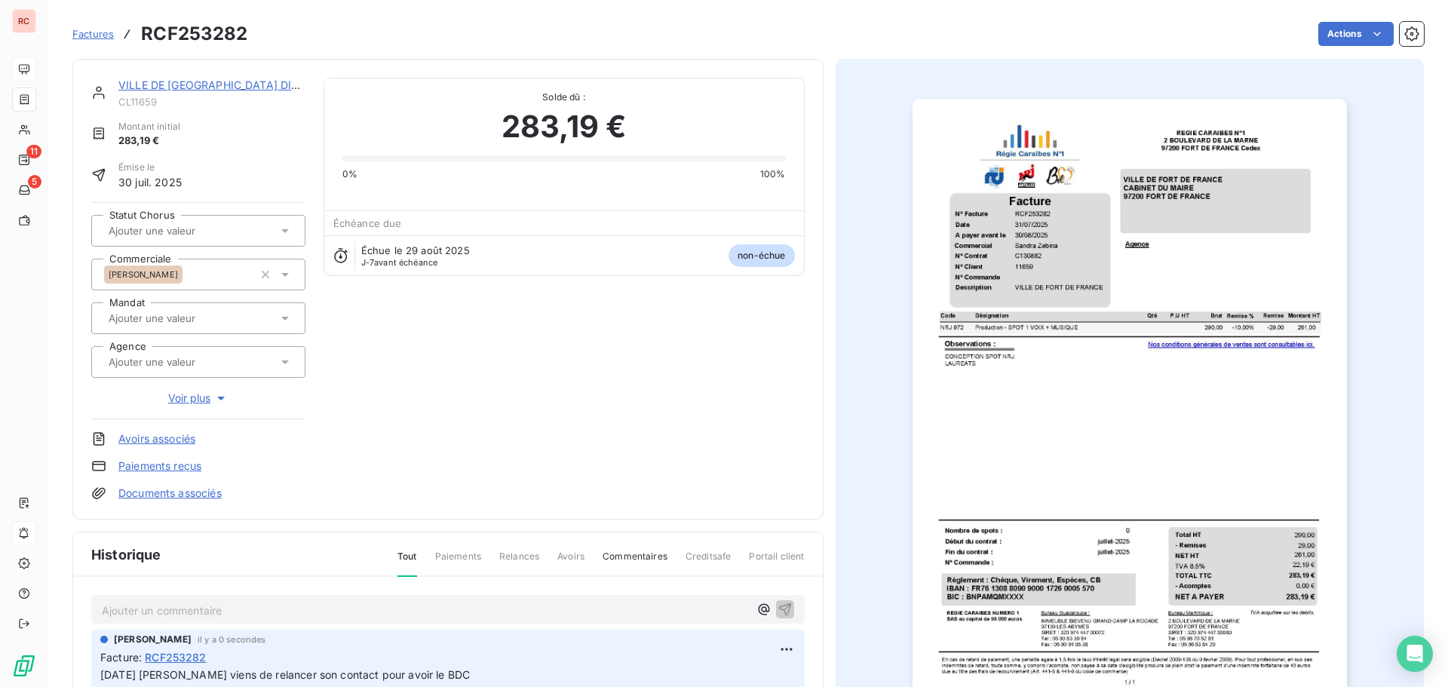
click at [284, 230] on icon at bounding box center [285, 231] width 8 height 4
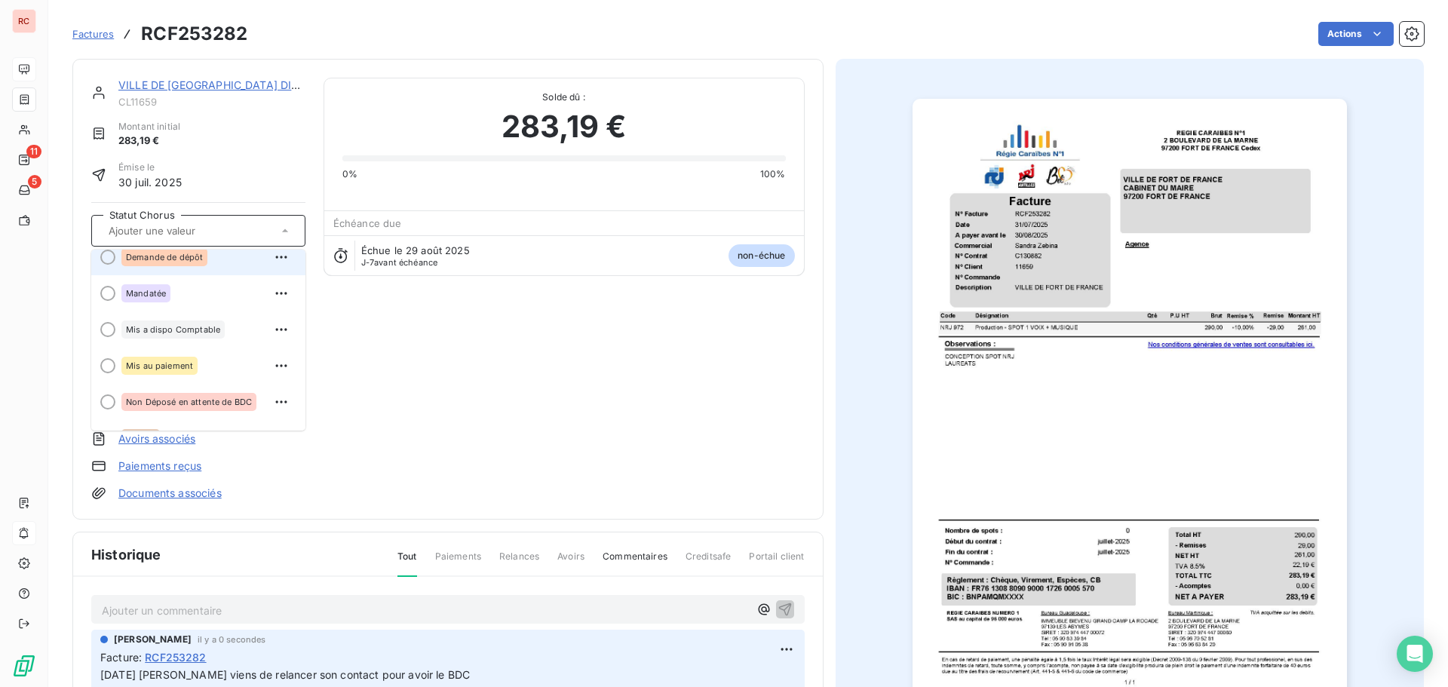
scroll to position [151, 0]
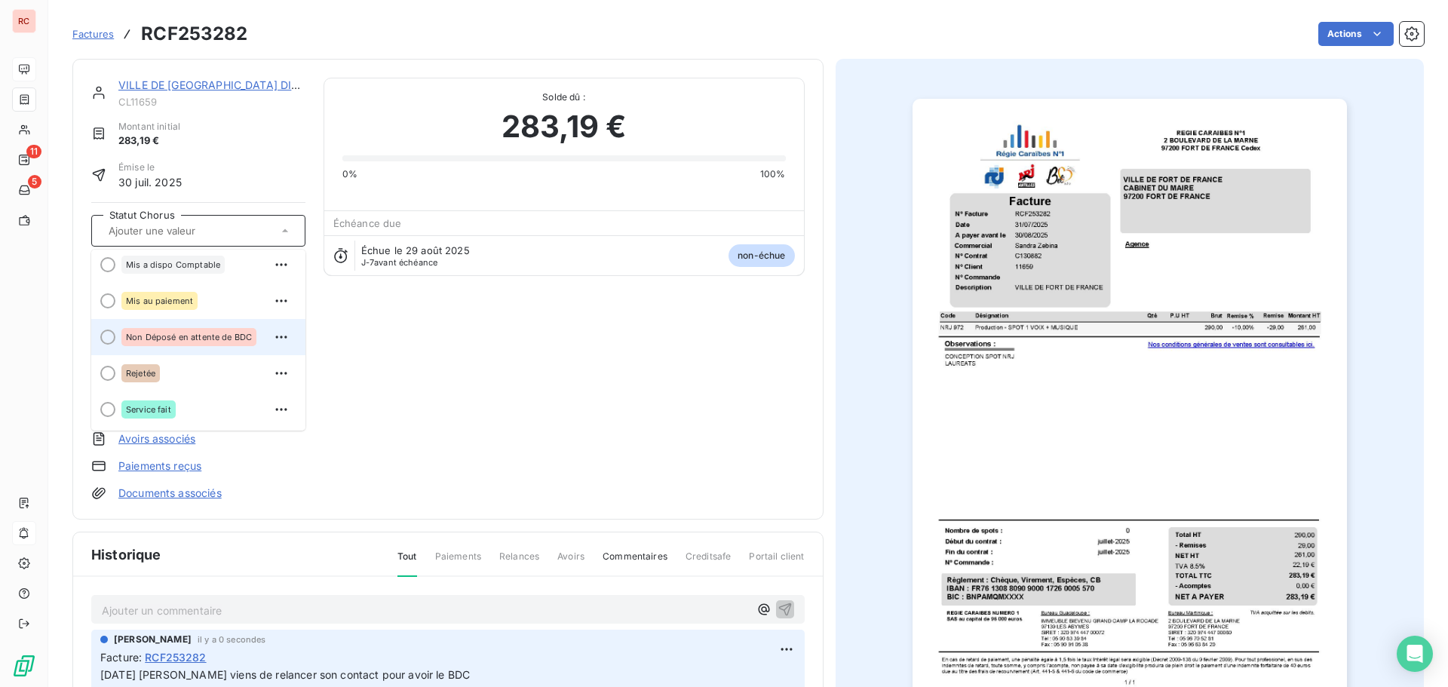
click at [231, 334] on span "Non Déposé en attente de BDC" at bounding box center [189, 337] width 126 height 9
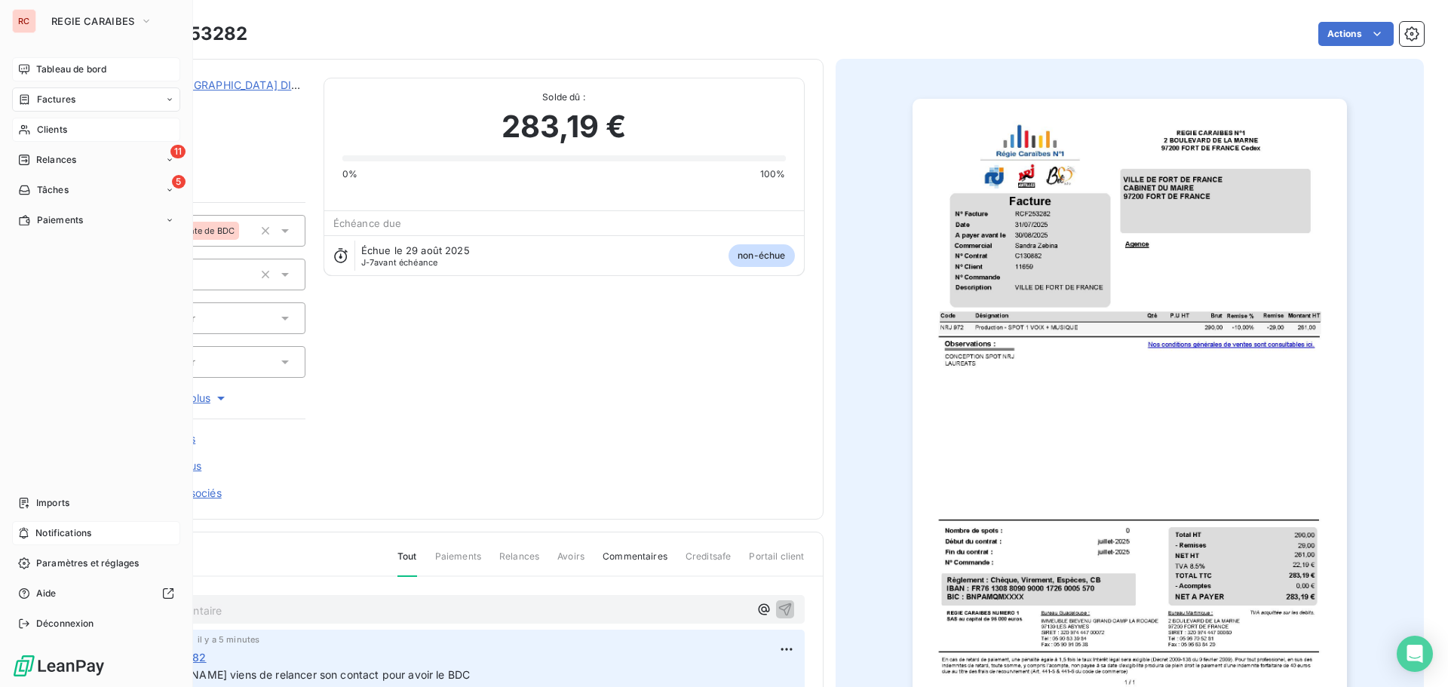
drag, startPoint x: 36, startPoint y: 136, endPoint x: 143, endPoint y: 118, distance: 108.5
click at [37, 136] on span "Clients" at bounding box center [52, 130] width 30 height 14
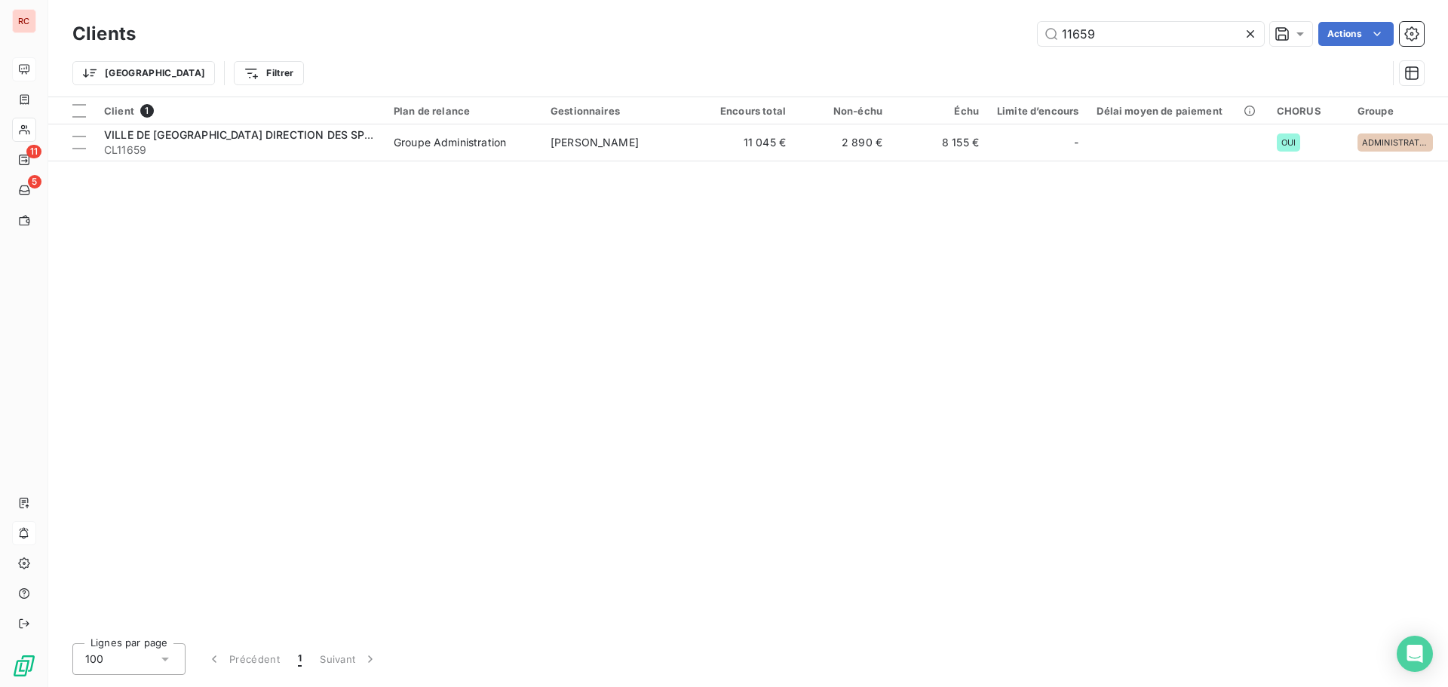
drag, startPoint x: 1145, startPoint y: 29, endPoint x: 1023, endPoint y: 36, distance: 121.6
click at [1023, 36] on div "11659 Actions" at bounding box center [789, 34] width 1270 height 24
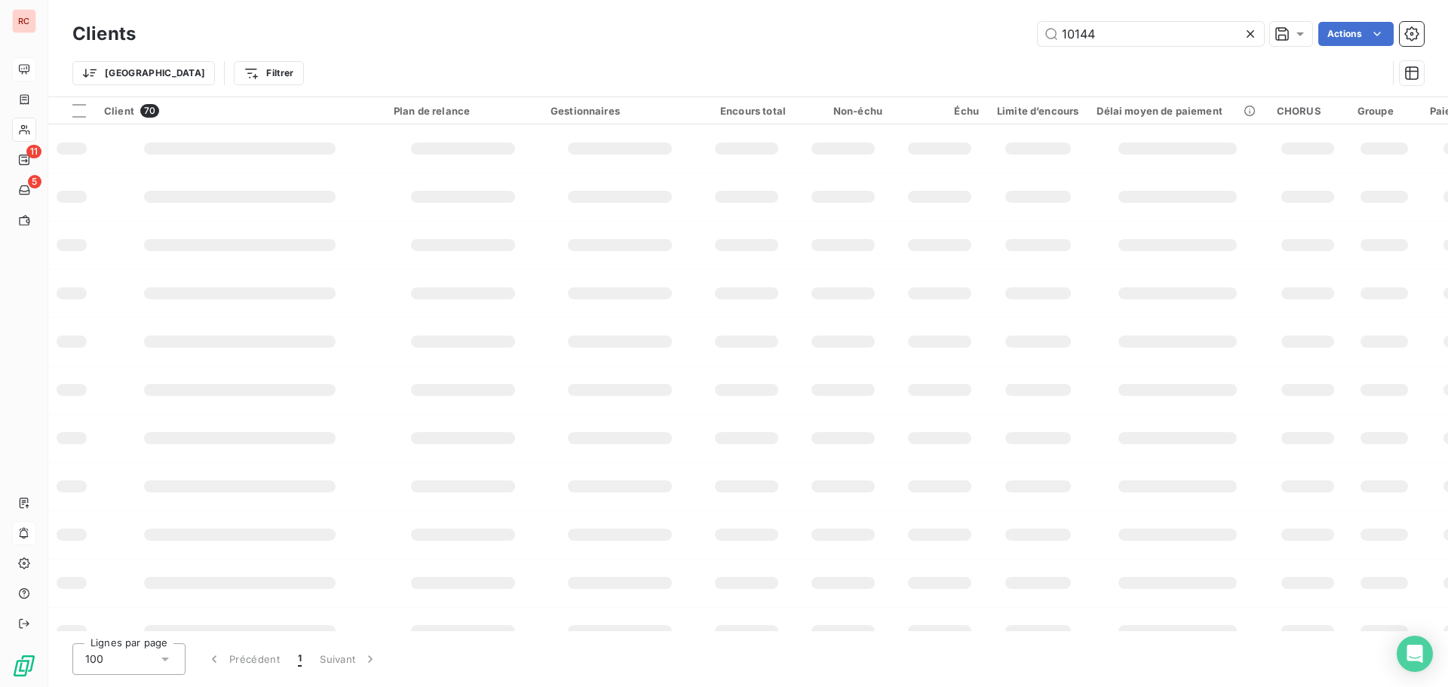
type input "10144"
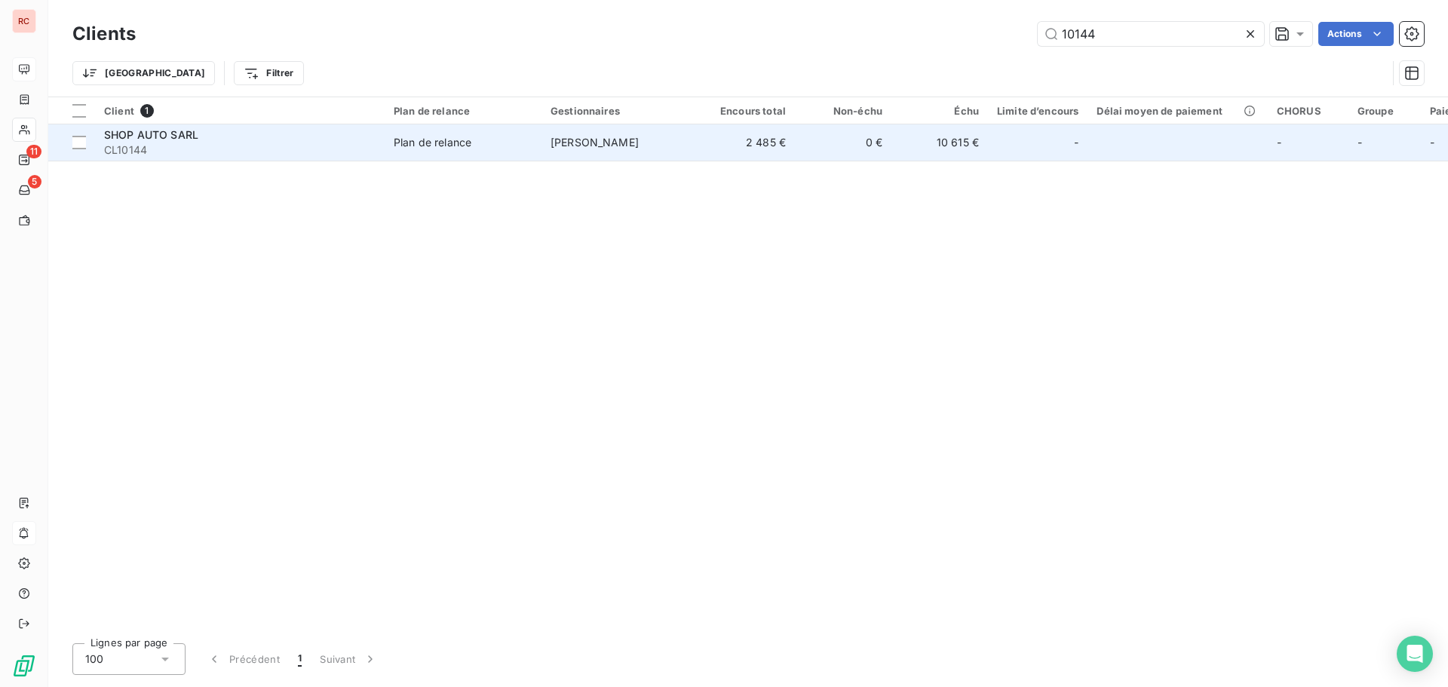
click at [436, 140] on div "Plan de relance" at bounding box center [433, 142] width 78 height 15
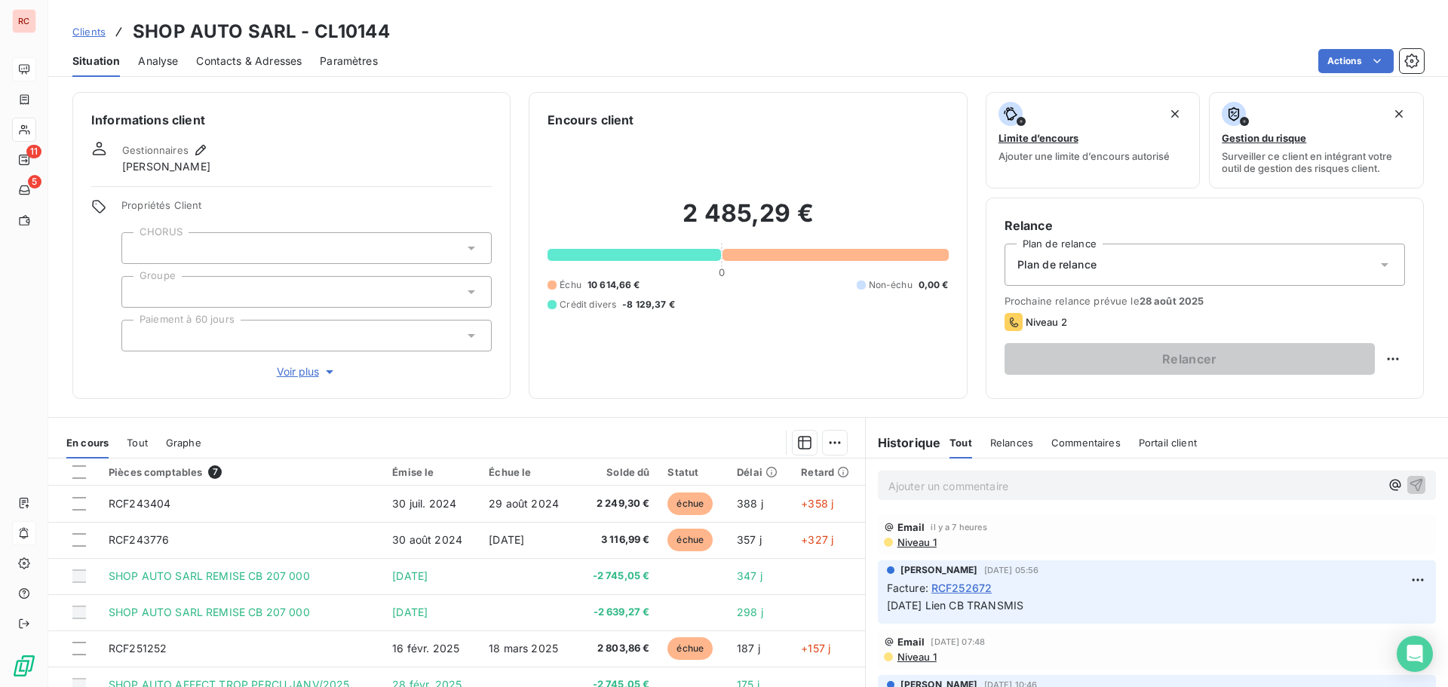
click at [902, 547] on span "Niveau 1" at bounding box center [916, 542] width 41 height 12
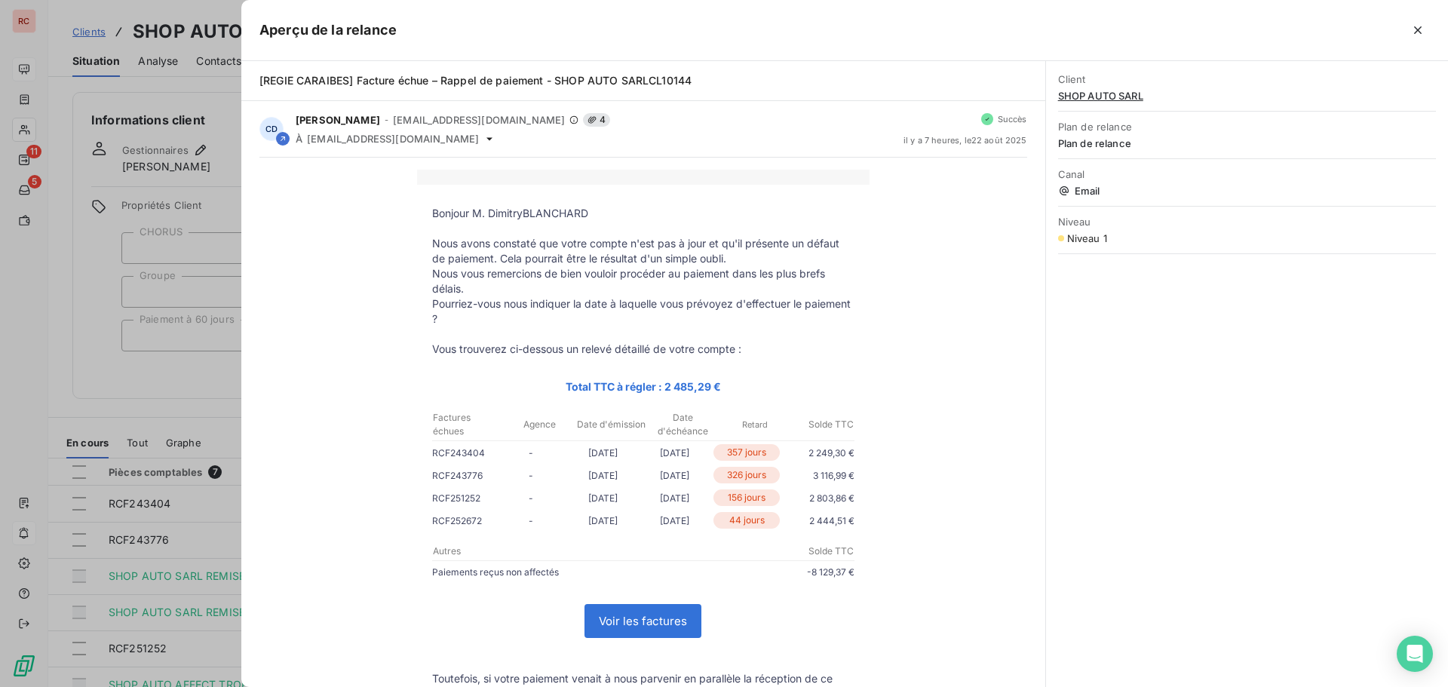
click at [49, 397] on div at bounding box center [724, 343] width 1448 height 687
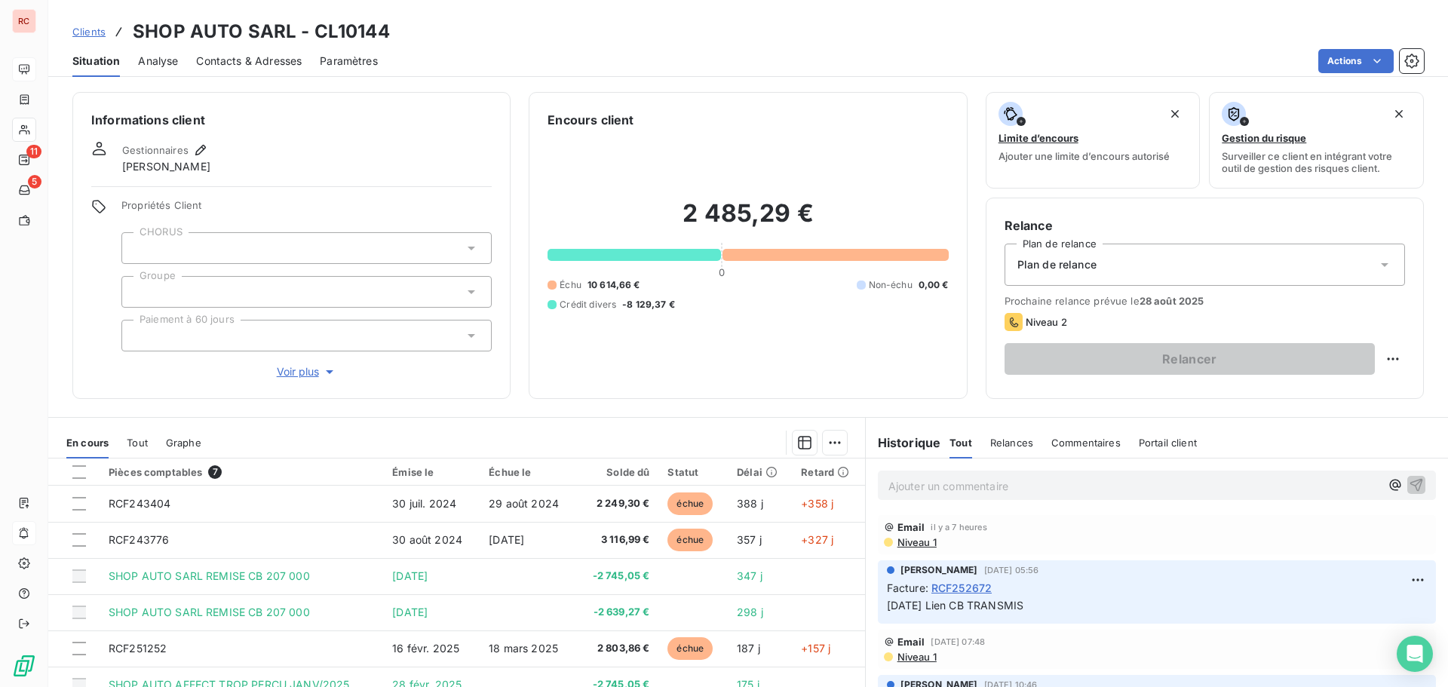
click at [215, 58] on span "Contacts & Adresses" at bounding box center [249, 61] width 106 height 15
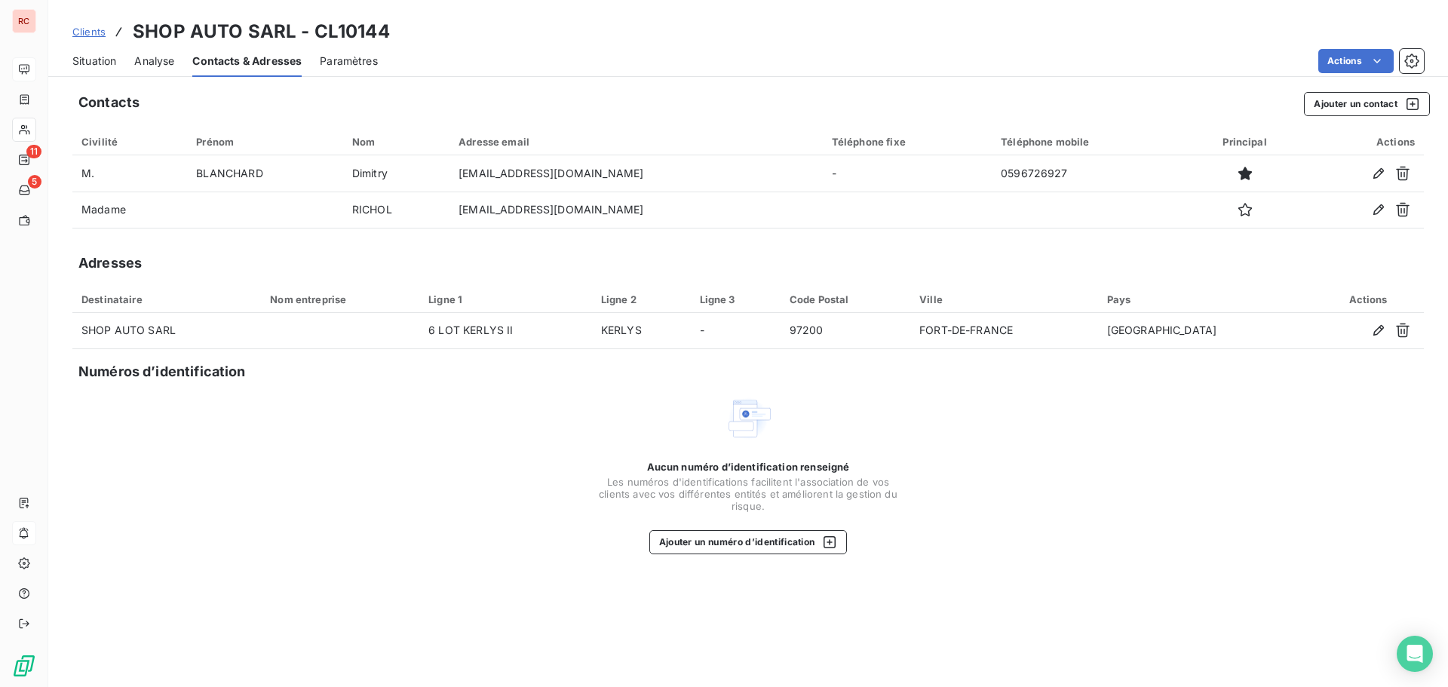
click at [105, 63] on span "Situation" at bounding box center [94, 61] width 44 height 15
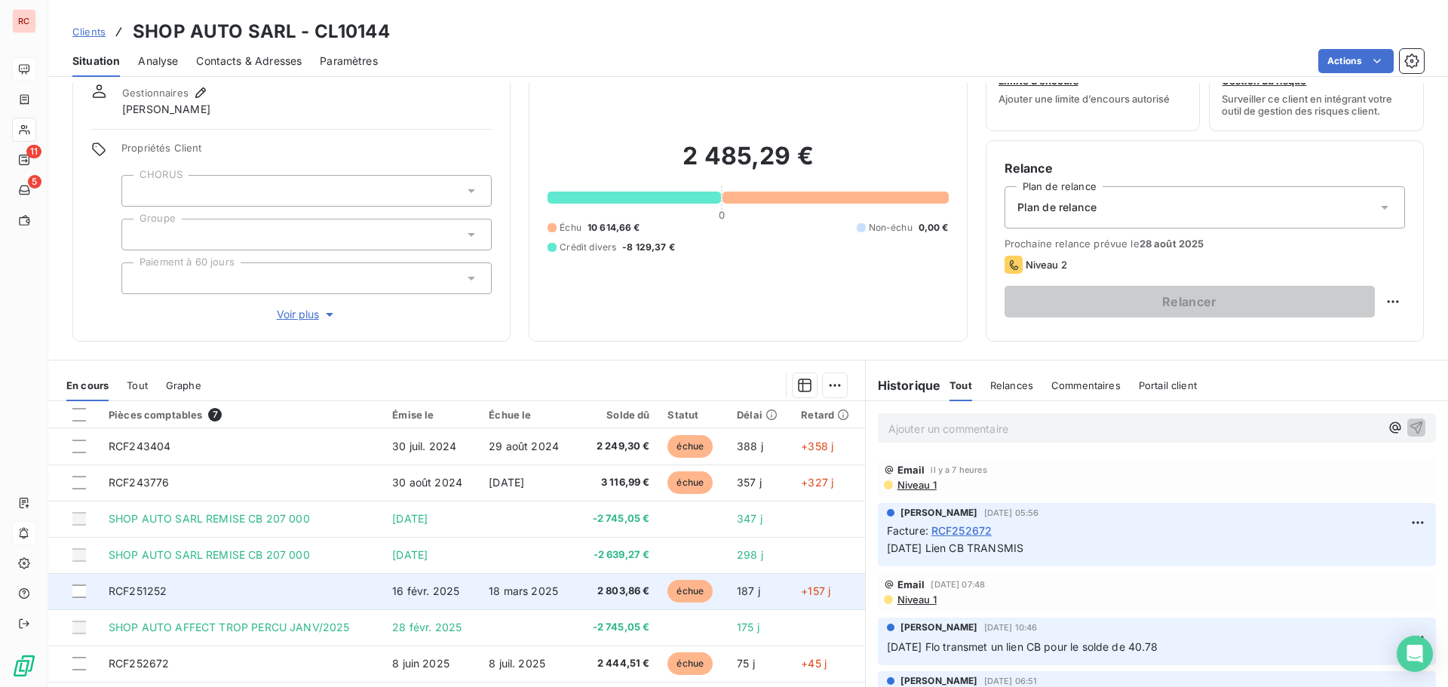
scroll to position [107, 0]
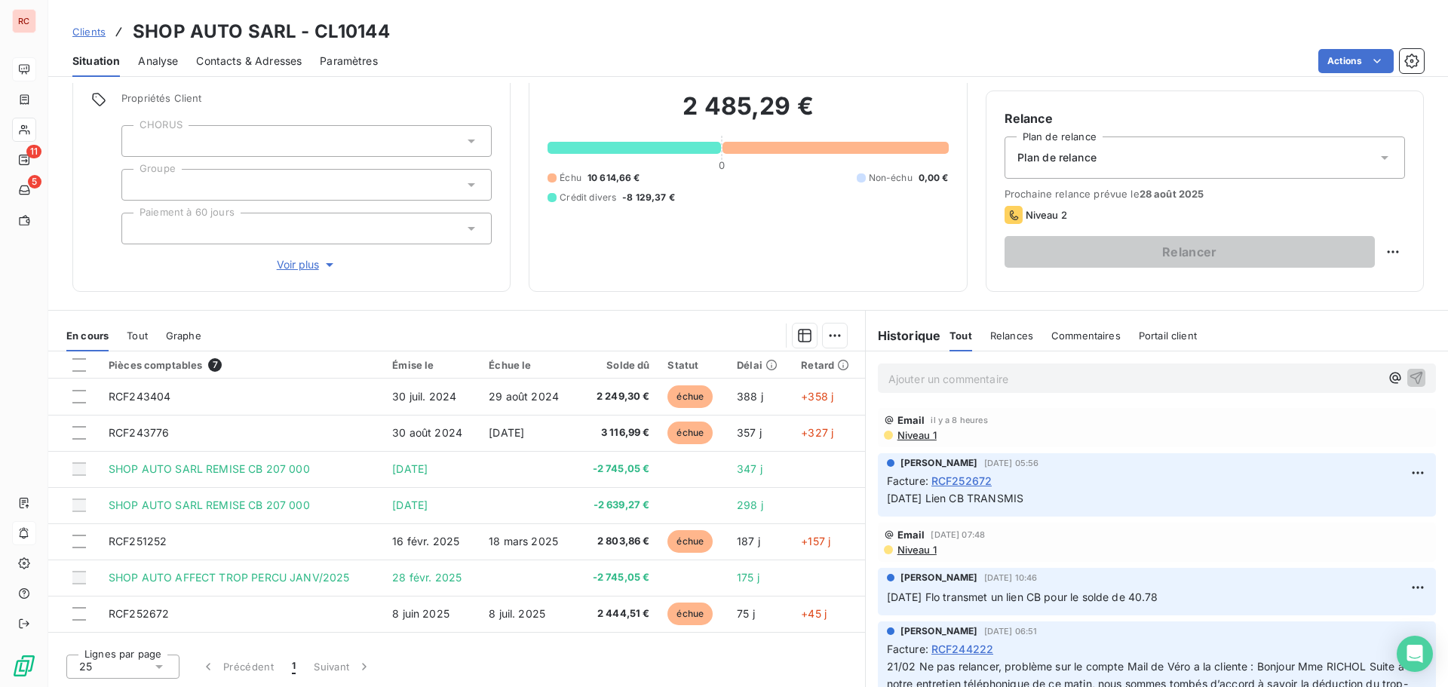
click at [91, 32] on span "Clients" at bounding box center [88, 32] width 33 height 12
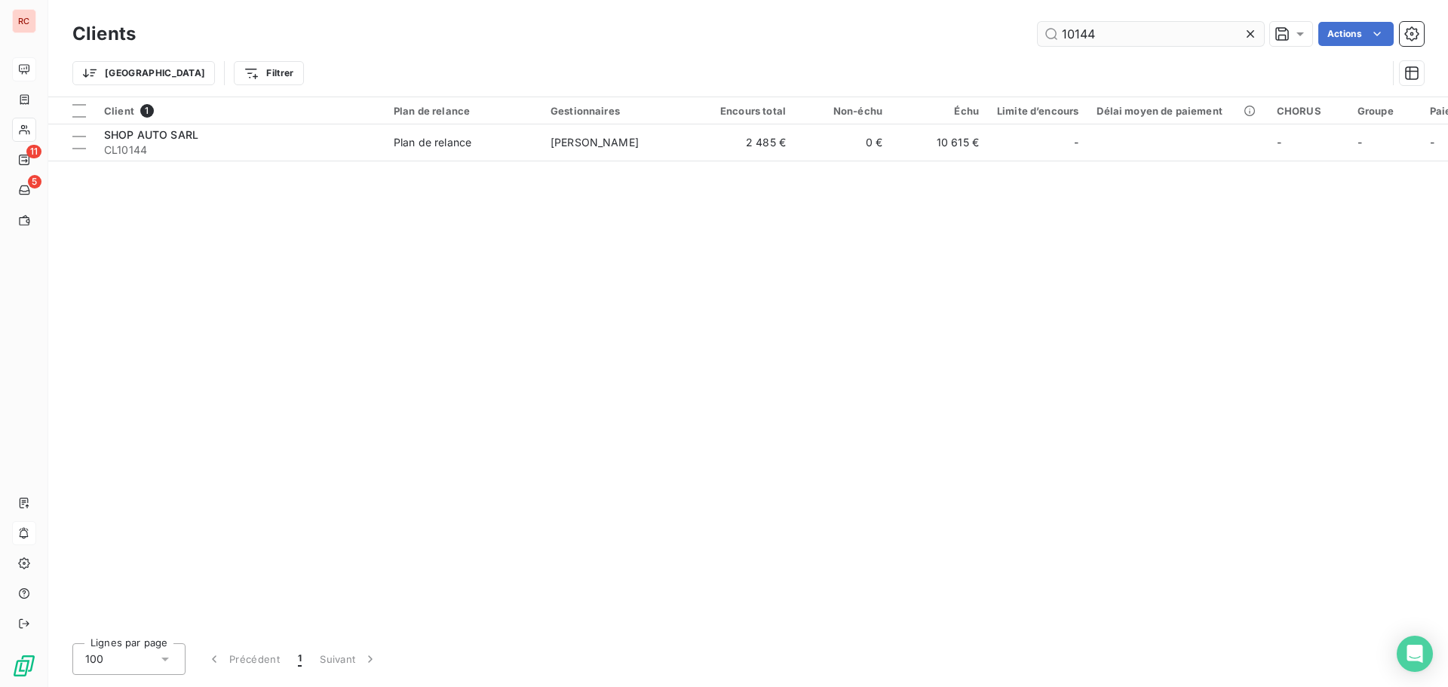
drag, startPoint x: 1122, startPoint y: 33, endPoint x: 1041, endPoint y: 26, distance: 81.7
click at [1041, 26] on input "10144" at bounding box center [1151, 34] width 226 height 24
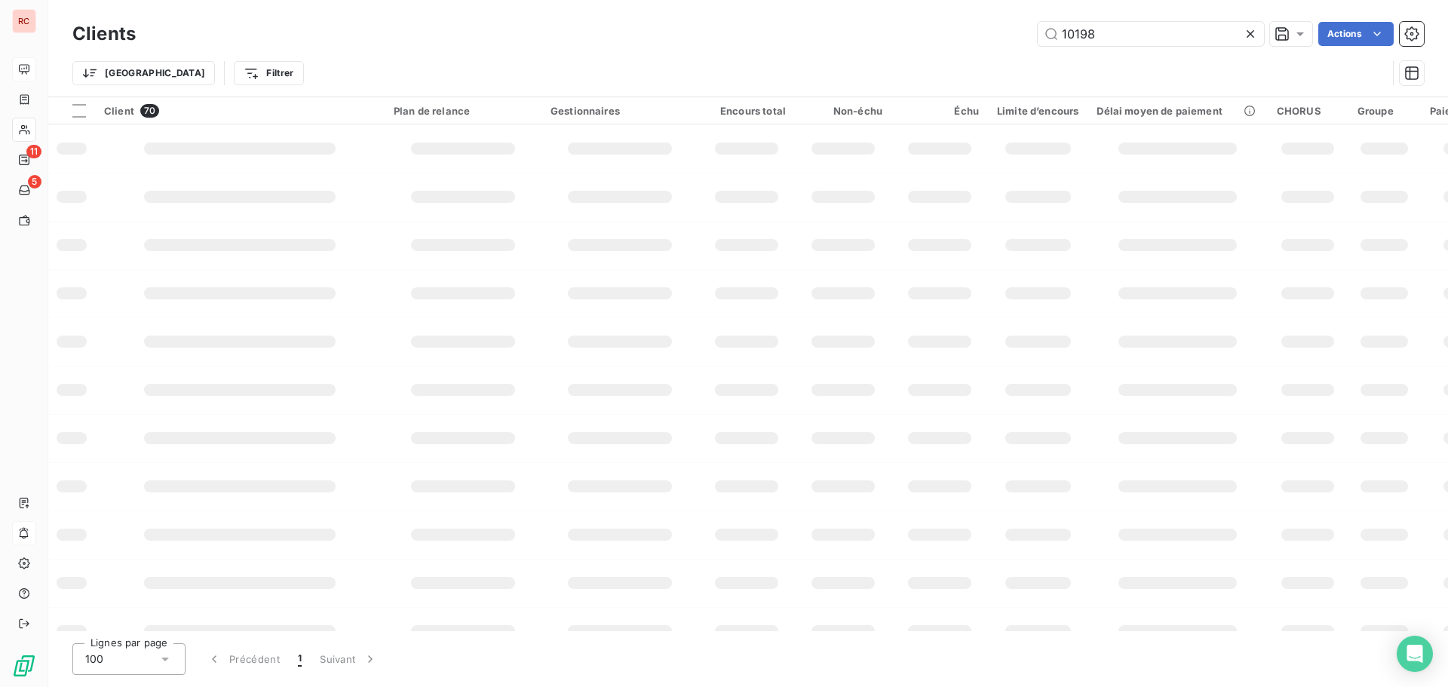
type input "10198"
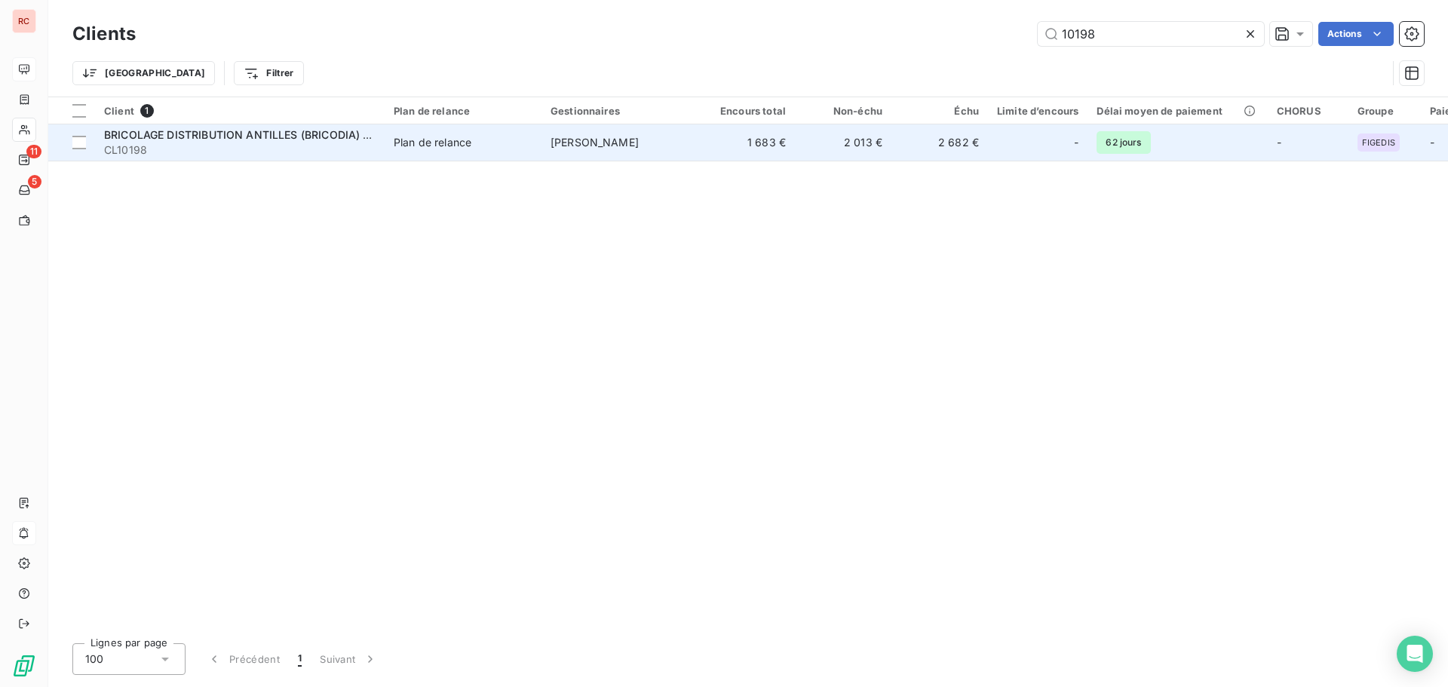
click at [931, 151] on td "2 682 €" at bounding box center [939, 142] width 97 height 36
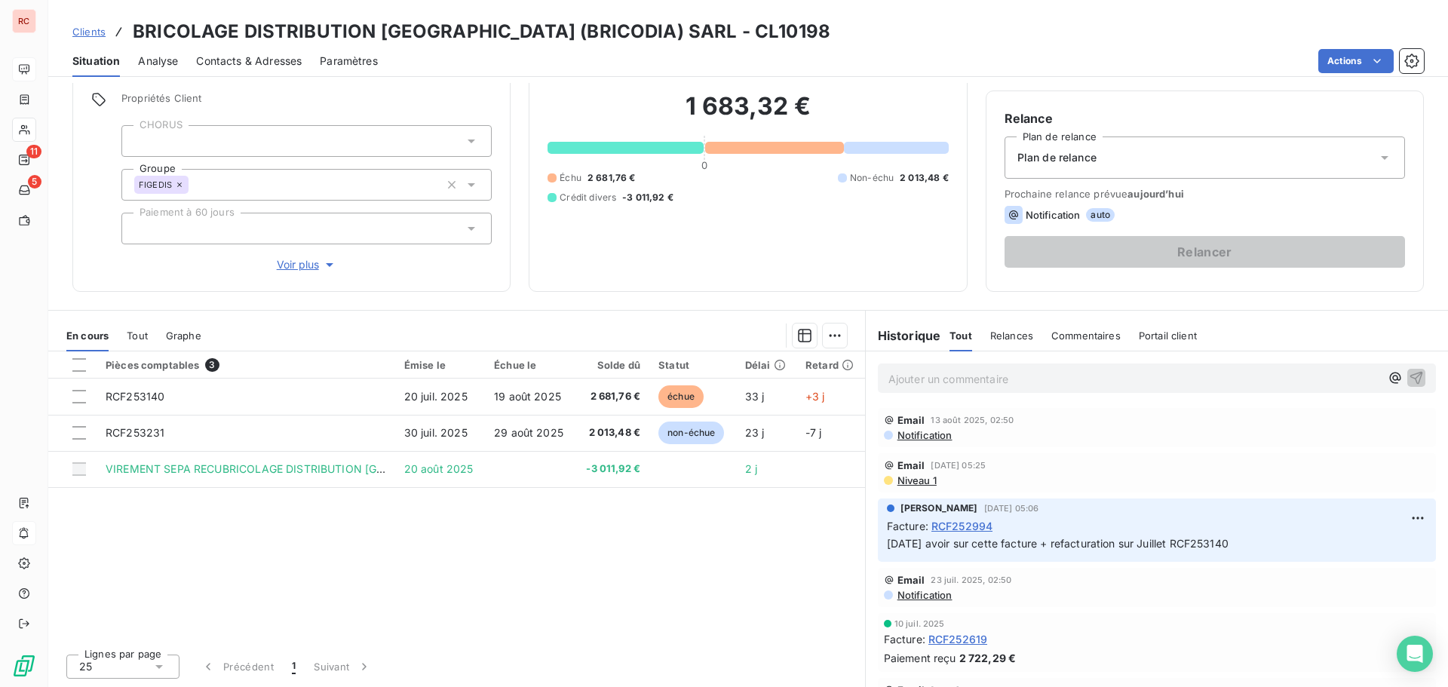
scroll to position [75, 0]
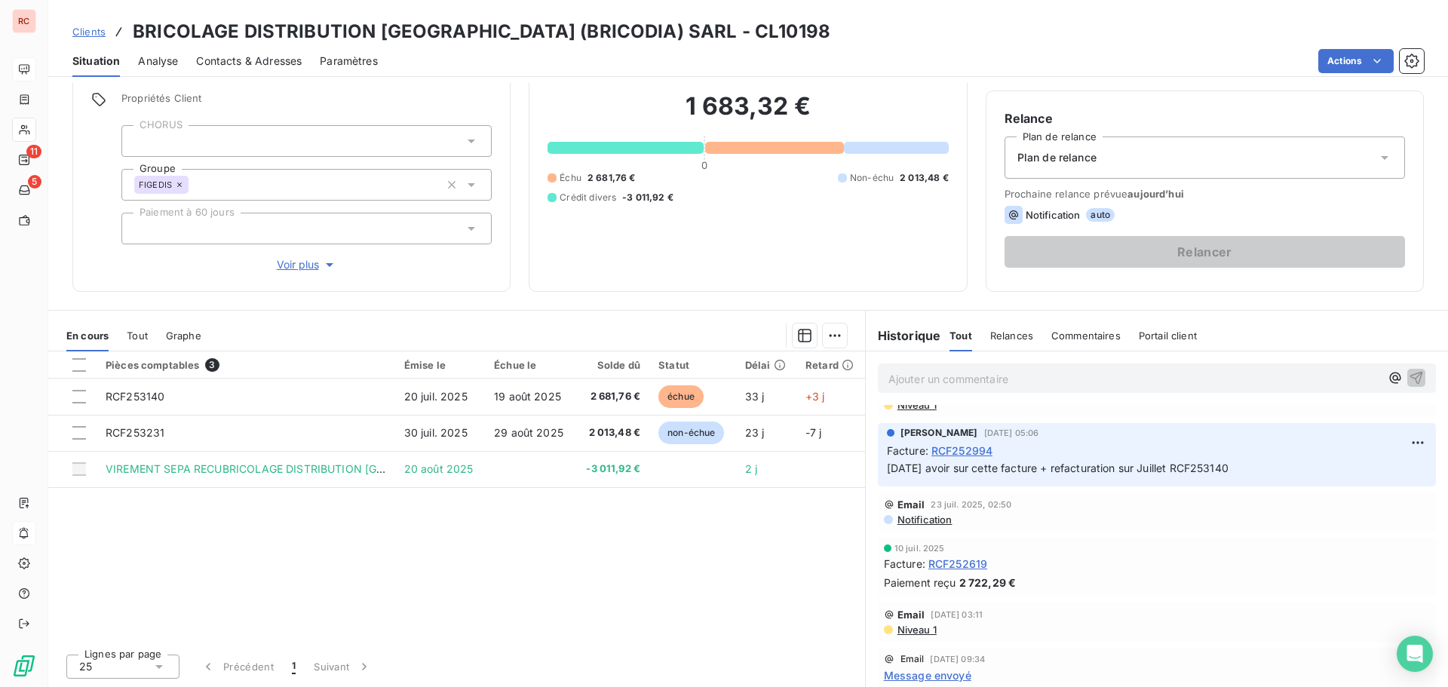
click at [932, 517] on span "Notification" at bounding box center [924, 520] width 57 height 12
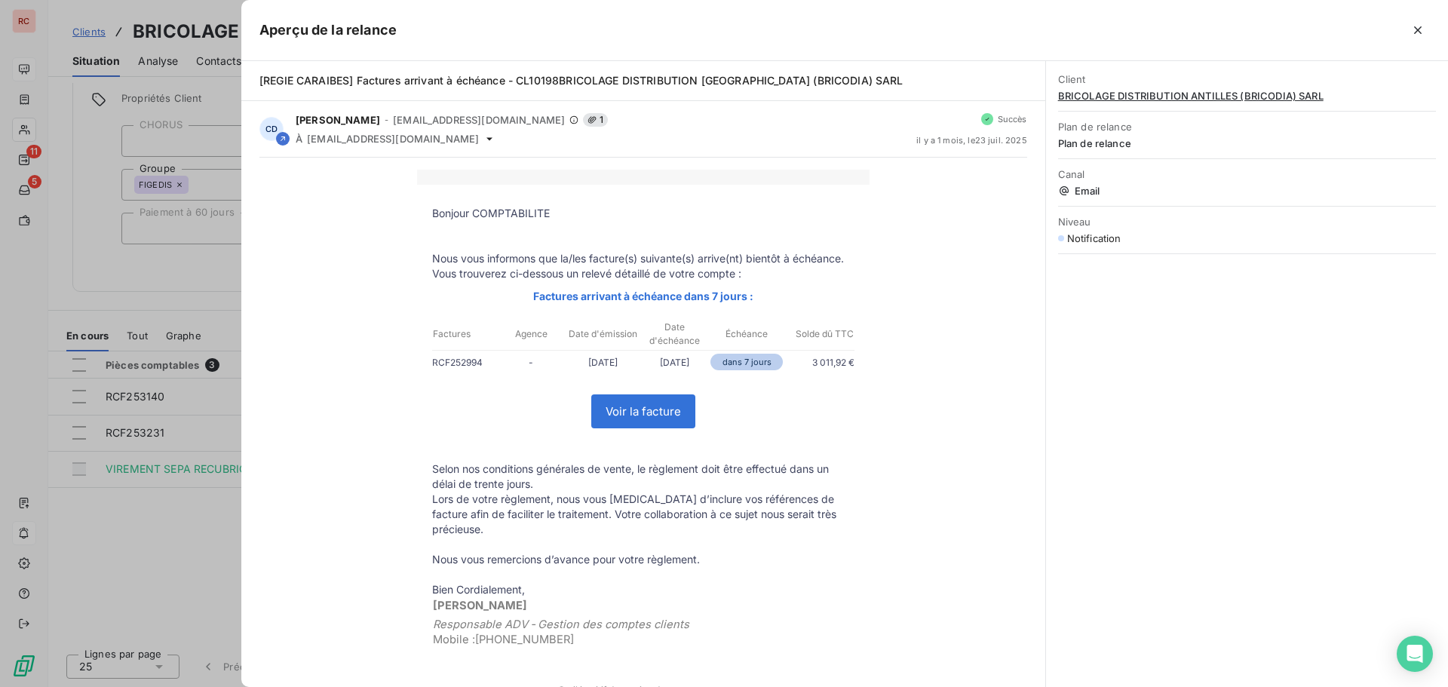
click at [204, 543] on div at bounding box center [724, 343] width 1448 height 687
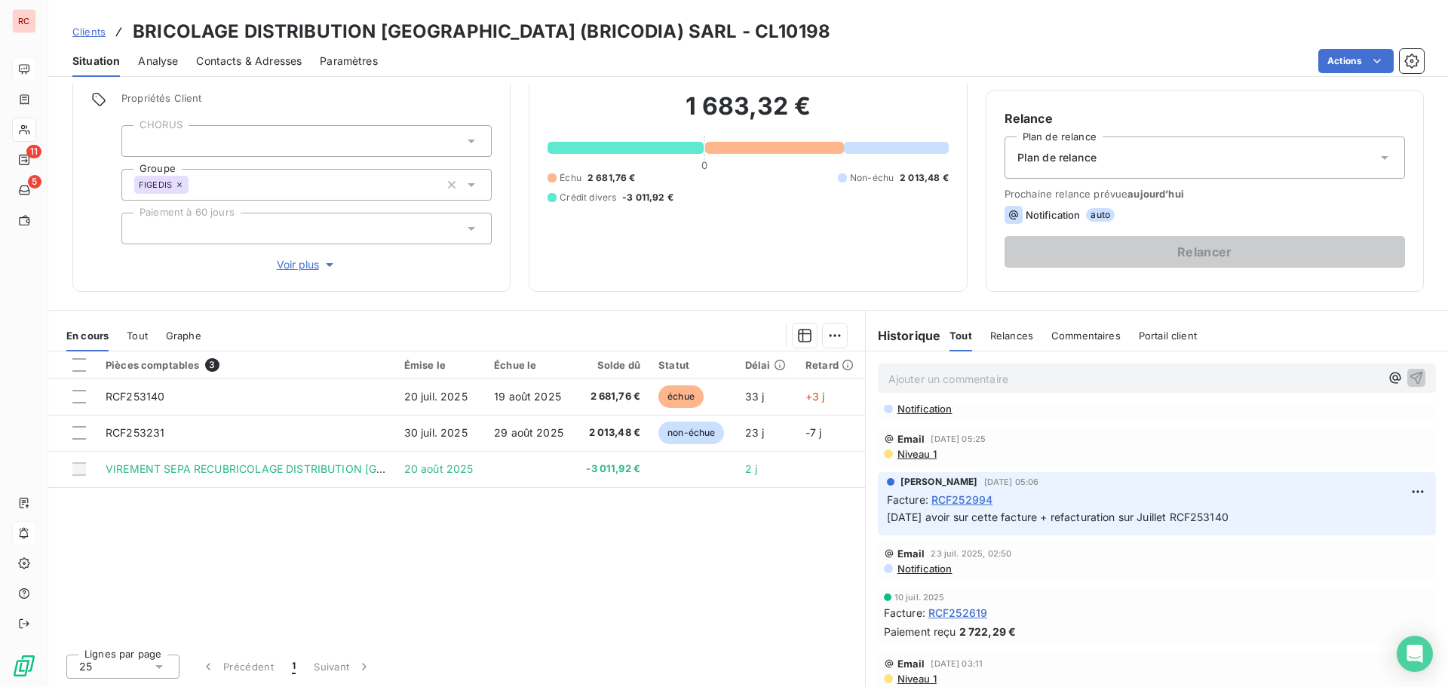
scroll to position [0, 0]
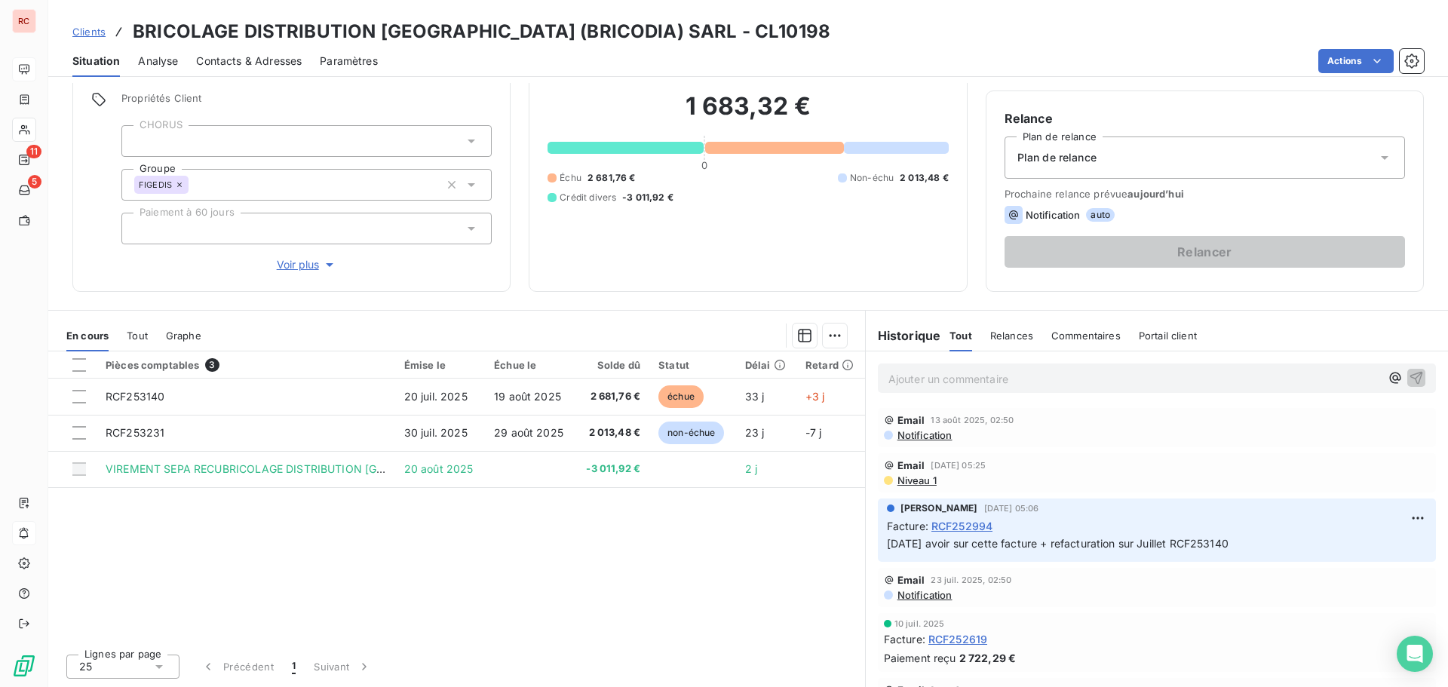
click at [915, 480] on span "Niveau 1" at bounding box center [916, 480] width 41 height 12
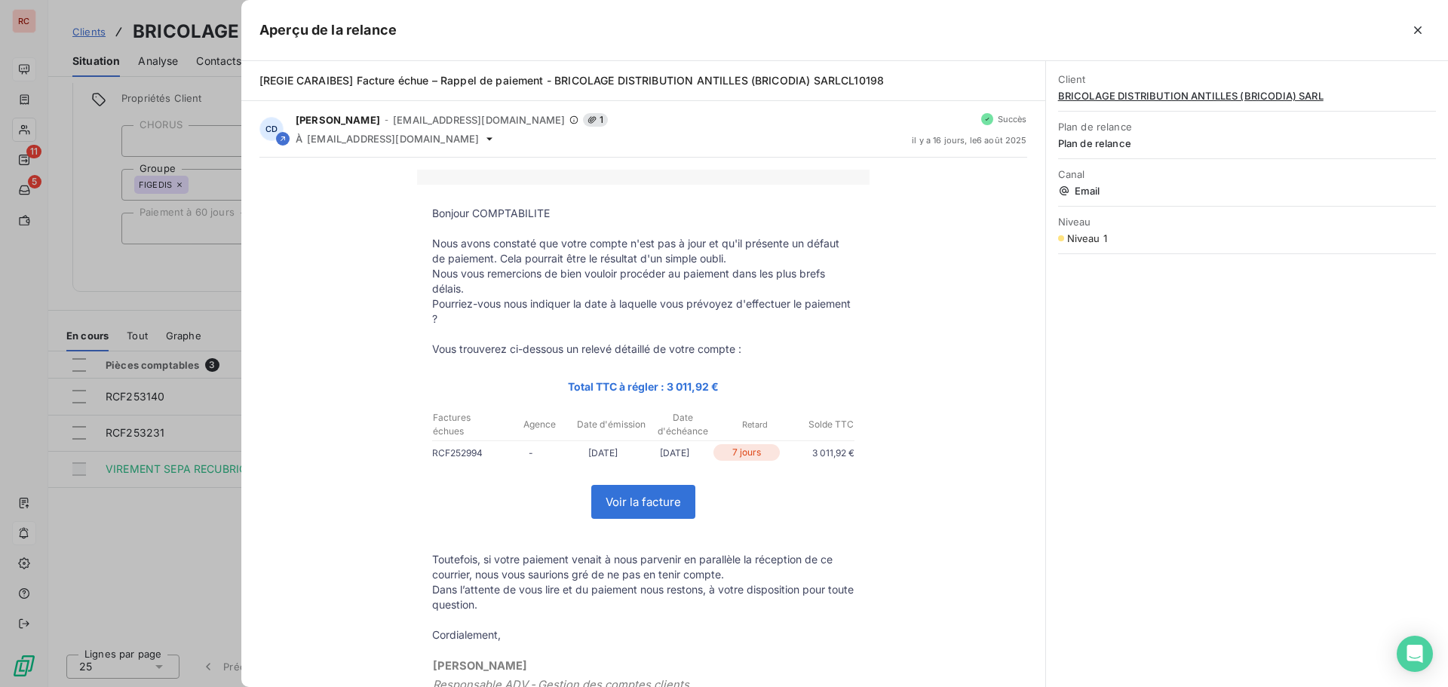
click at [216, 535] on div at bounding box center [724, 343] width 1448 height 687
